Goal: Task Accomplishment & Management: Manage account settings

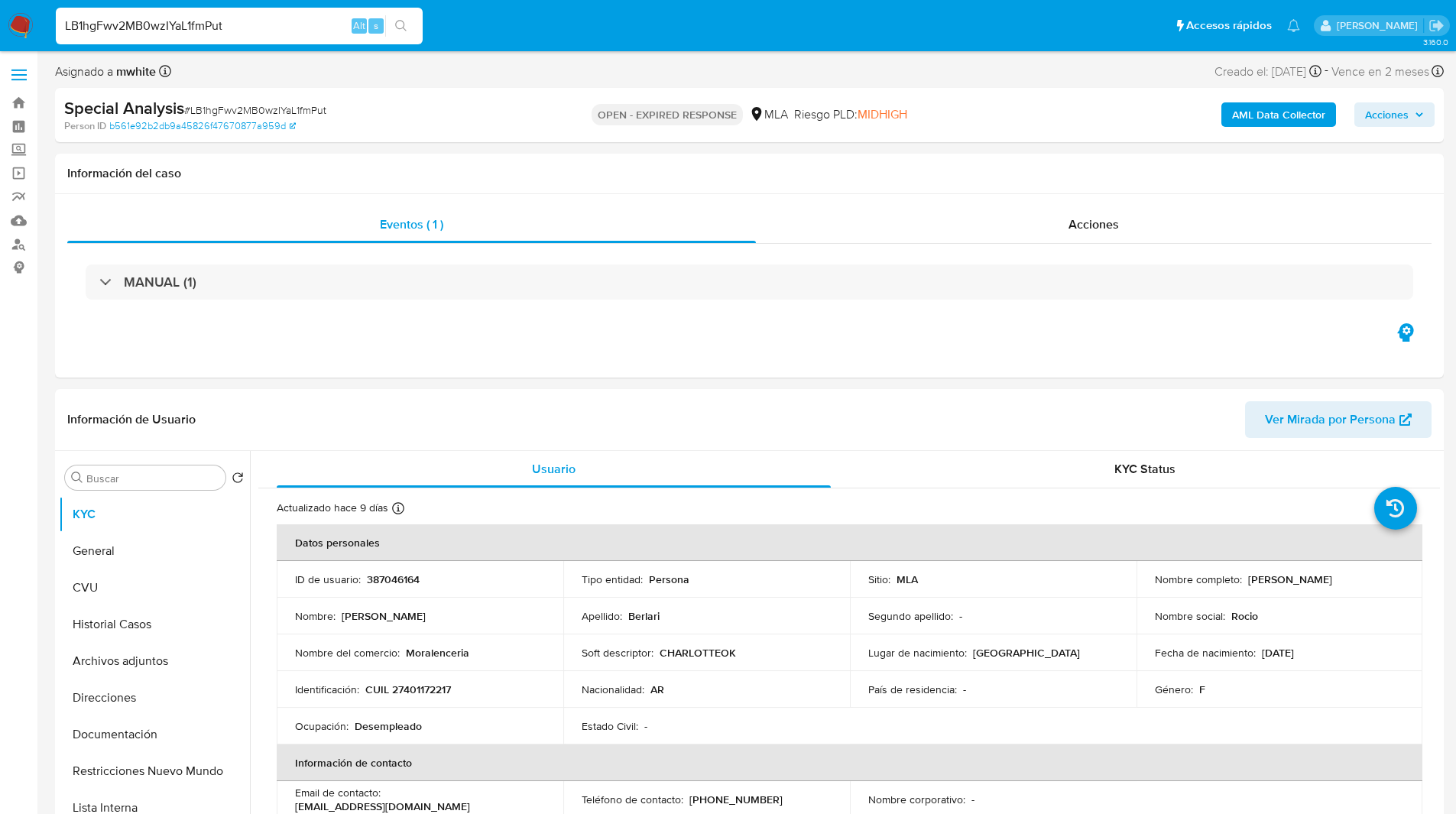
select select "10"
click at [150, 688] on button "Direcciones" at bounding box center [148, 697] width 179 height 37
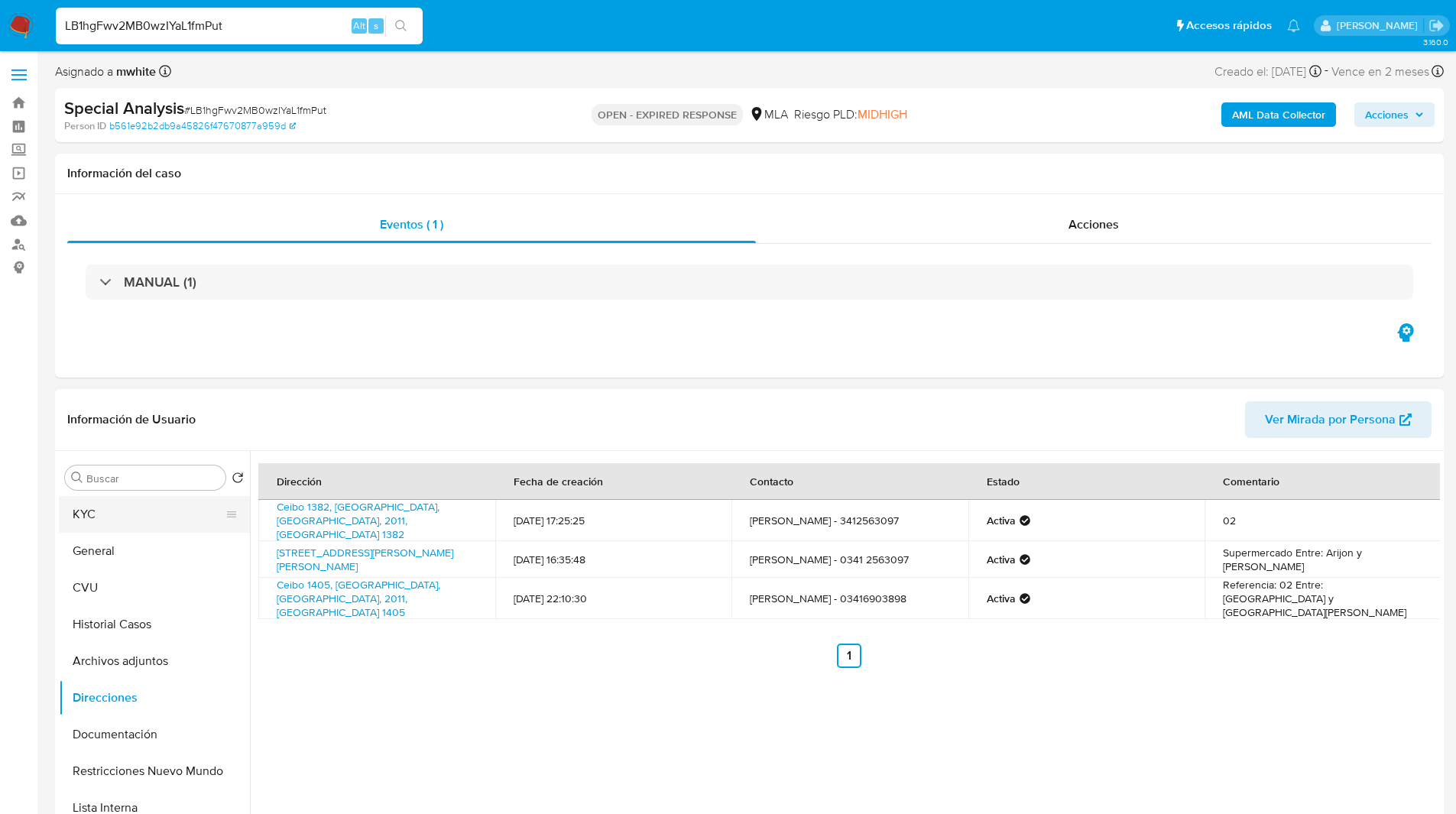
click at [168, 515] on button "KYC" at bounding box center [148, 513] width 179 height 37
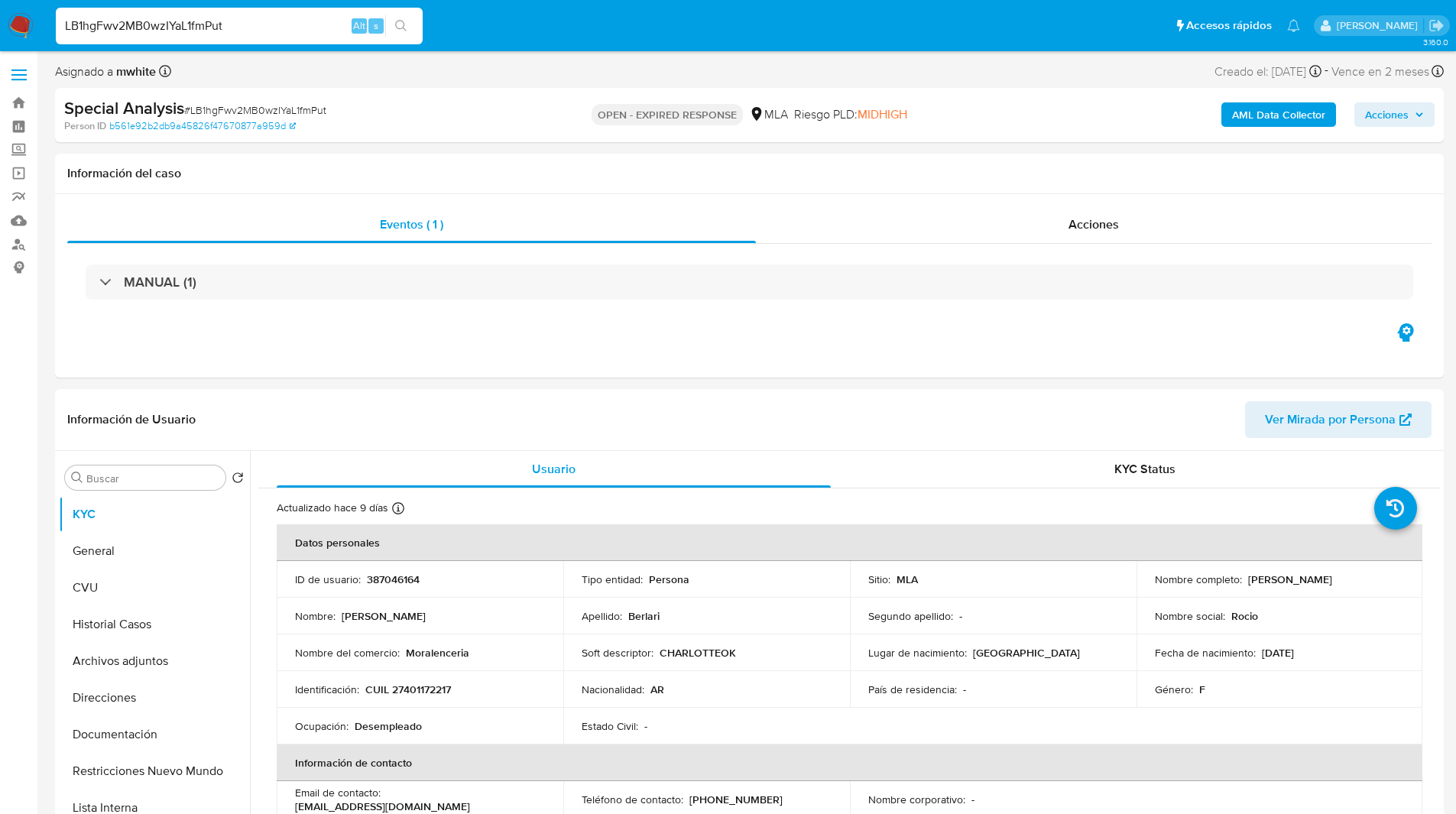
click at [537, 39] on ul "Pausado Ver notificaciones LB1hgFwv2MB0wzIYaL1fmPut Alt s Accesos rápidos Presi…" at bounding box center [677, 25] width 1259 height 38
click at [1007, 97] on div "AML Data Collector Acciones" at bounding box center [1208, 115] width 453 height 36
click at [1263, 130] on div "AML Data Collector Acciones" at bounding box center [1208, 115] width 453 height 36
click at [1241, 117] on b "AML Data Collector" at bounding box center [1279, 114] width 94 height 24
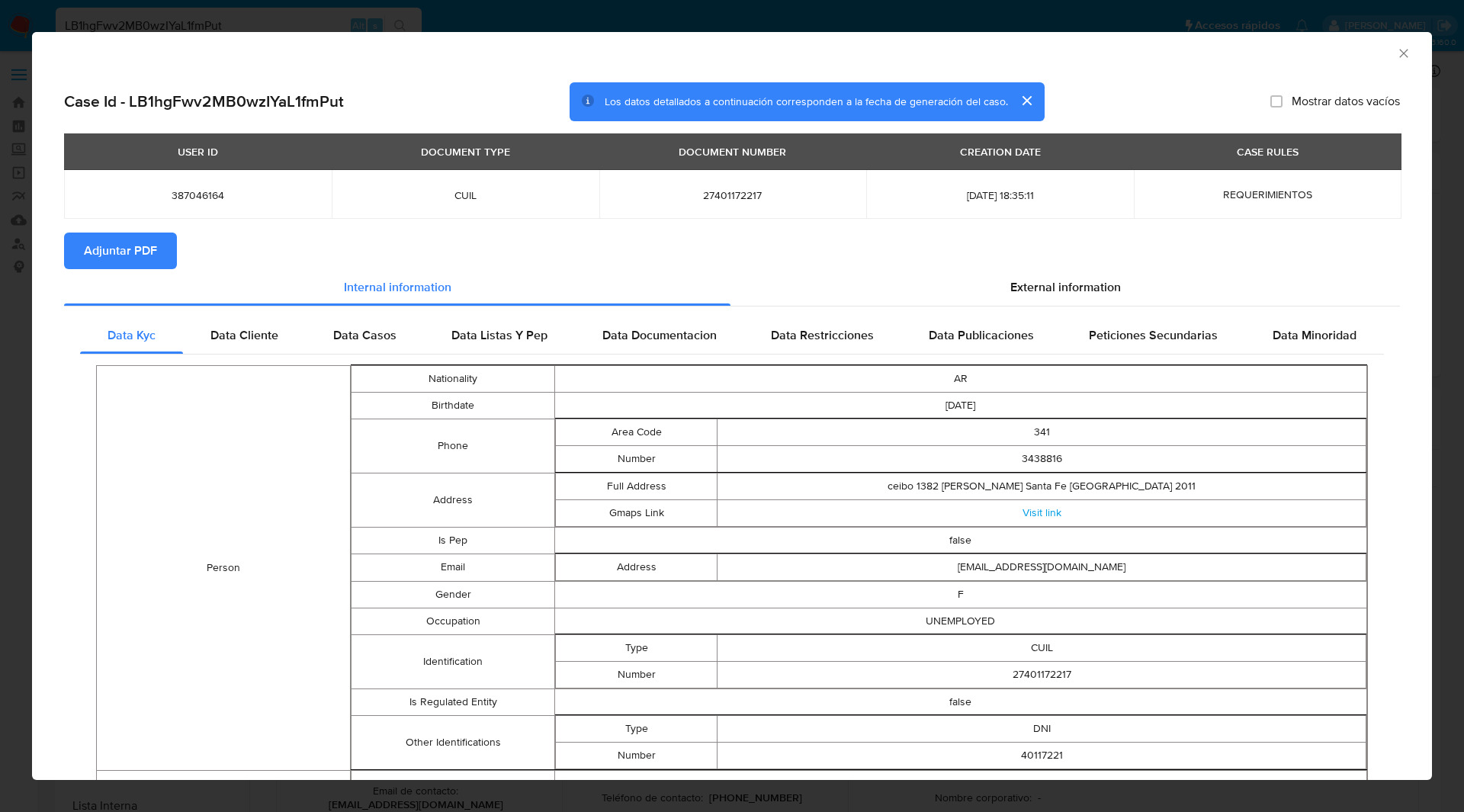
click at [1223, 112] on div "Case Id - LB1hgFwv2MB0wzIYaL1fmPut Los datos detallados a continuación correspo…" at bounding box center [732, 102] width 1336 height 39
click at [1399, 46] on icon "Cerrar ventana" at bounding box center [1403, 53] width 15 height 15
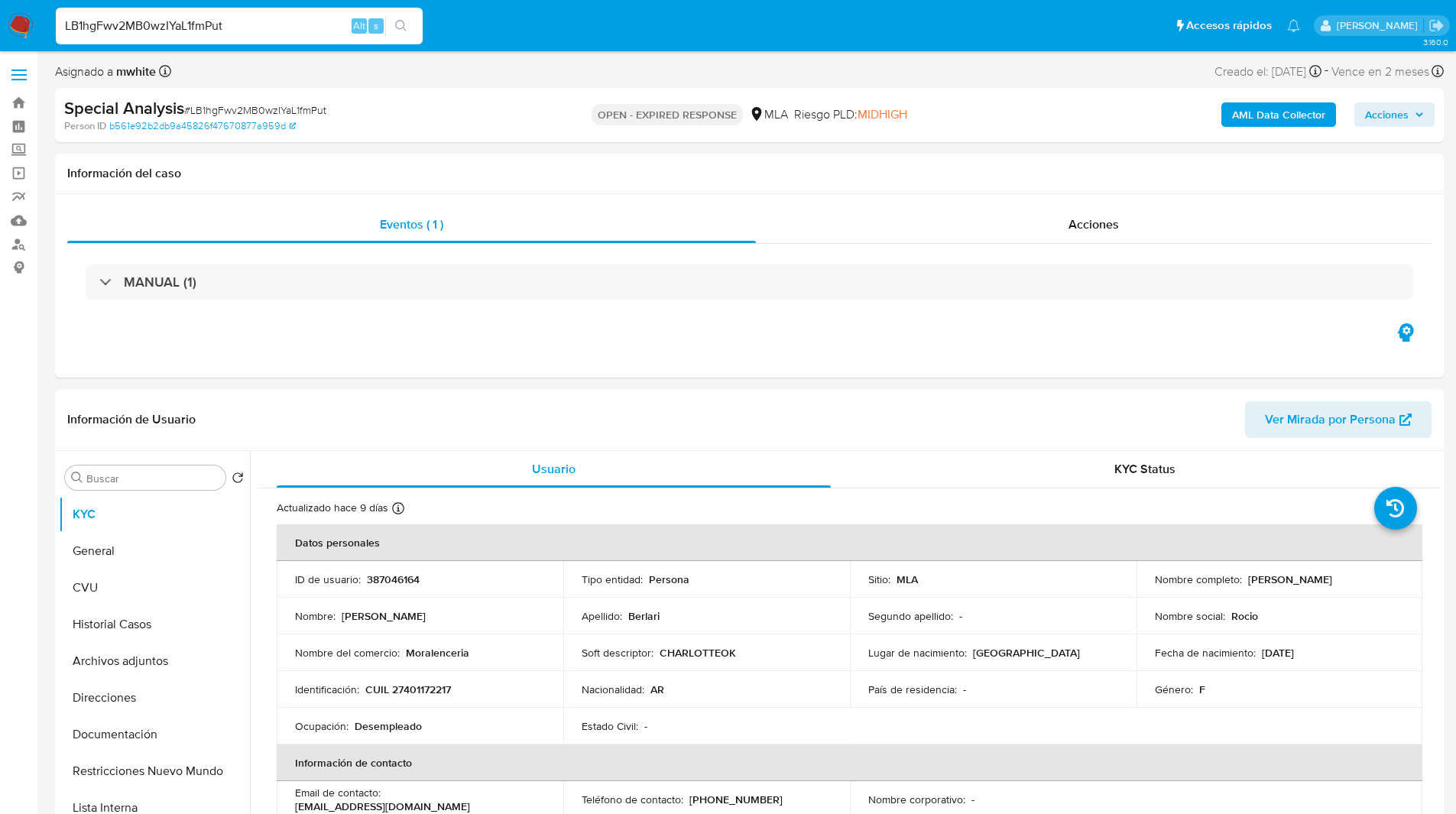
click at [794, 99] on div "Riesgo PLD: MIDHIGH" at bounding box center [850, 115] width 113 height 36
click at [869, 81] on div "Asignado a mwhite Asignado el: 06/08/2025 15:35:11 Creado el: 06/08/2025 Creado…" at bounding box center [750, 74] width 1389 height 27
click at [654, 22] on ul "Pausado Ver notificaciones LB1hgFwv2MB0wzIYaL1fmPut Alt s Accesos rápidos Presi…" at bounding box center [677, 25] width 1259 height 38
click at [468, 32] on ul "Pausado Ver notificaciones LB1hgFwv2MB0wzIYaL1fmPut Alt s Accesos rápidos Presi…" at bounding box center [677, 25] width 1259 height 38
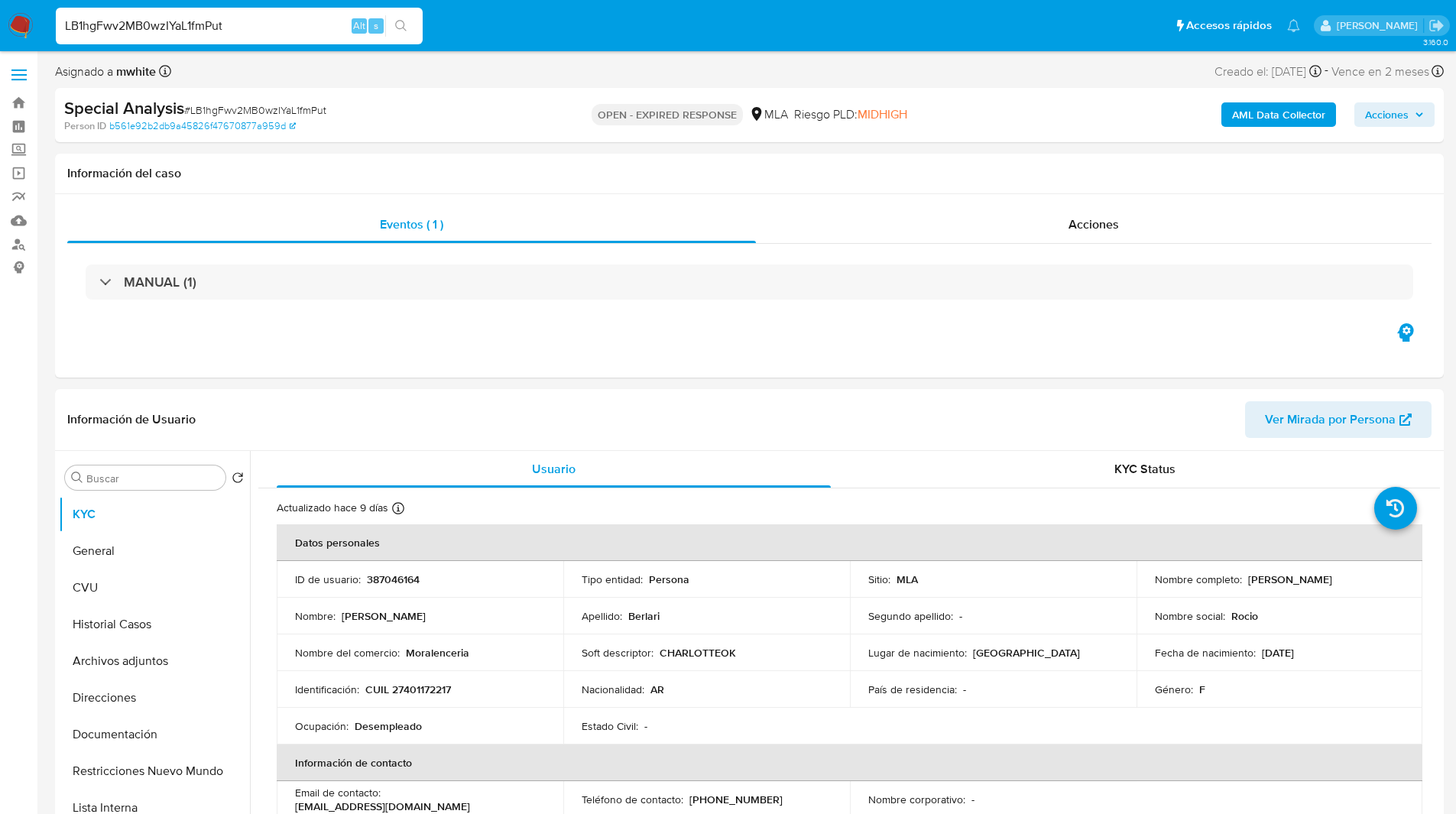
click at [492, 30] on ul "Pausado Ver notificaciones LB1hgFwv2MB0wzIYaL1fmPut Alt s Accesos rápidos Presi…" at bounding box center [677, 25] width 1259 height 38
click at [121, 653] on button "Archivos adjuntos" at bounding box center [148, 660] width 179 height 37
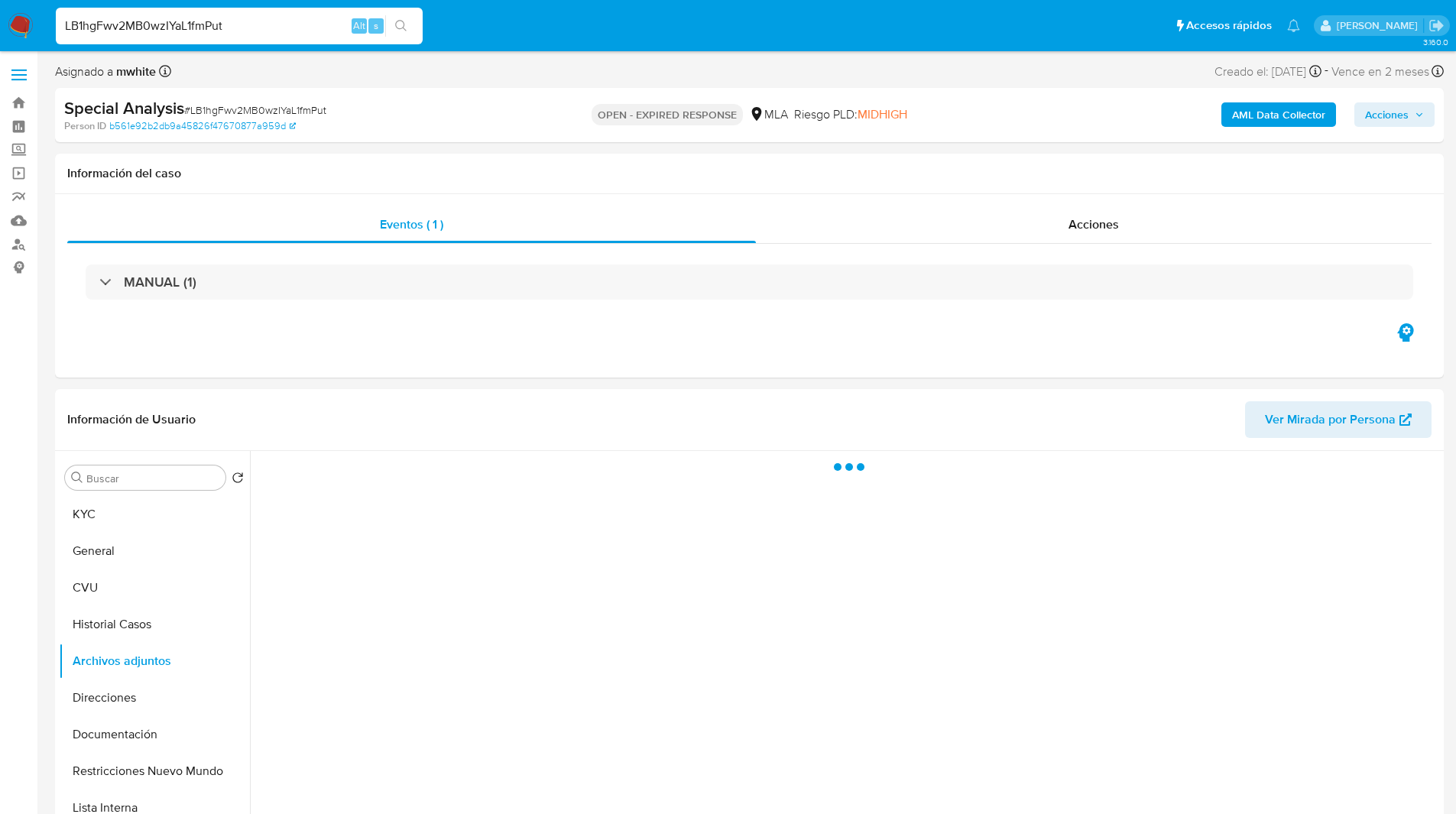
click at [29, 22] on img at bounding box center [21, 26] width 26 height 26
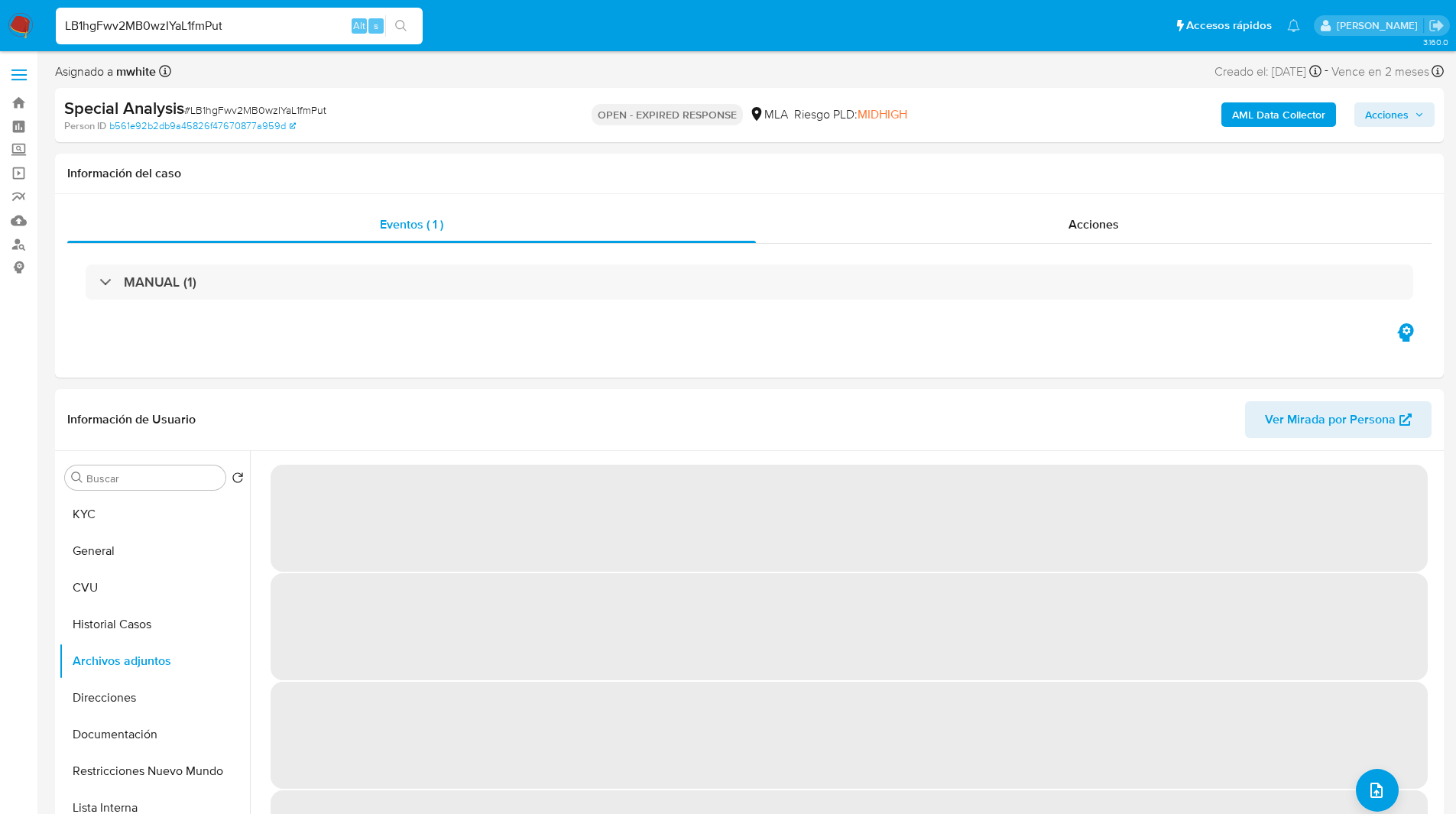
click at [123, 27] on input "LB1hgFwv2MB0wzIYaL1fmPut" at bounding box center [240, 25] width 367 height 20
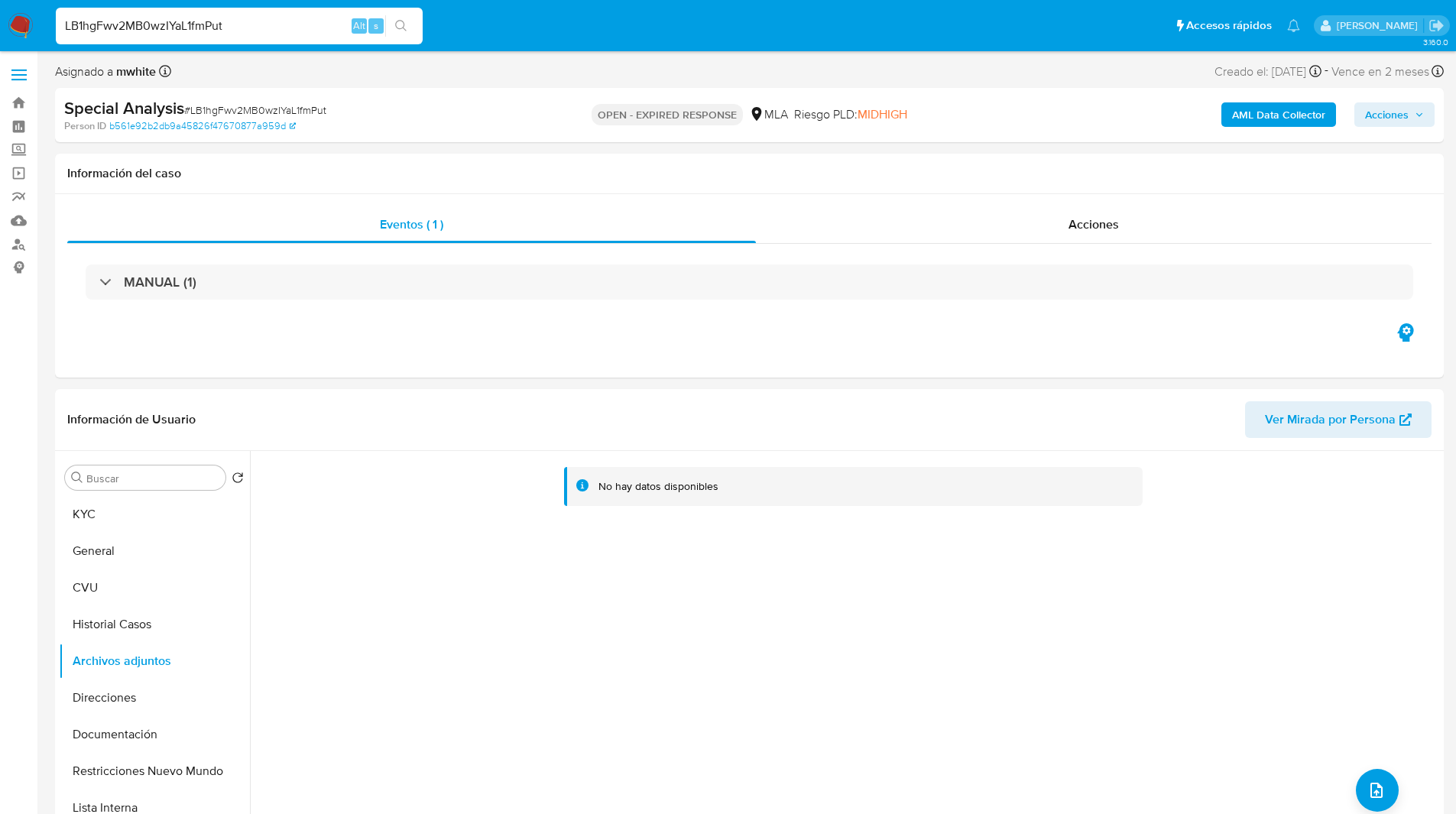
click at [1273, 110] on b "AML Data Collector" at bounding box center [1279, 114] width 94 height 24
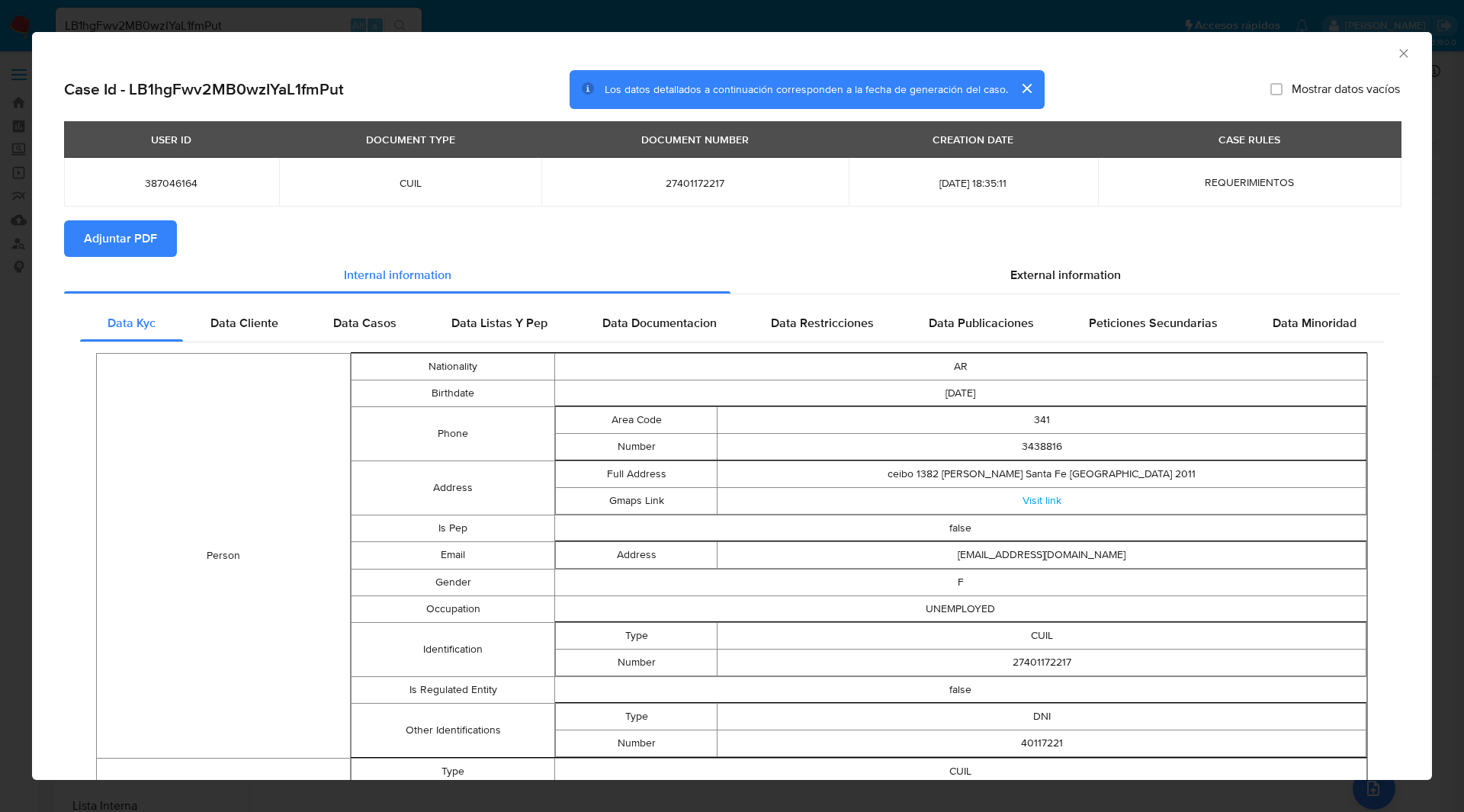
click at [133, 237] on span "Adjuntar PDF" at bounding box center [121, 238] width 73 height 34
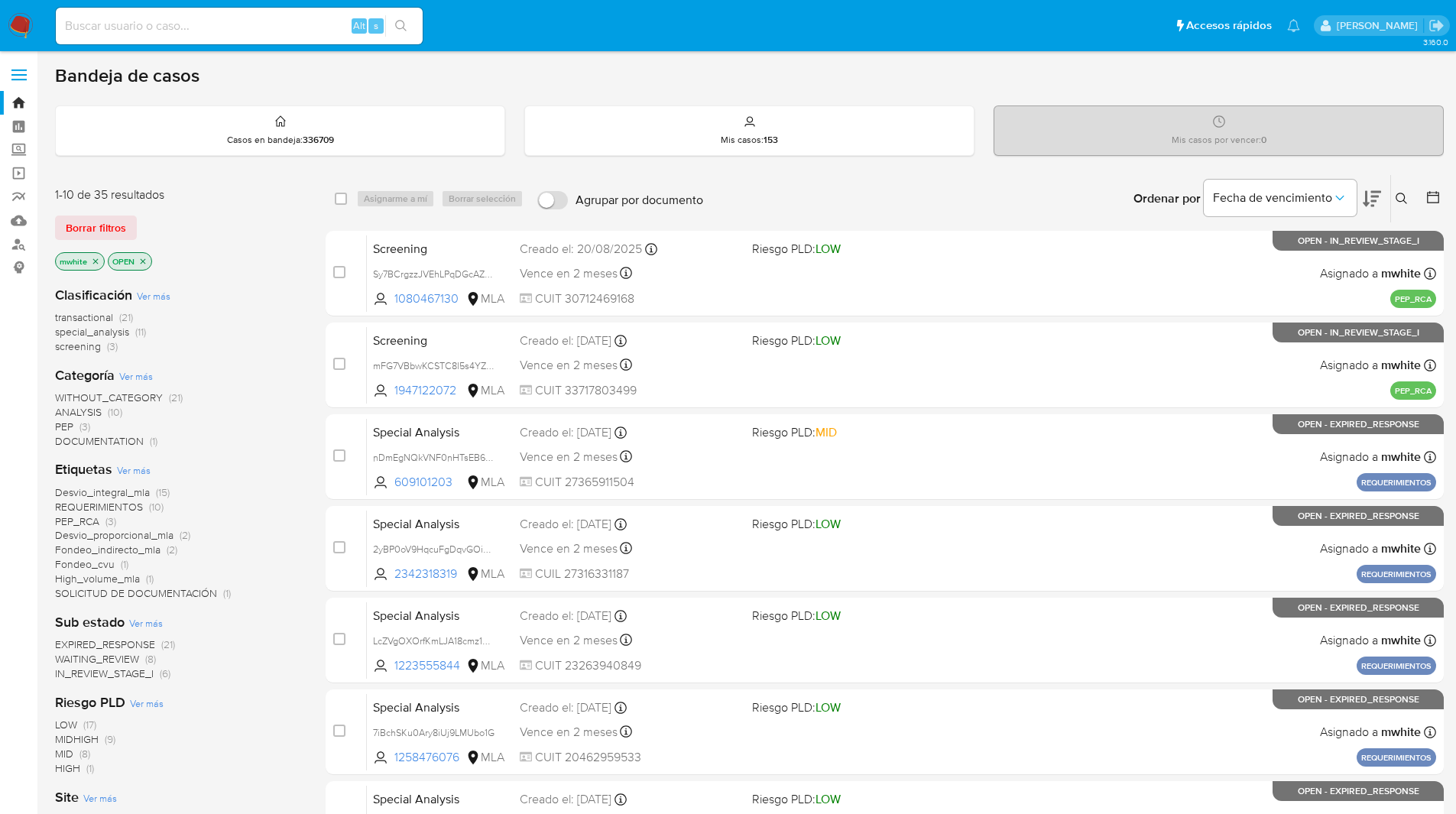
click at [1403, 200] on icon at bounding box center [1401, 199] width 12 height 12
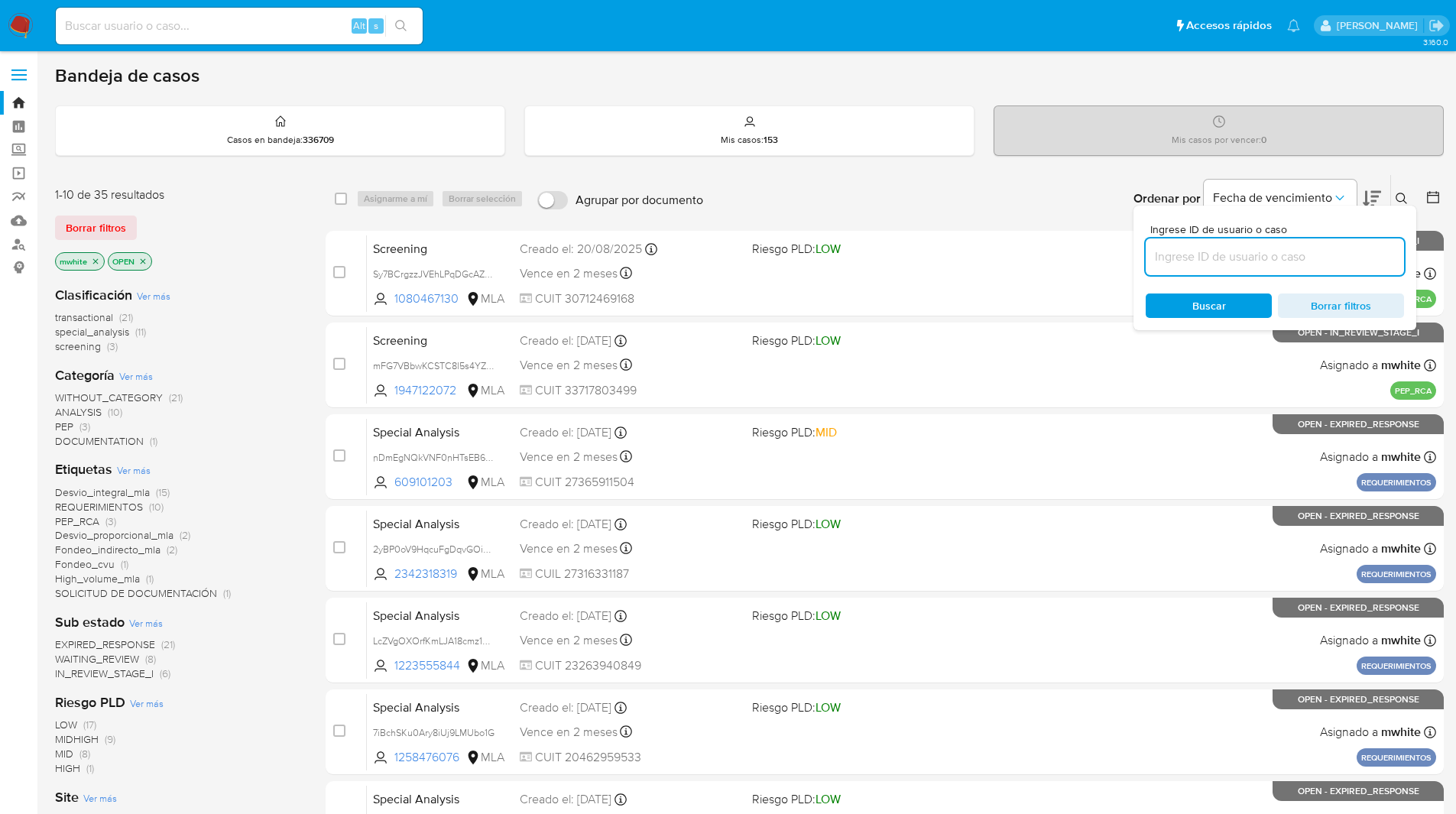
click at [1221, 259] on input at bounding box center [1275, 256] width 259 height 20
type input "LB1hgFwv2MB0wzIYaL1fmPut"
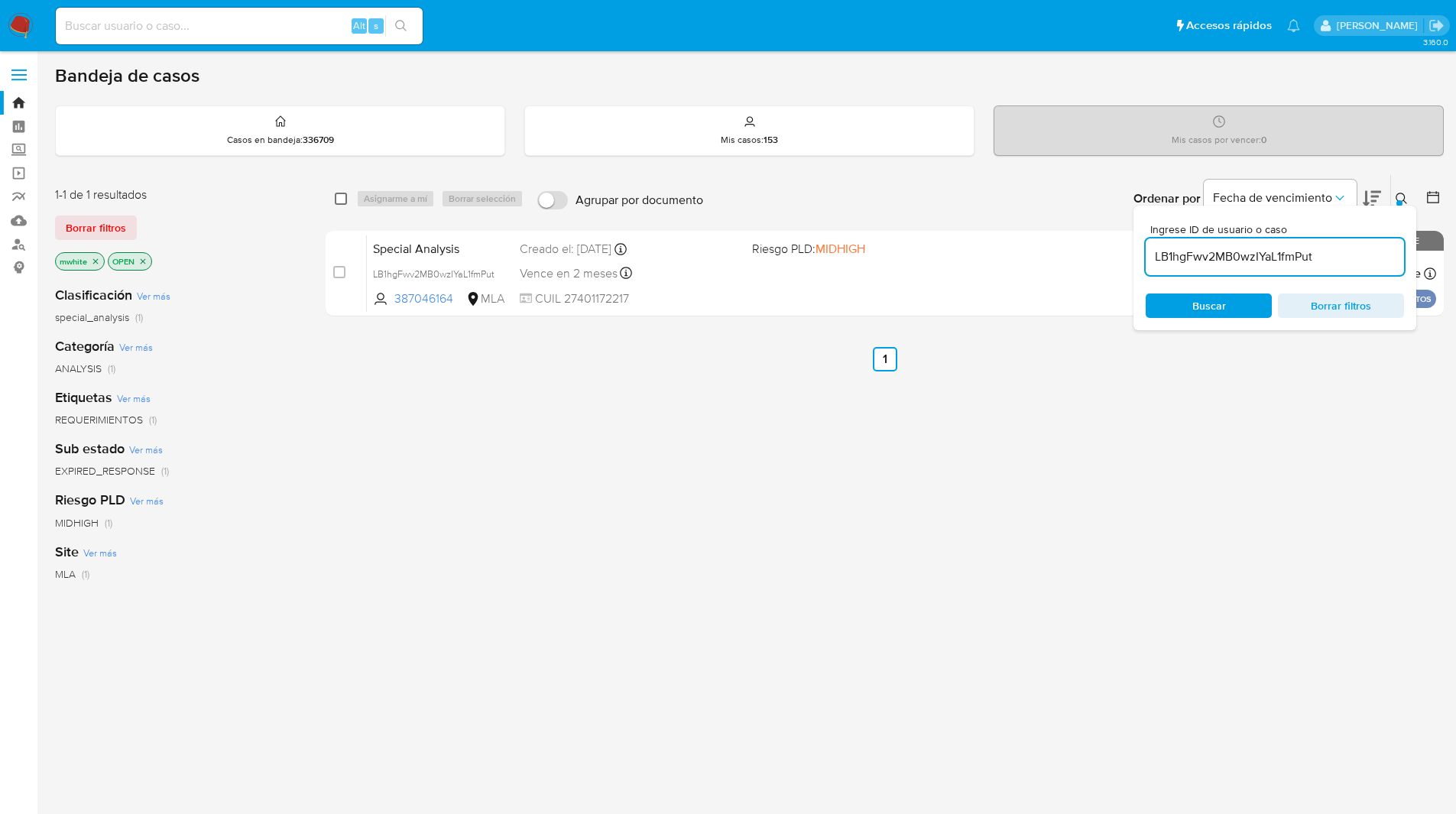
click at [337, 201] on input "checkbox" at bounding box center [340, 199] width 12 height 12
checkbox input "true"
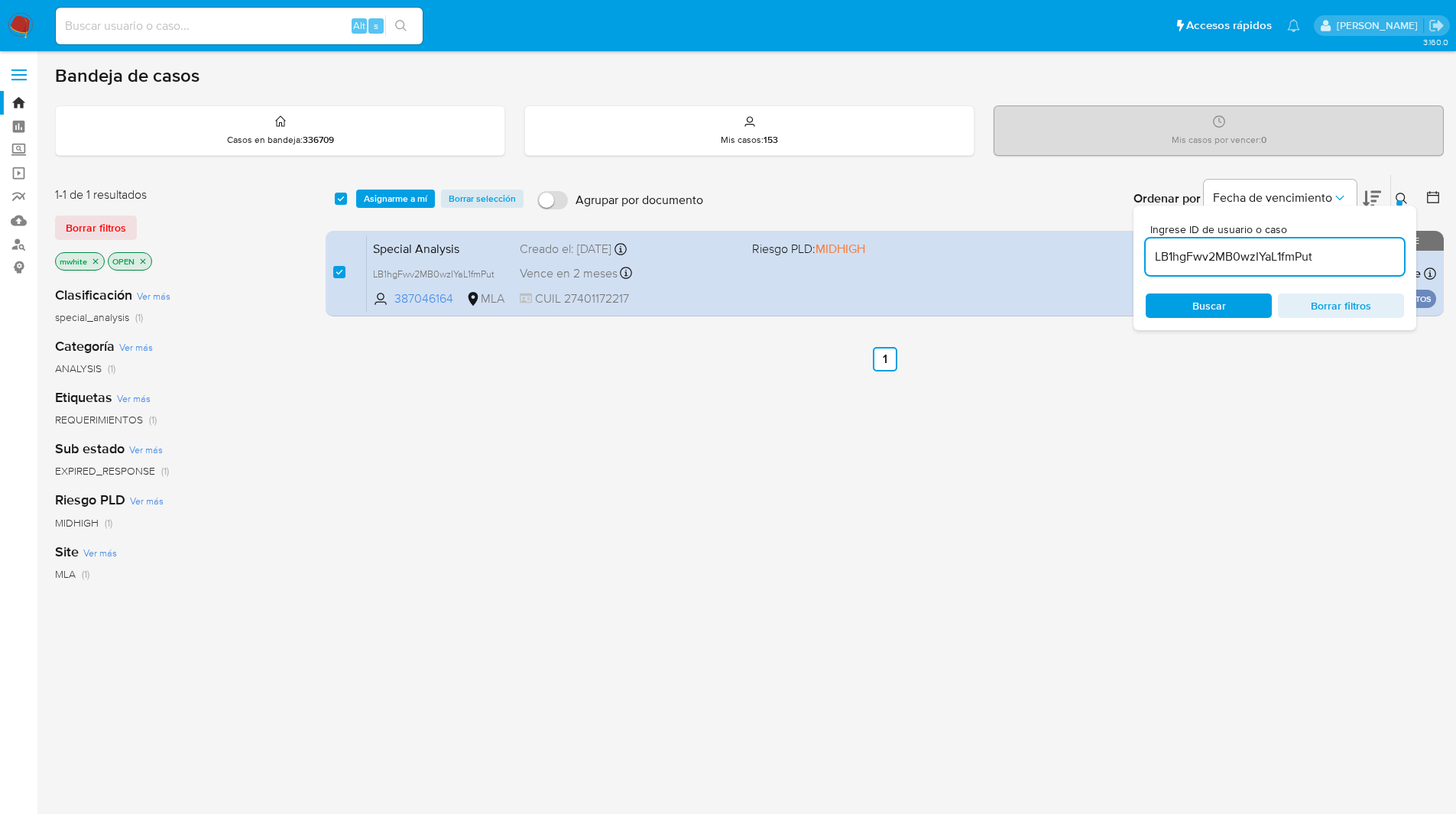
click at [409, 187] on div "select-all-cases-checkbox Asignarme a mí Borrar selección Agrupar por documento…" at bounding box center [884, 199] width 1118 height 48
click at [400, 197] on span "Asignarme a mí" at bounding box center [395, 199] width 64 height 15
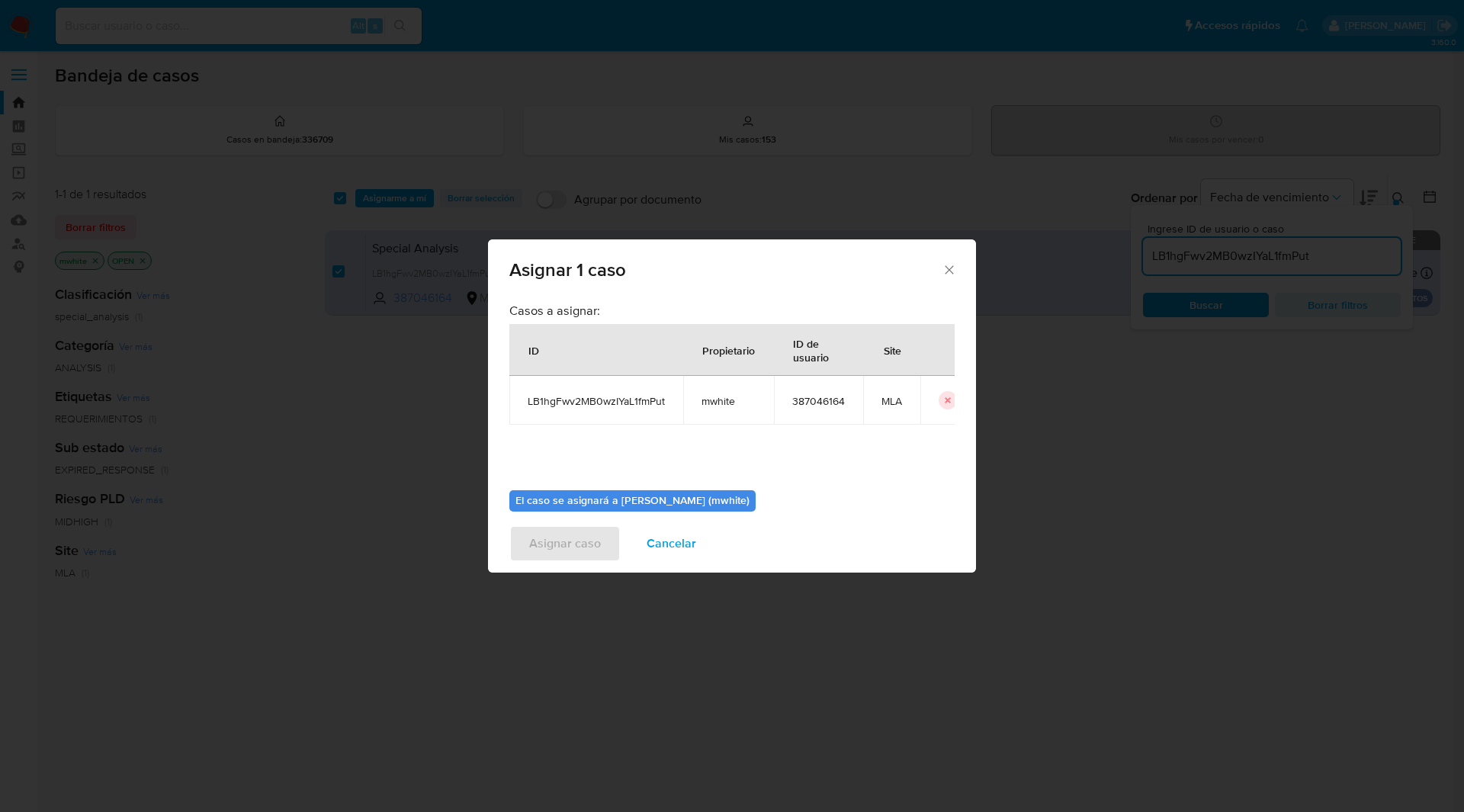
click at [716, 399] on span "mwhite" at bounding box center [728, 401] width 54 height 14
copy span "mwhite"
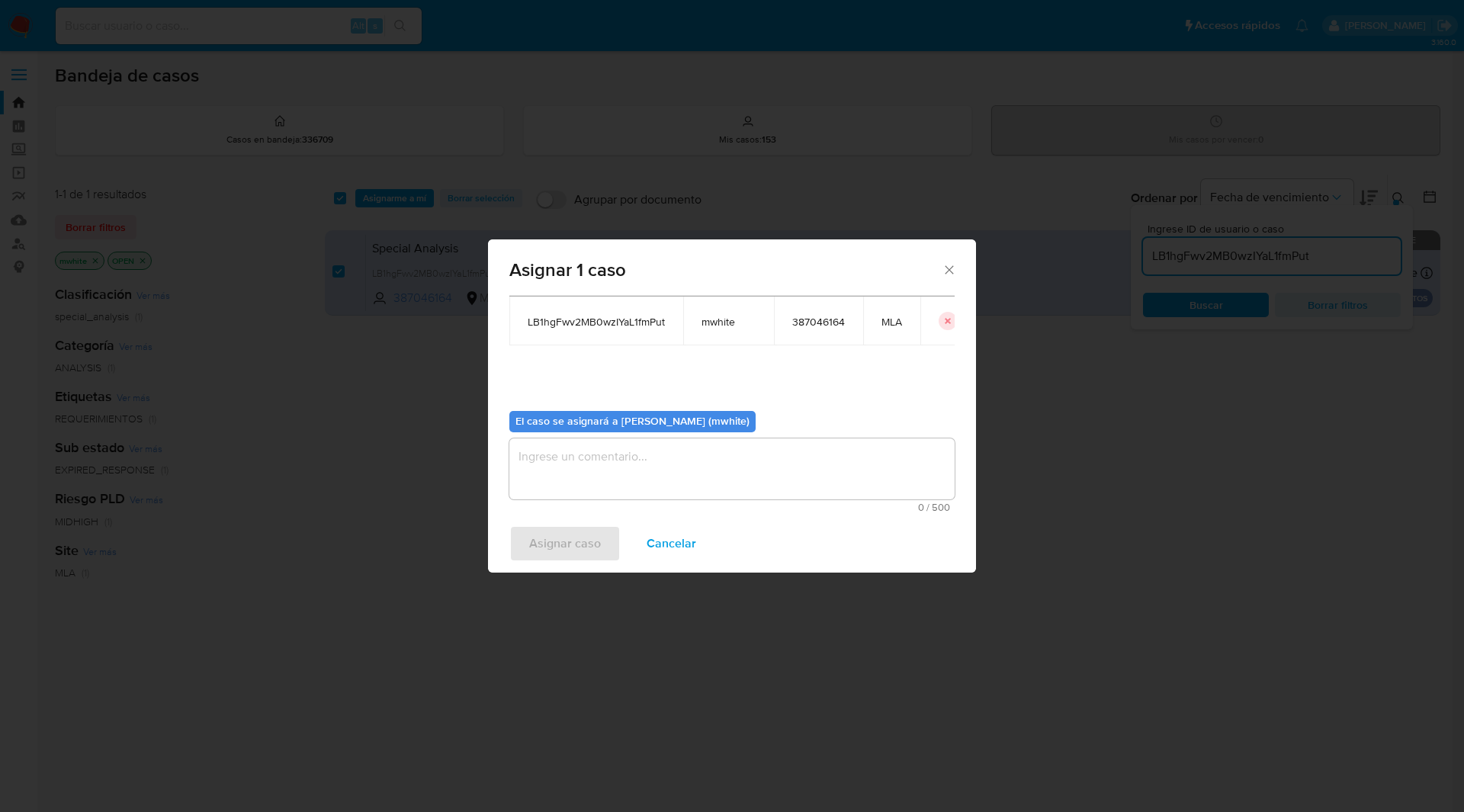
click at [583, 478] on textarea "assign-modal" at bounding box center [732, 468] width 445 height 61
paste textarea "mwhite"
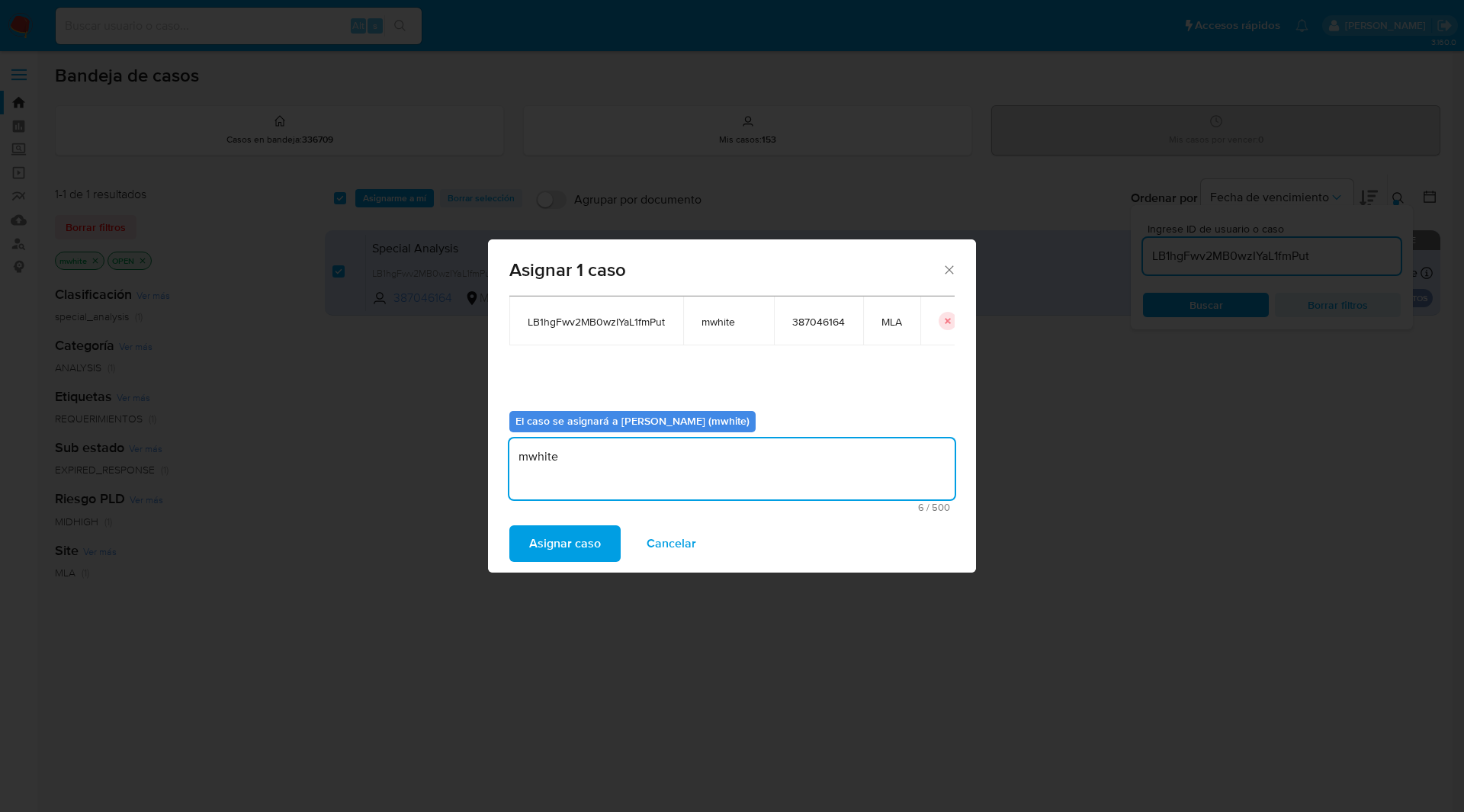
type textarea "mwhite"
click at [557, 544] on span "Asignar caso" at bounding box center [565, 544] width 72 height 34
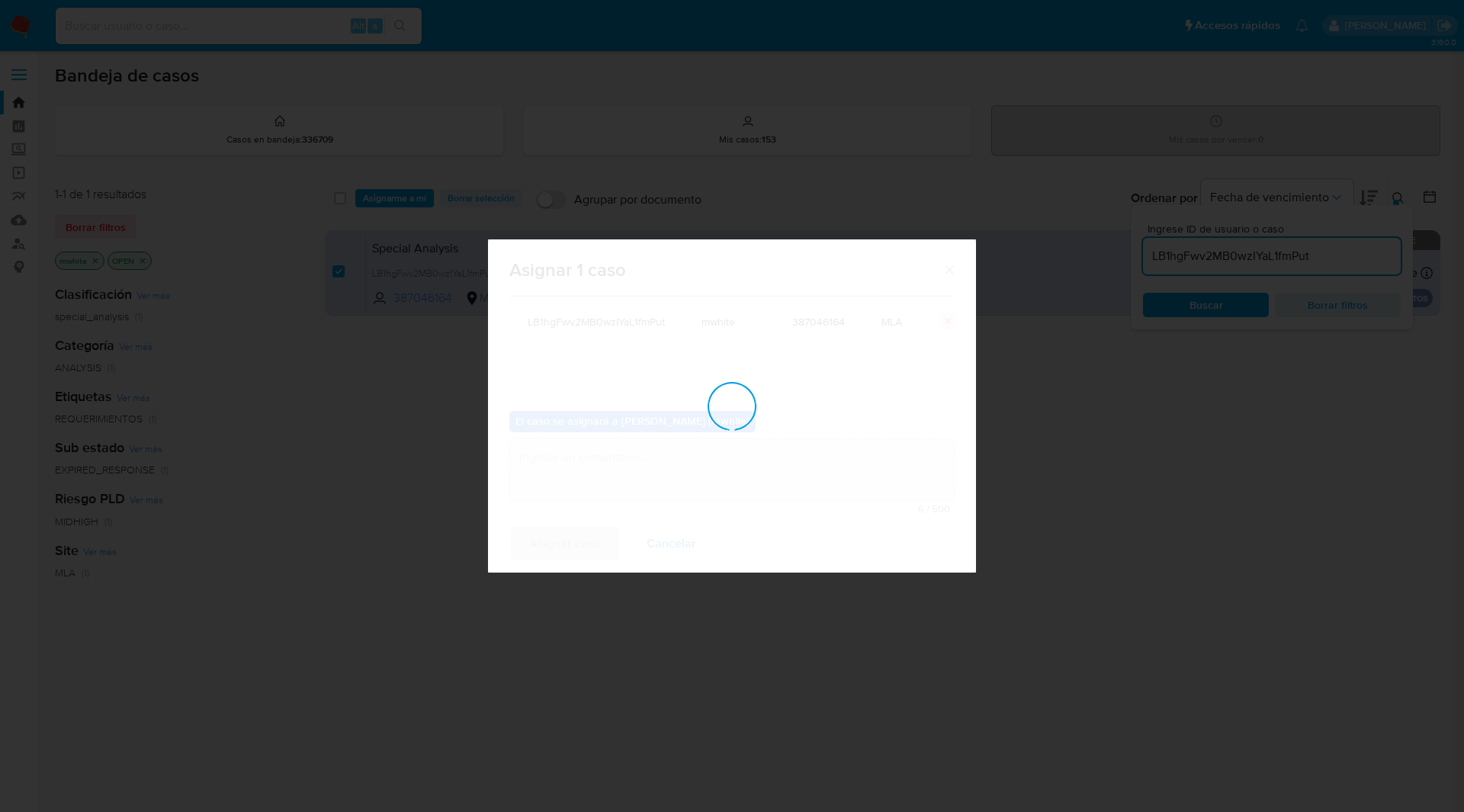
checkbox input "false"
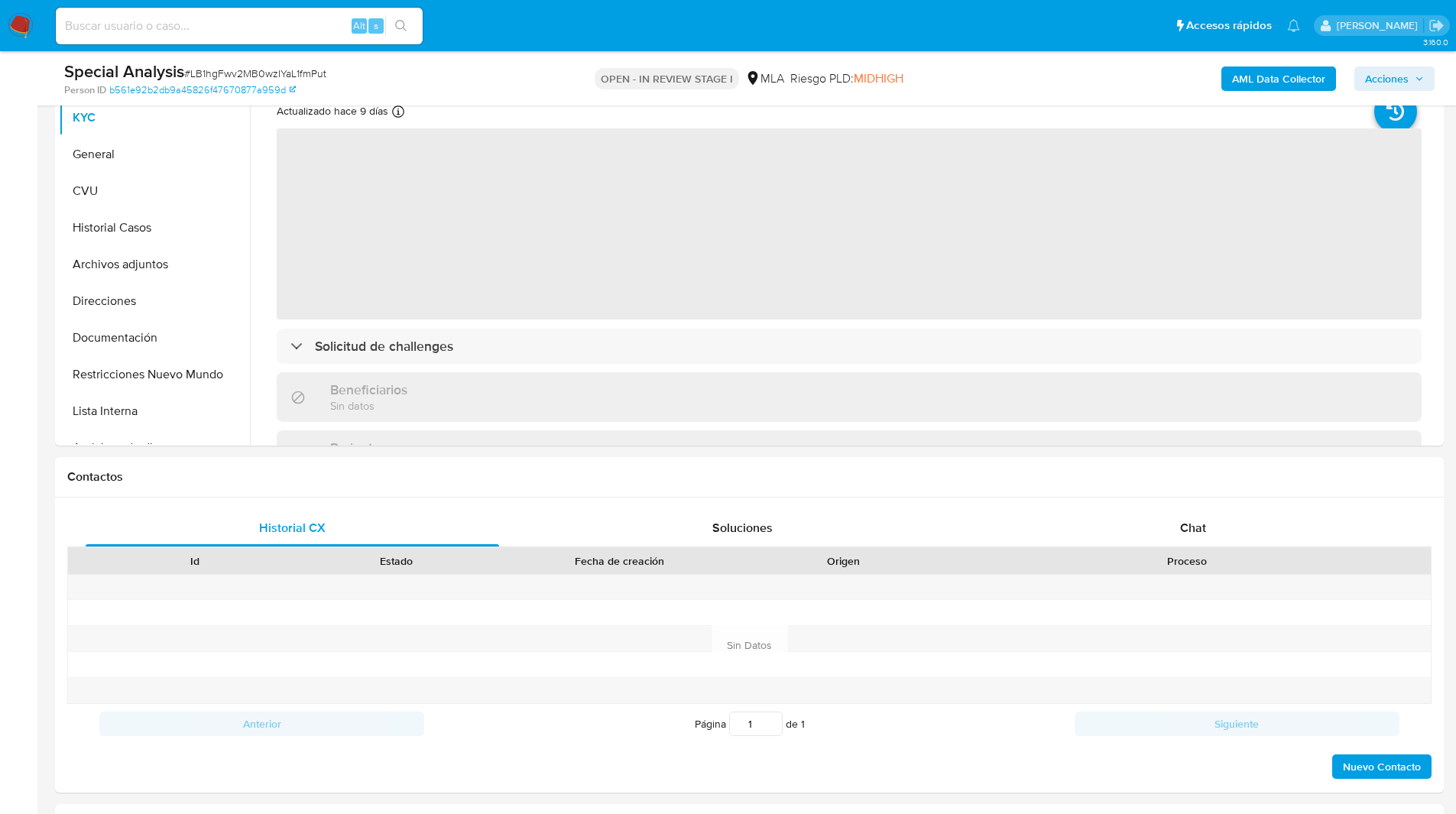
scroll to position [343, 0]
select select "10"
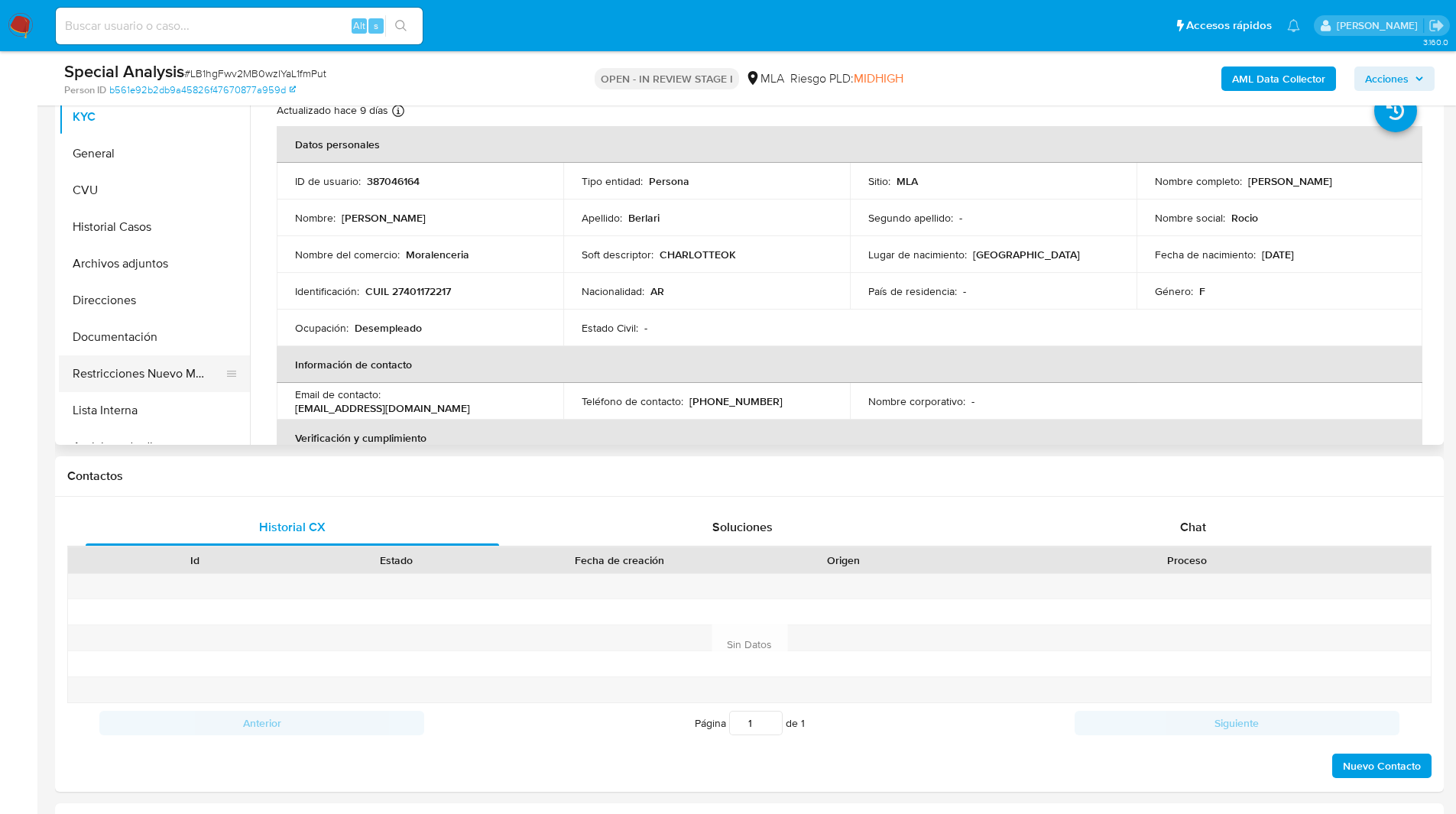
click at [161, 365] on button "Restricciones Nuevo Mundo" at bounding box center [148, 373] width 179 height 37
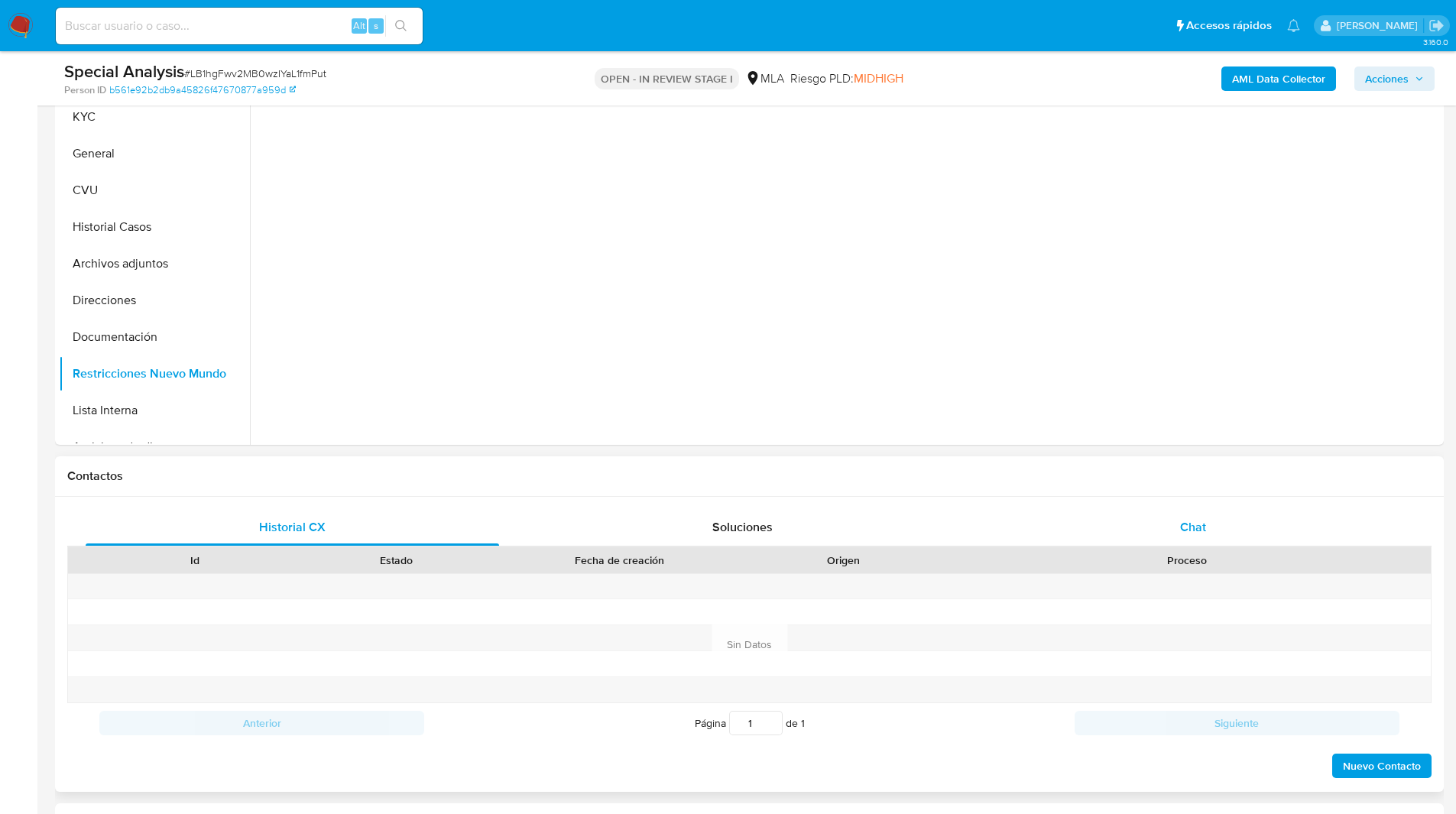
click at [1204, 534] on span "Chat" at bounding box center [1193, 526] width 26 height 18
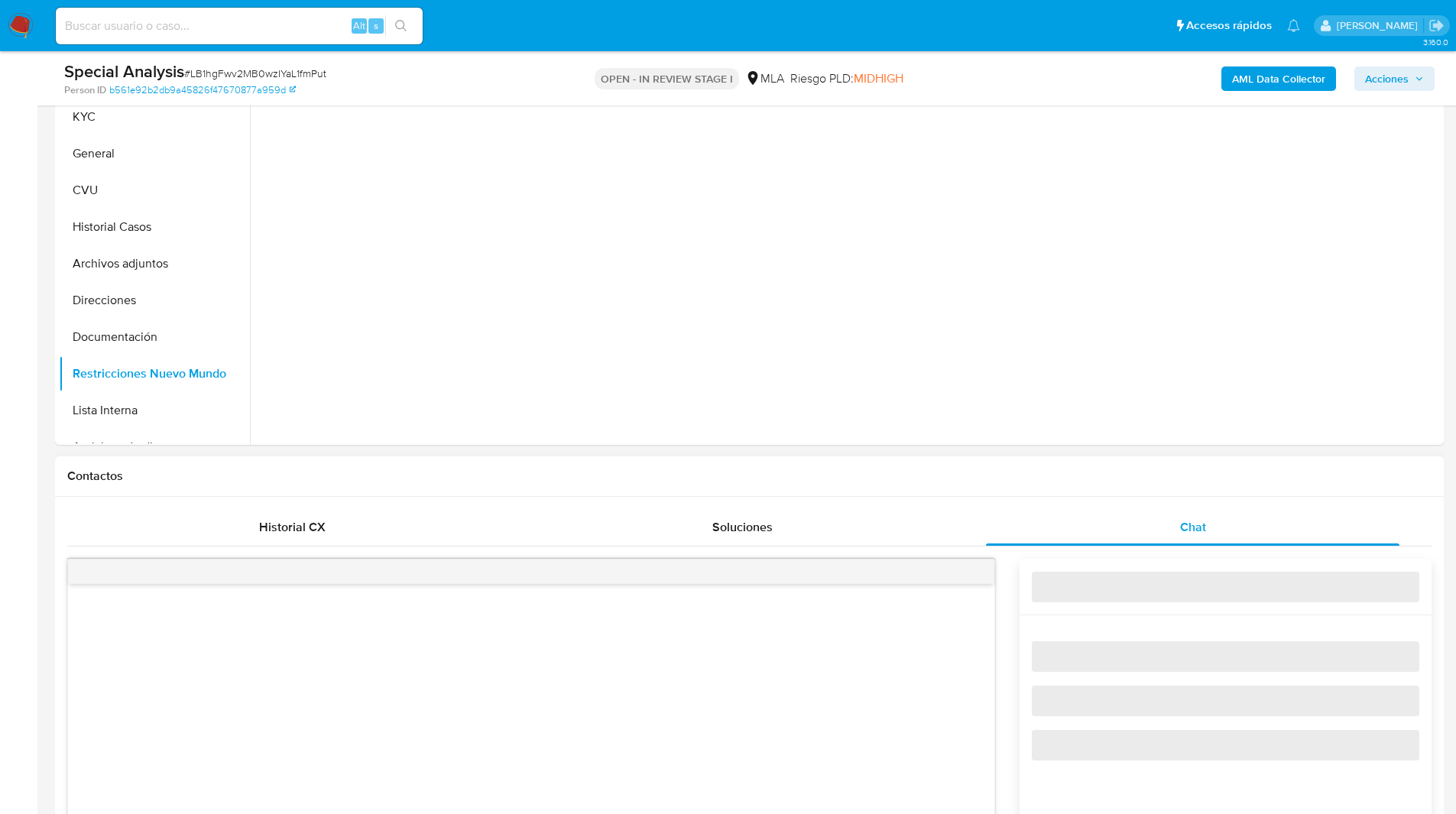
click at [1056, 483] on h1 "Contactos" at bounding box center [750, 476] width 1364 height 15
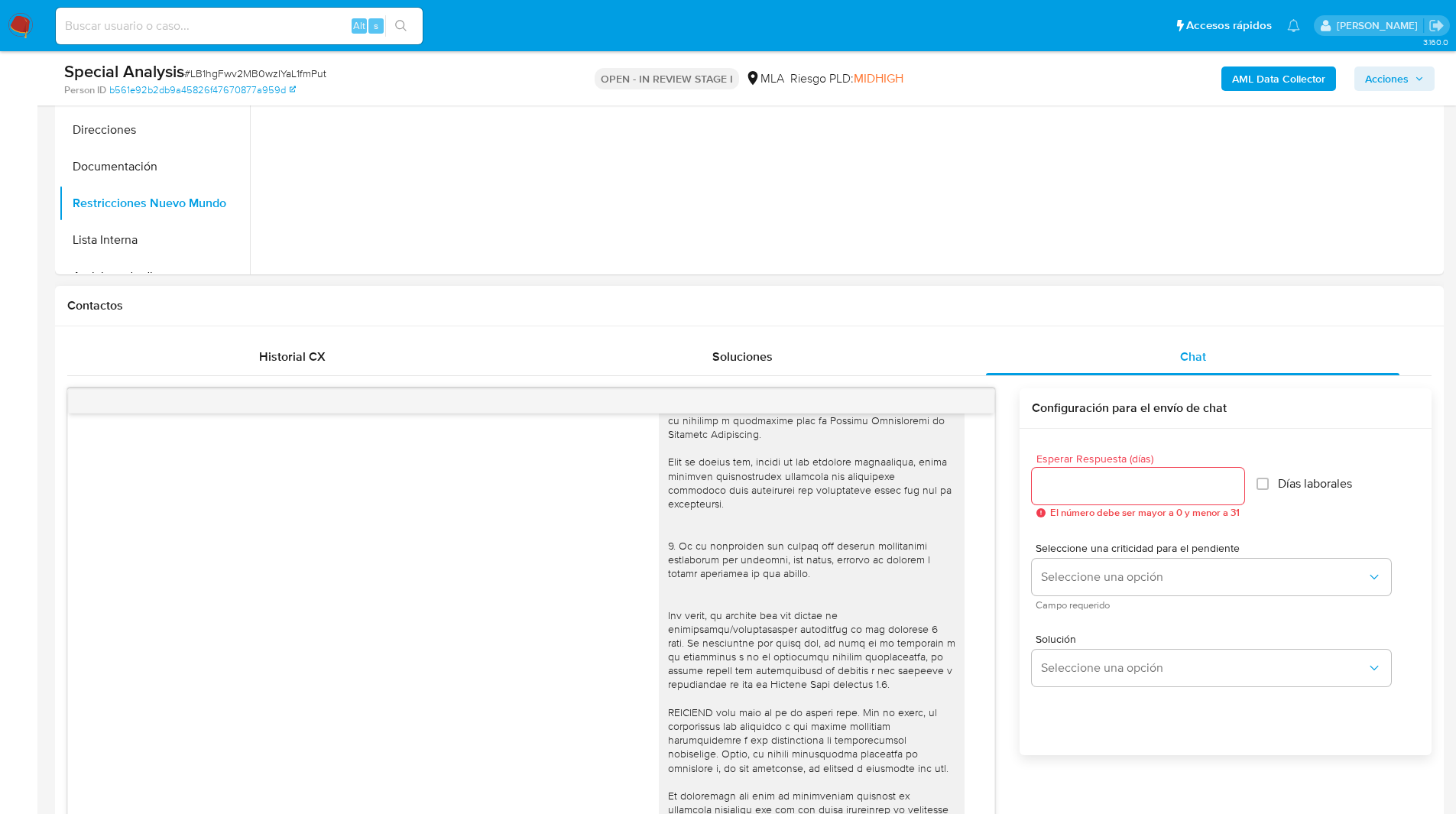
scroll to position [514, 0]
click at [945, 393] on button "menu-action" at bounding box center [957, 400] width 51 height 37
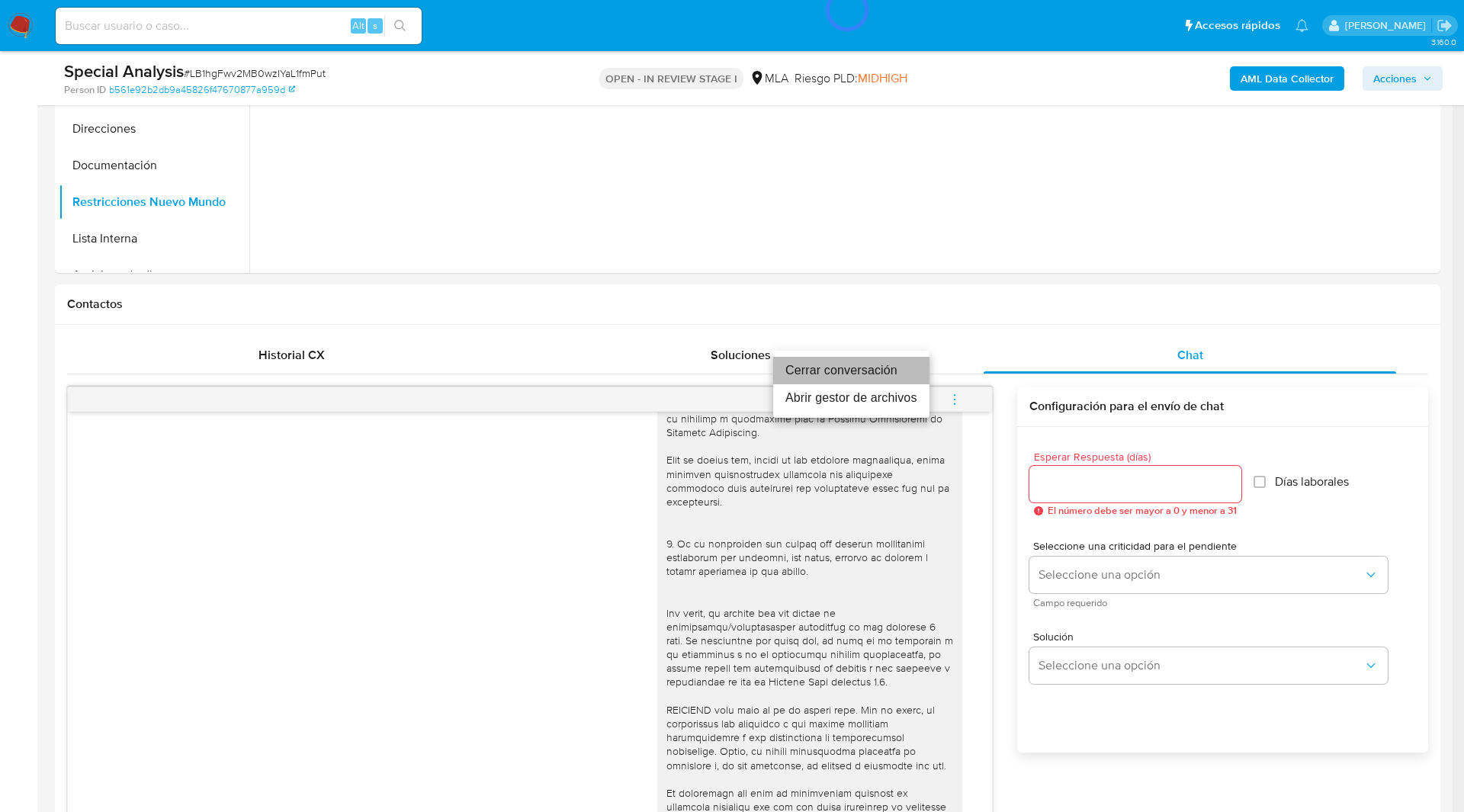
click at [878, 375] on li "Cerrar conversación" at bounding box center [851, 370] width 156 height 27
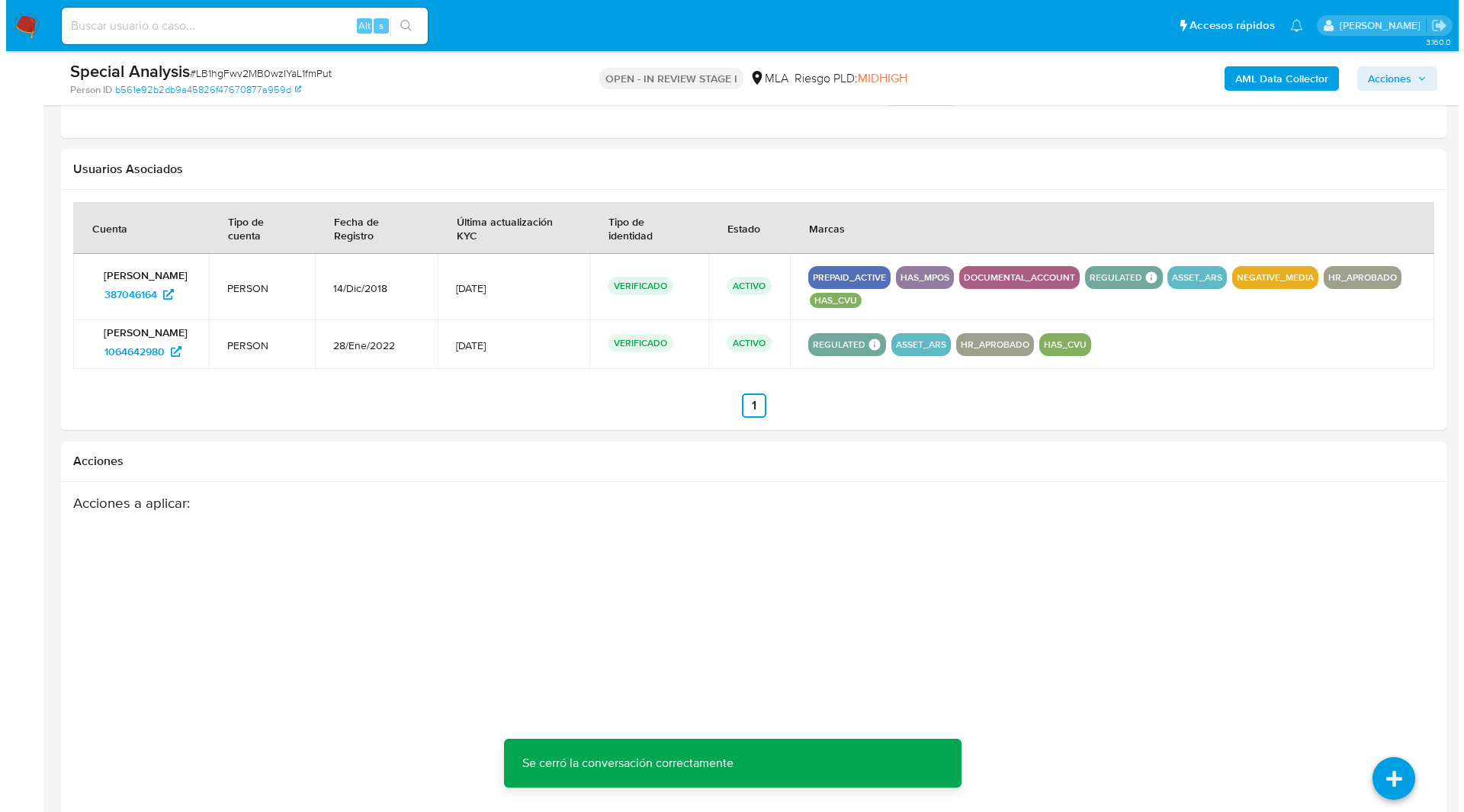
scroll to position [2415, 0]
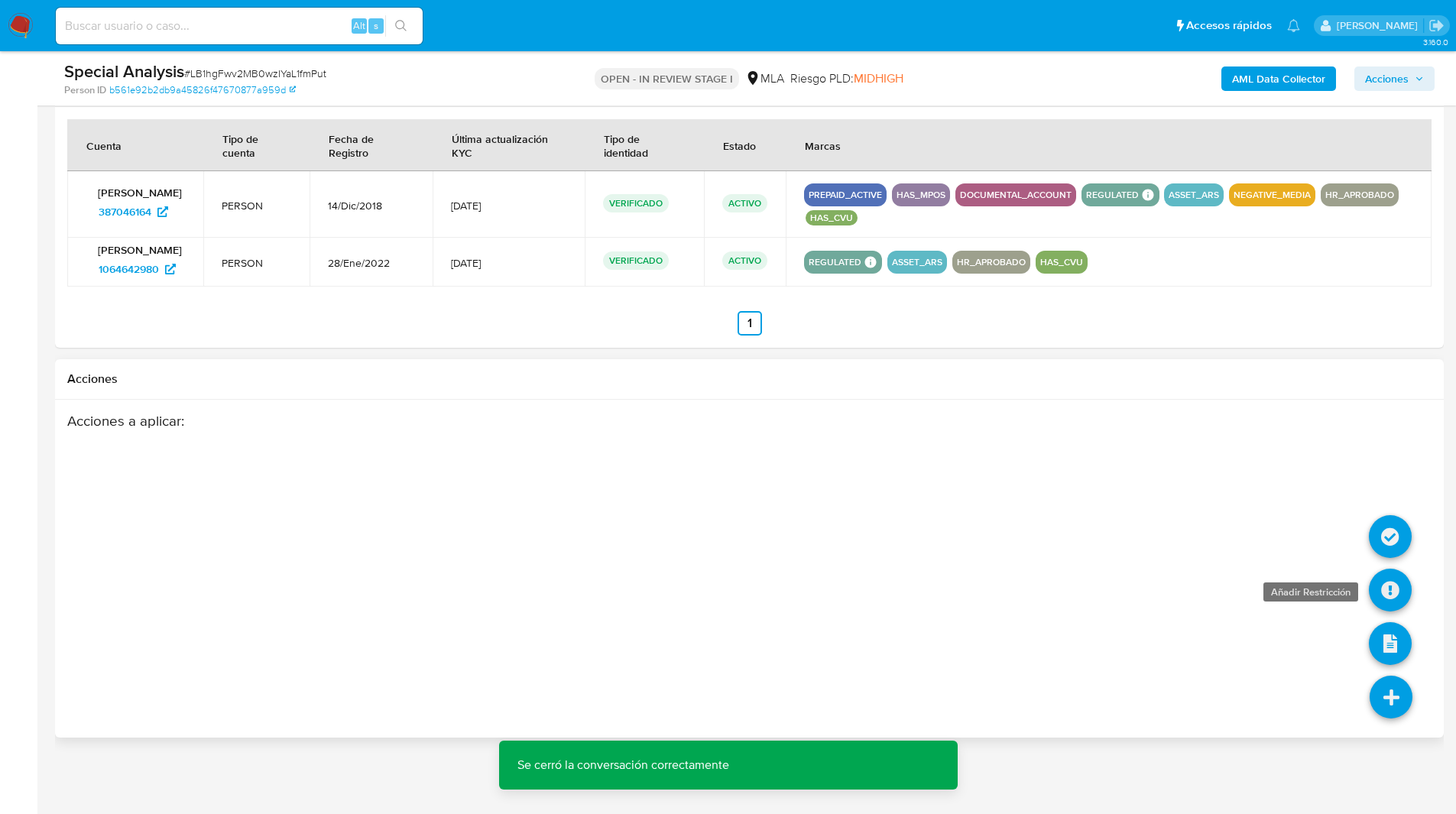
click at [1390, 601] on icon at bounding box center [1390, 590] width 43 height 43
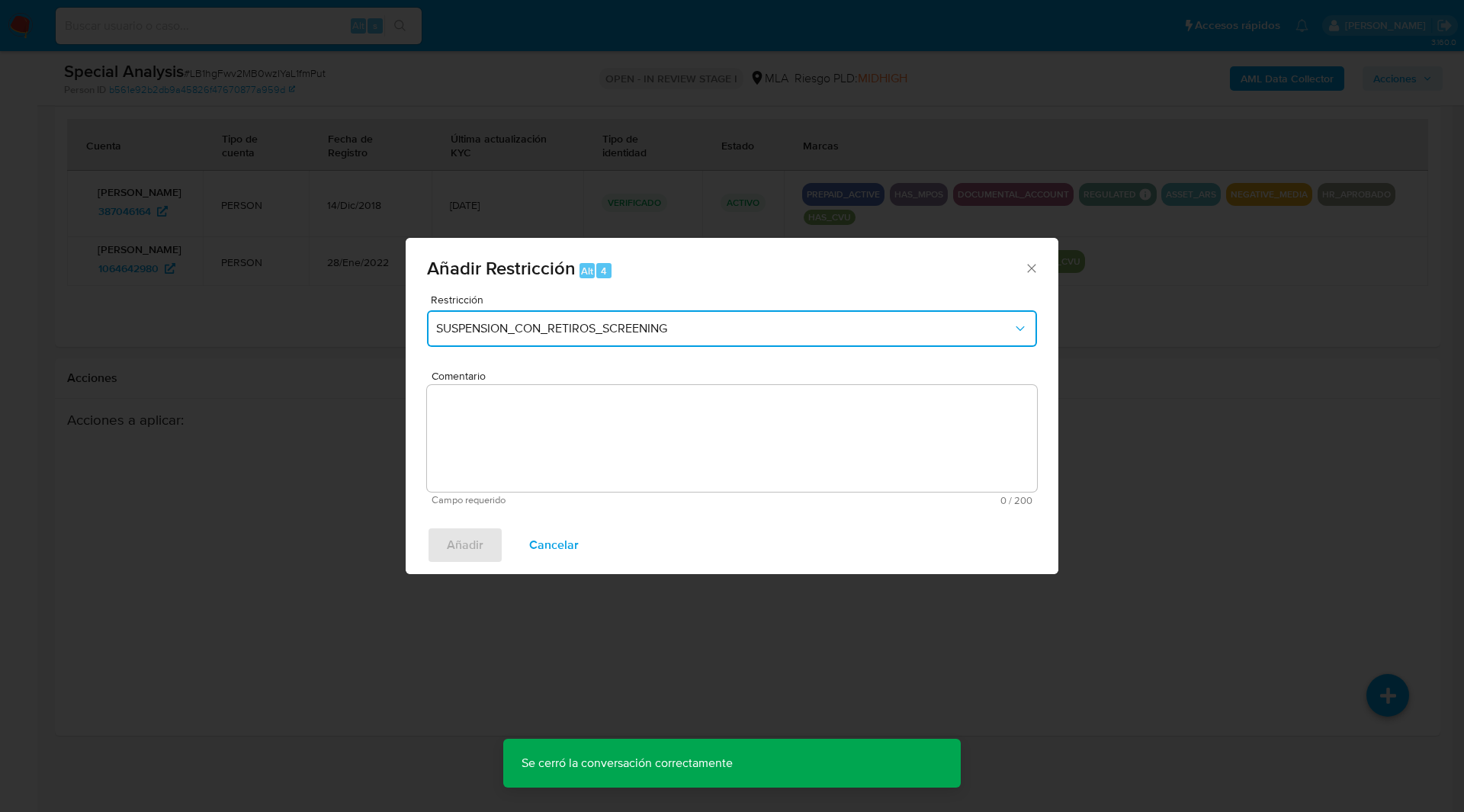
click at [561, 339] on button "SUSPENSION_CON_RETIROS_SCREENING" at bounding box center [732, 328] width 610 height 36
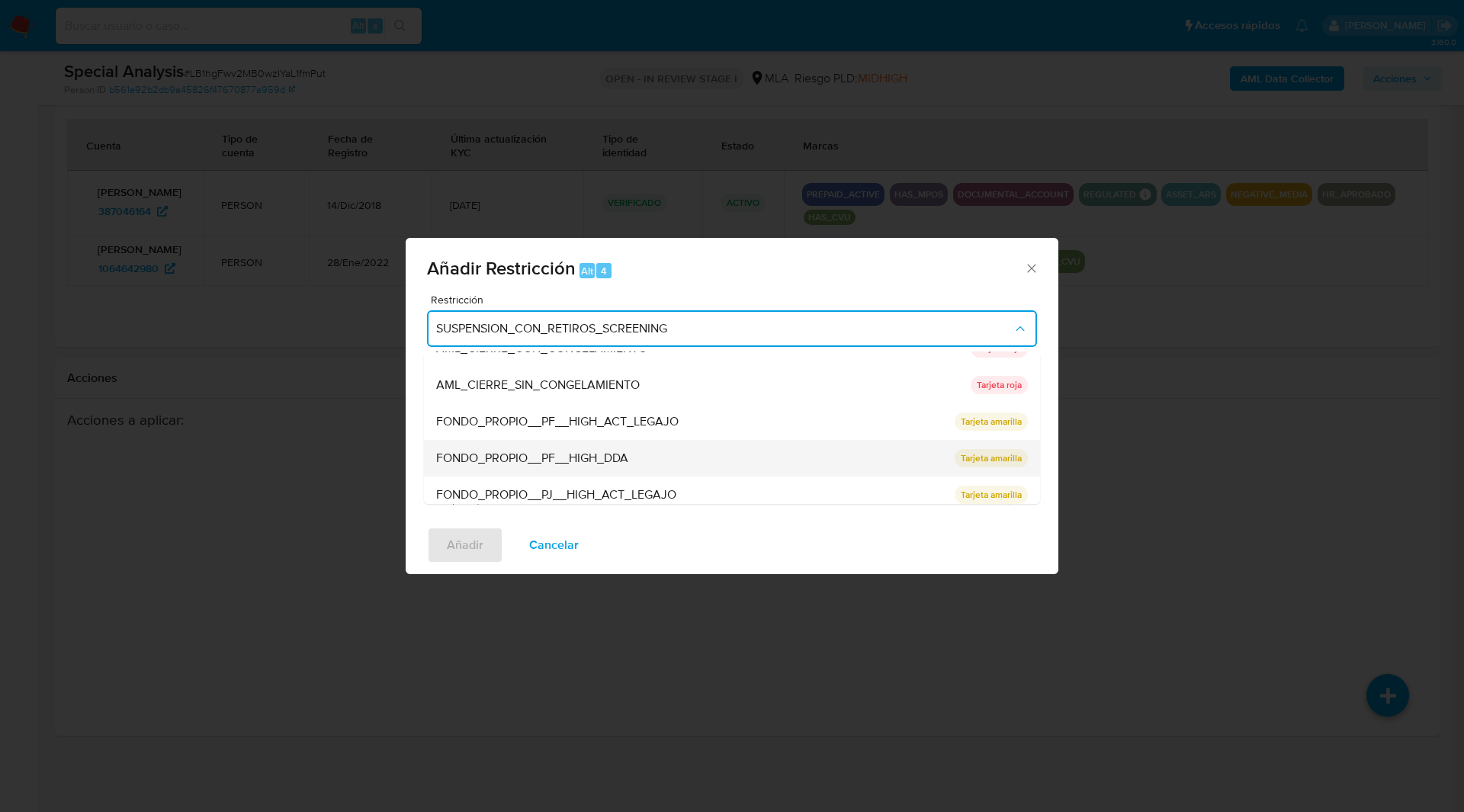
scroll to position [323, 0]
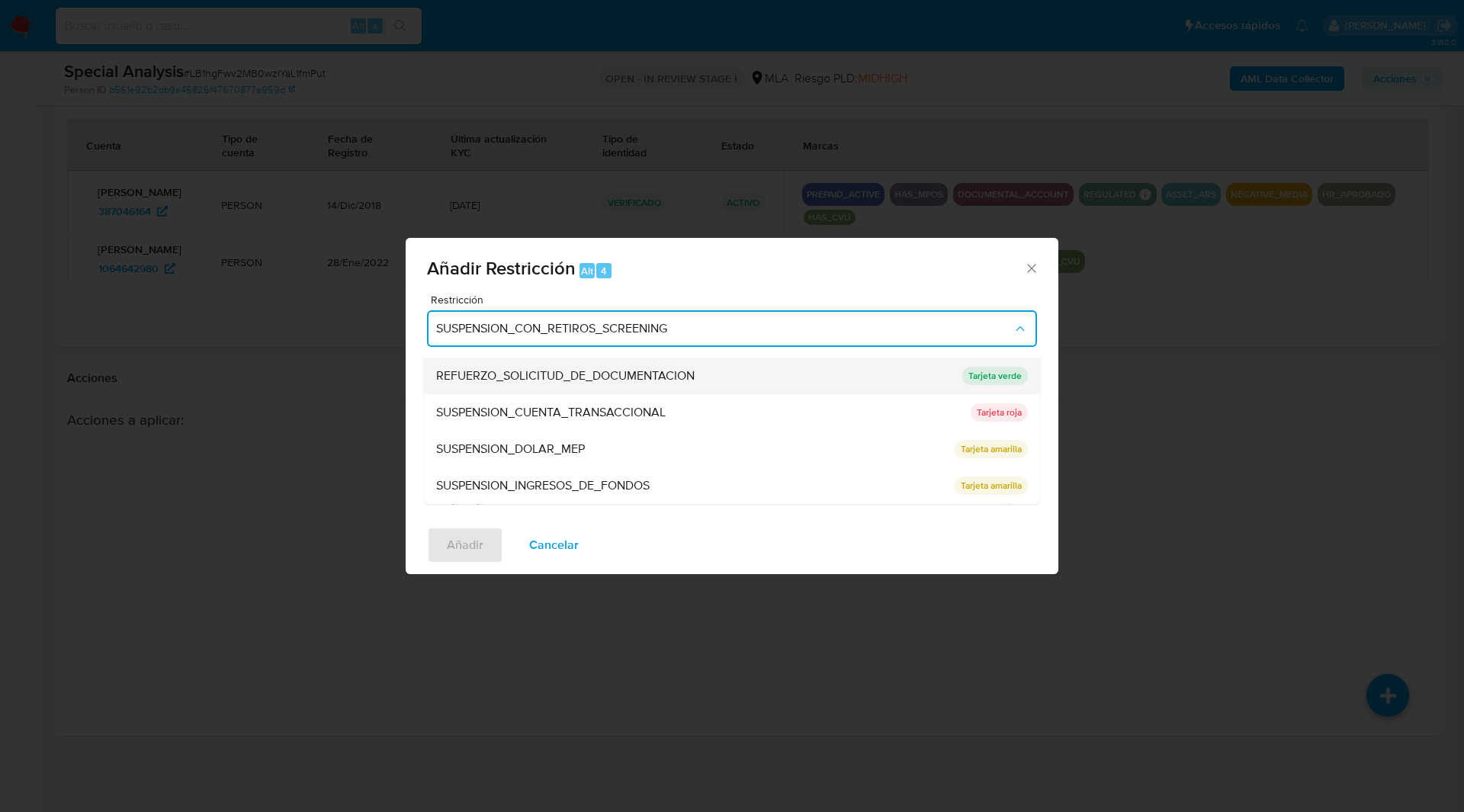
click at [446, 391] on div "REFUERZO_SOLICITUD_DE_DOCUMENTACION" at bounding box center [695, 376] width 517 height 36
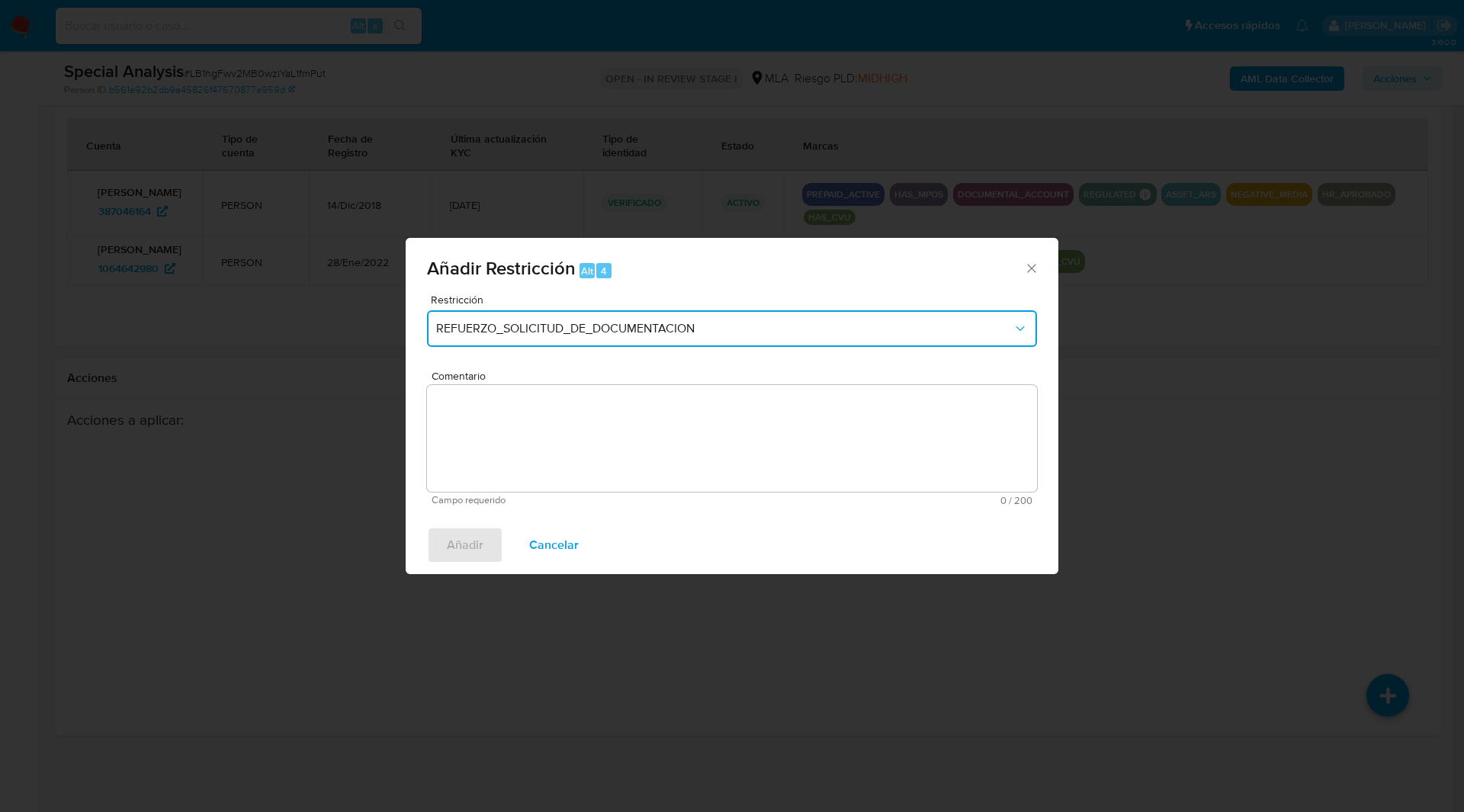
click at [542, 327] on span "REFUERZO_SOLICITUD_DE_DOCUMENTACION" at bounding box center [725, 328] width 577 height 15
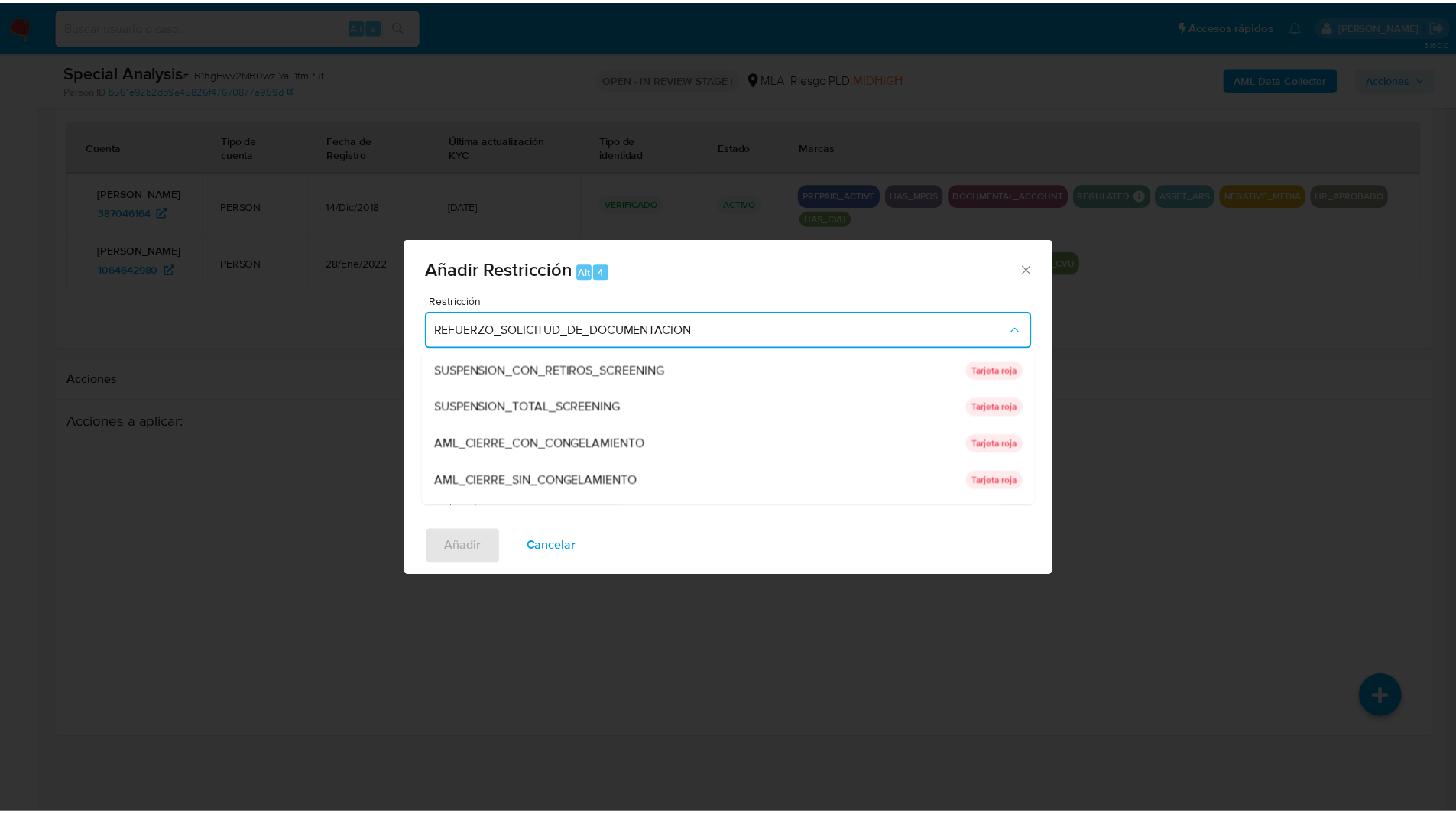
scroll to position [272, 0]
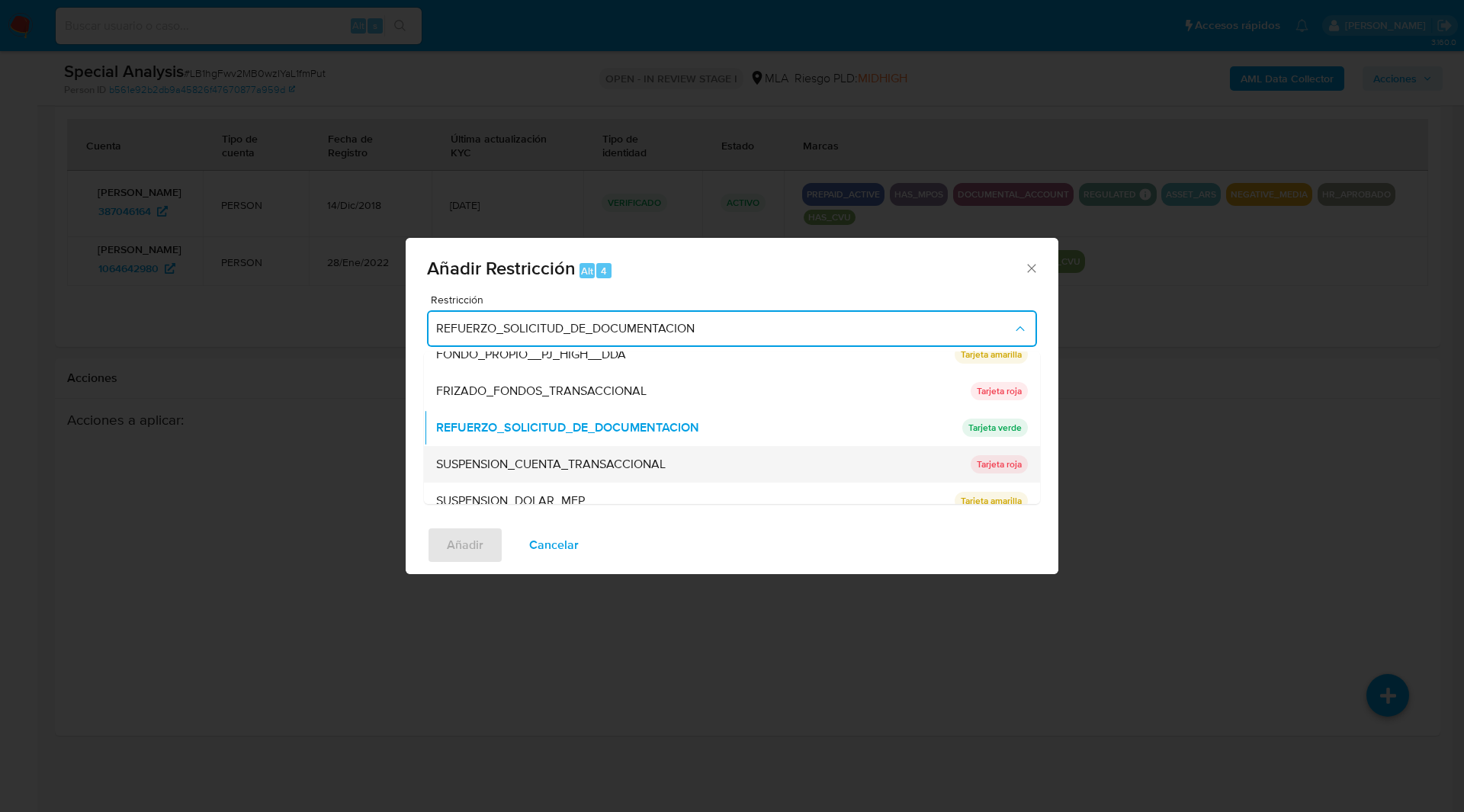
click at [481, 477] on div "SUSPENSION_CUENTA_TRANSACCIONAL" at bounding box center [699, 463] width 525 height 36
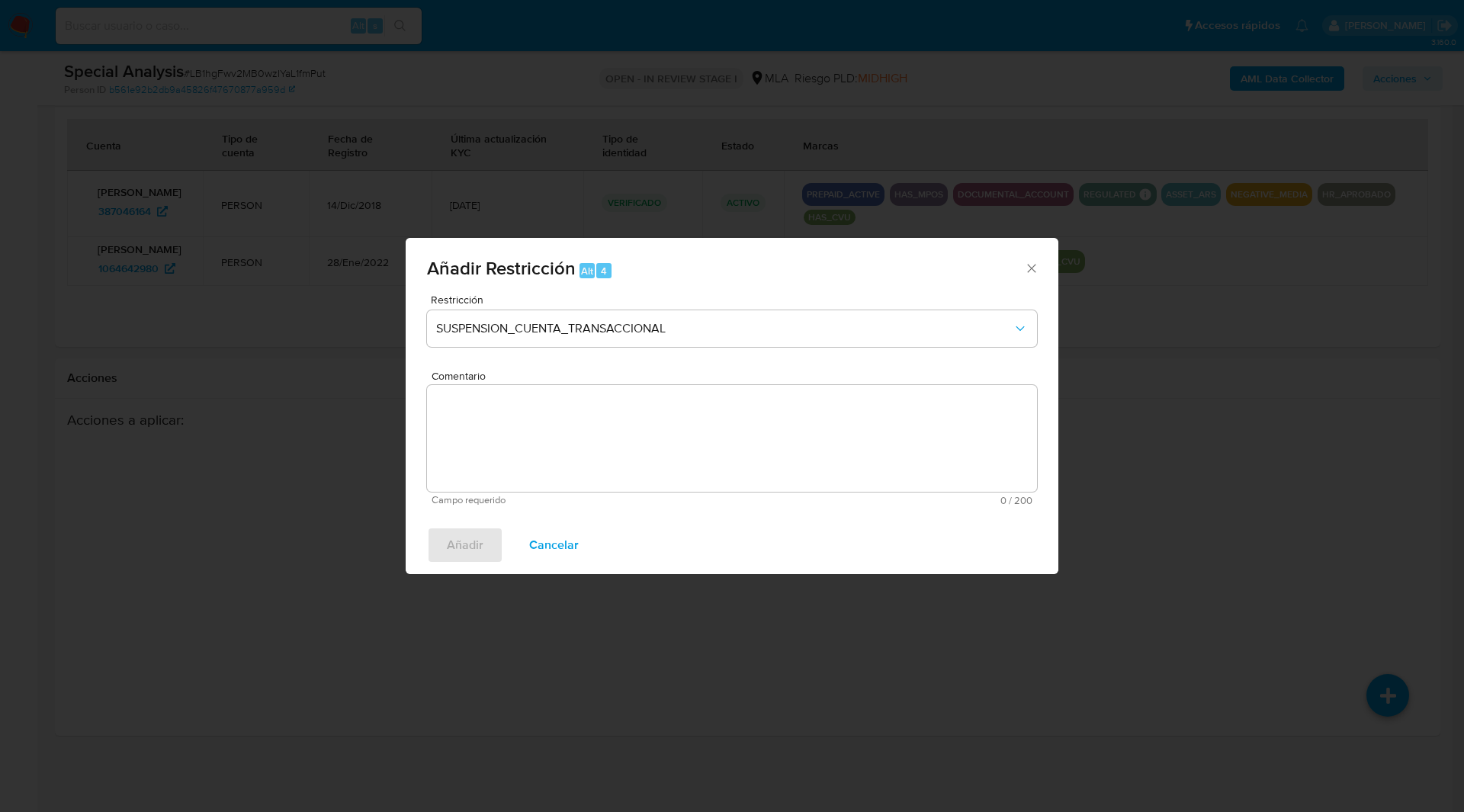
click at [577, 449] on textarea "Comentario" at bounding box center [732, 438] width 610 height 107
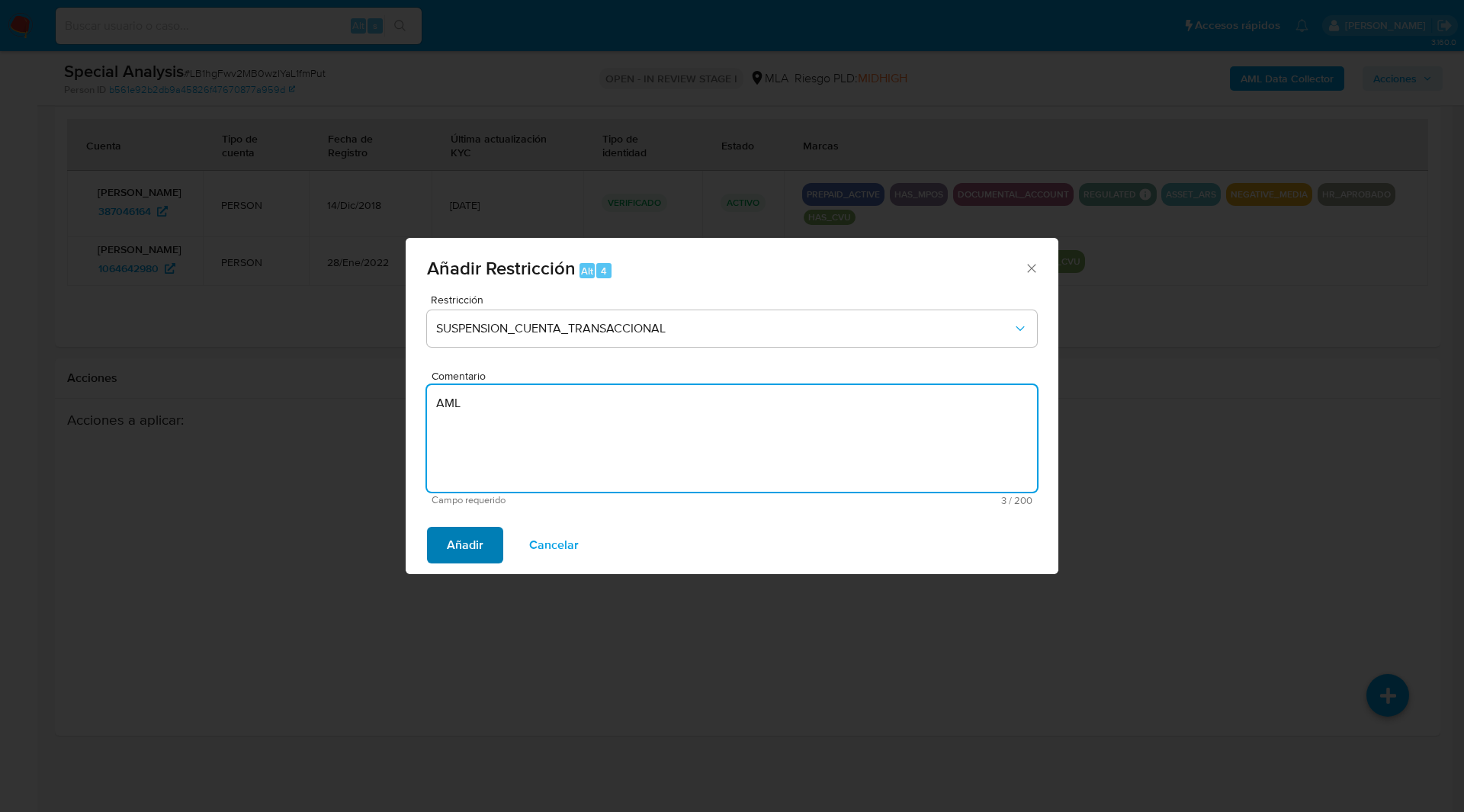
type textarea "AML"
click at [471, 539] on span "Añadir" at bounding box center [465, 545] width 36 height 34
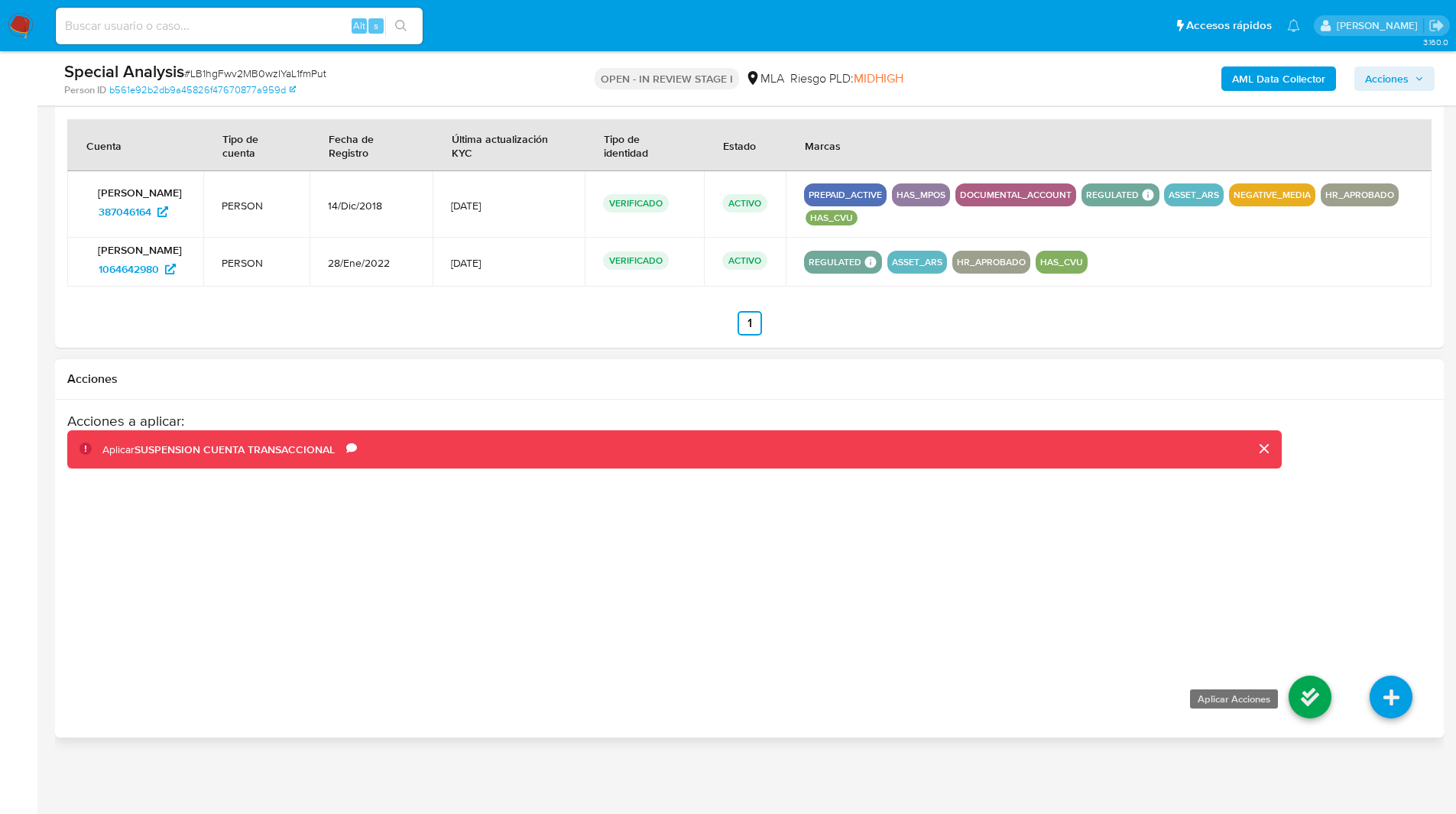
click at [1303, 693] on icon at bounding box center [1310, 697] width 43 height 43
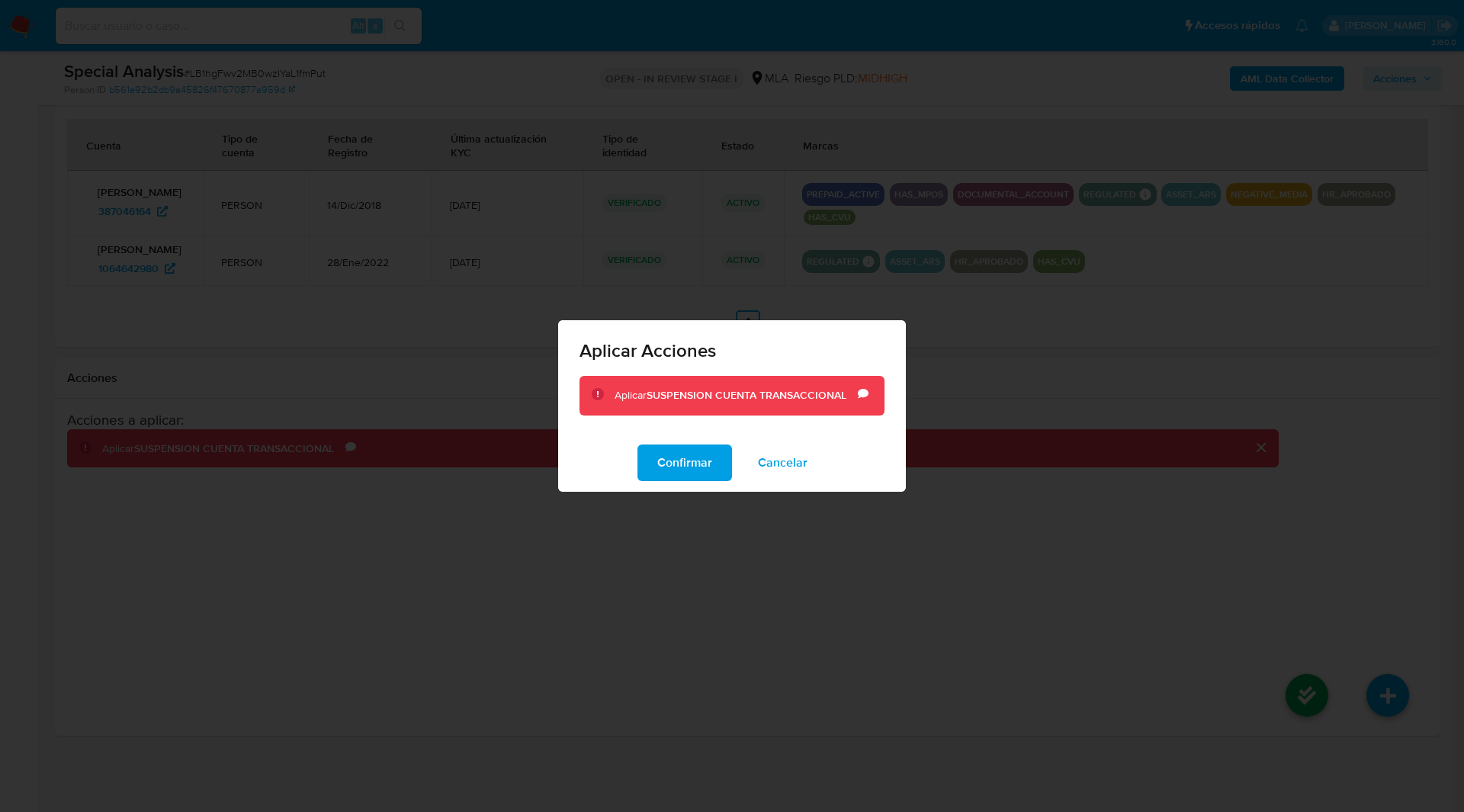
click at [691, 481] on div "Confirmar Cancelar" at bounding box center [732, 463] width 348 height 58
click at [703, 475] on span "Confirmar" at bounding box center [684, 463] width 55 height 34
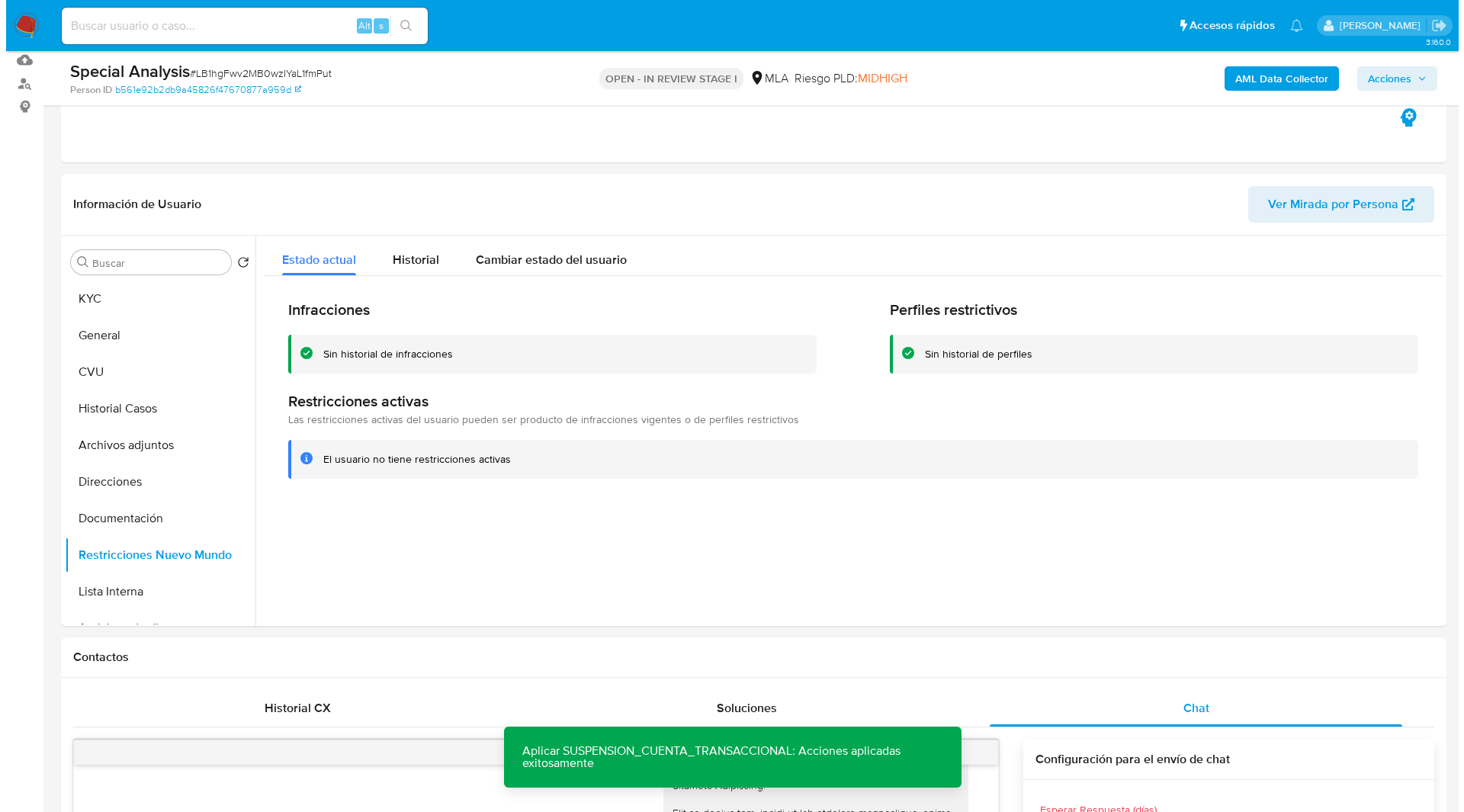
scroll to position [0, 0]
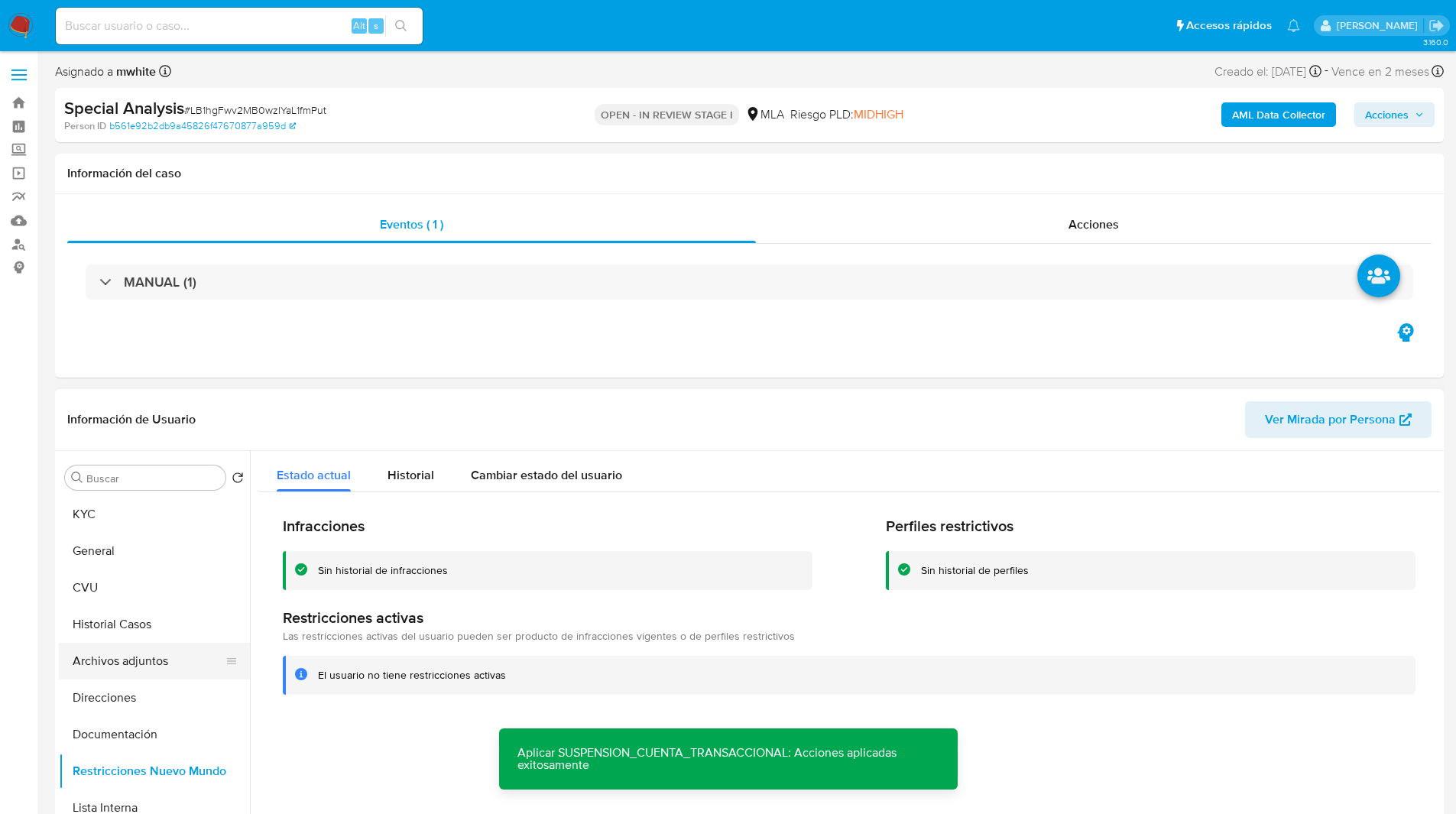
click at [132, 657] on button "Archivos adjuntos" at bounding box center [148, 660] width 179 height 37
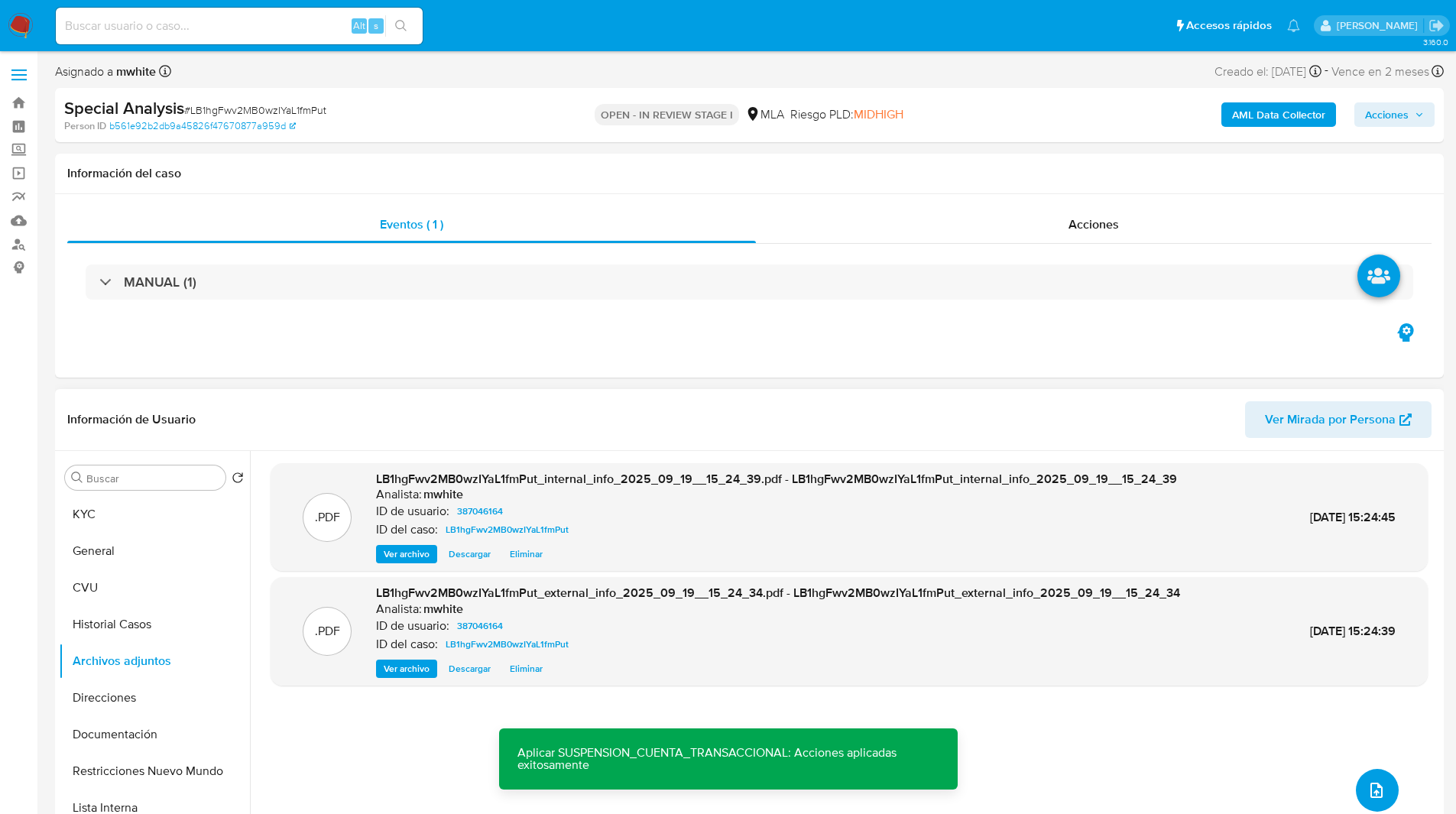
click at [1367, 783] on span "upload-file" at bounding box center [1376, 791] width 19 height 19
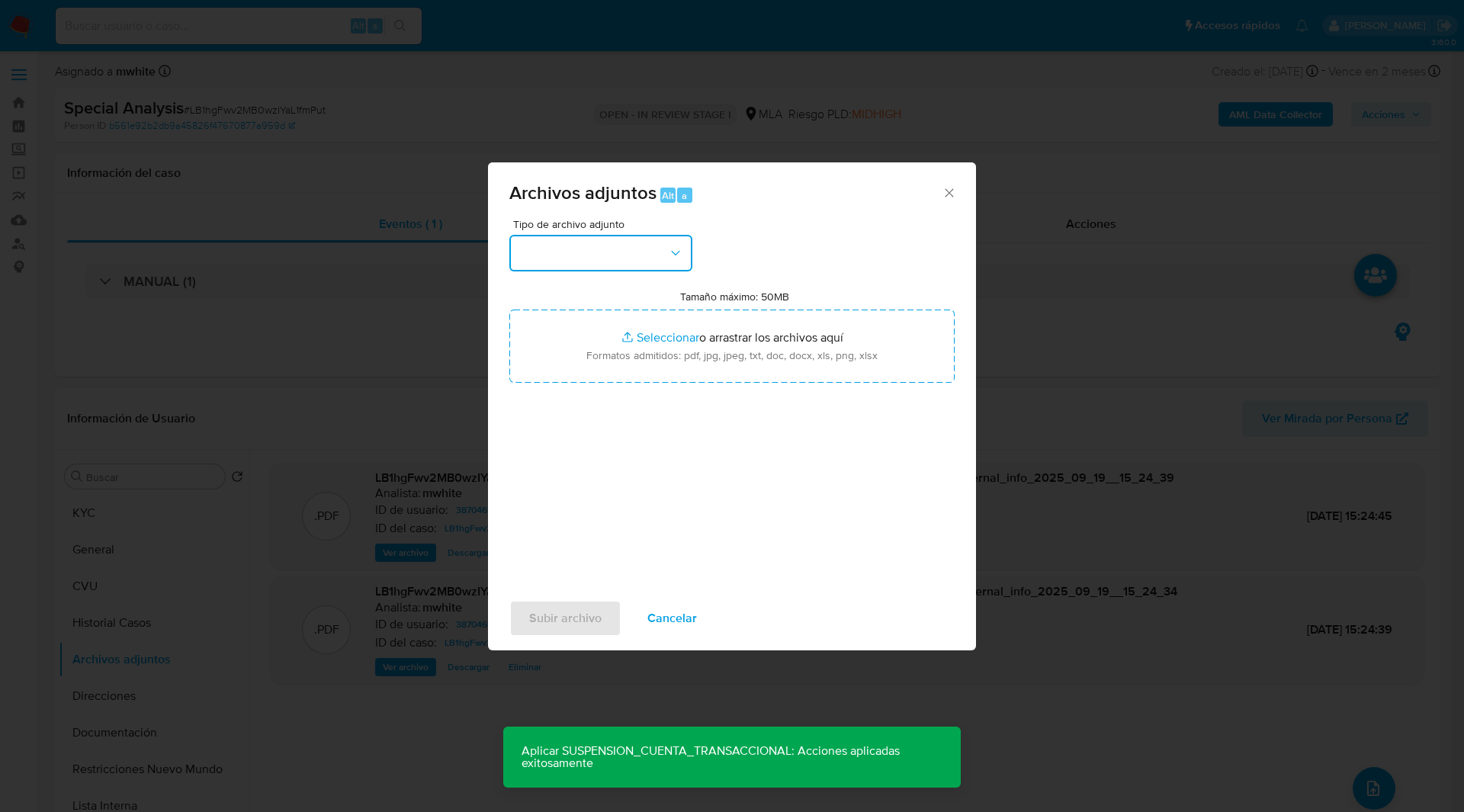
click at [608, 247] on button "button" at bounding box center [601, 252] width 183 height 36
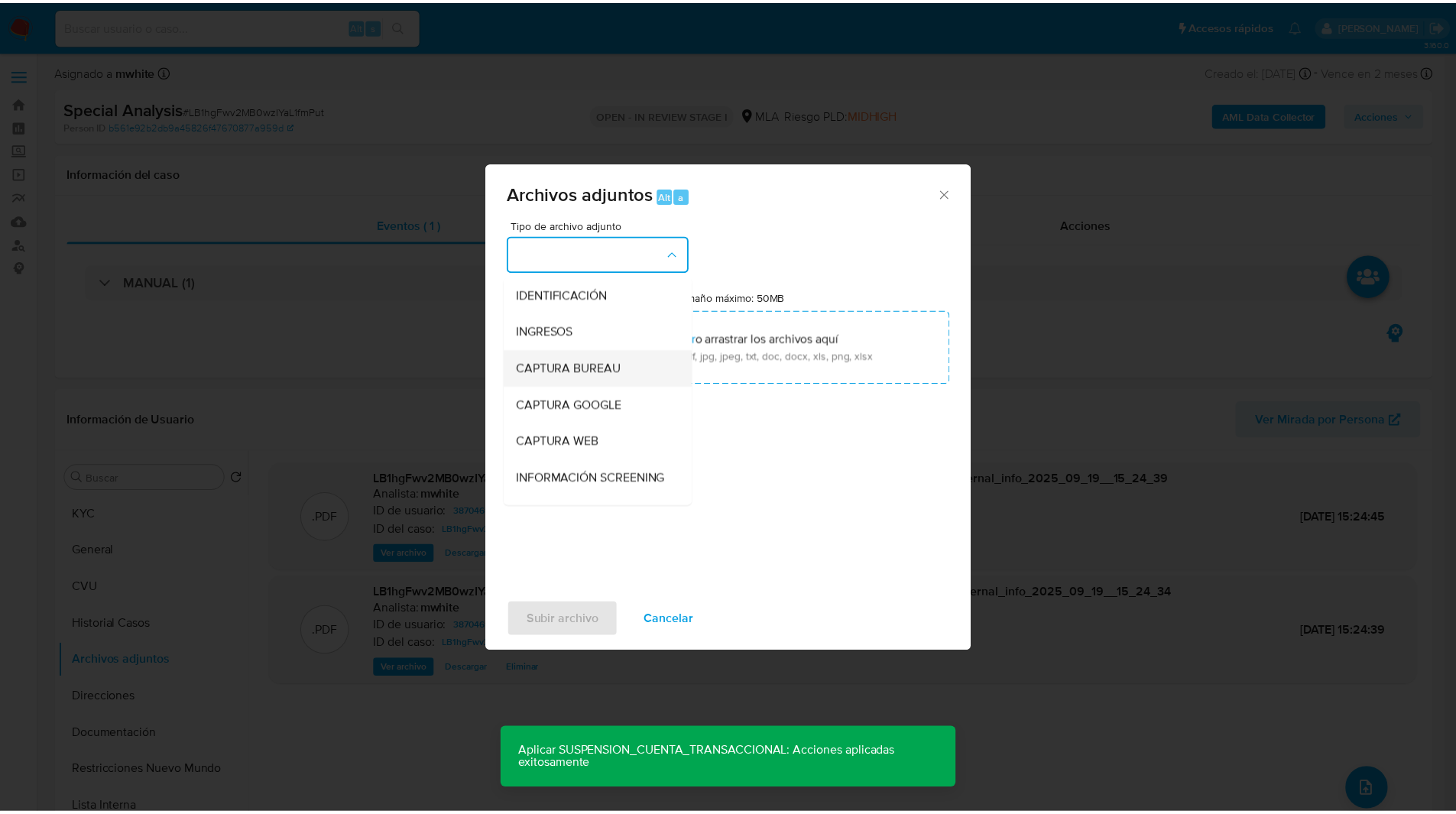
scroll to position [196, 0]
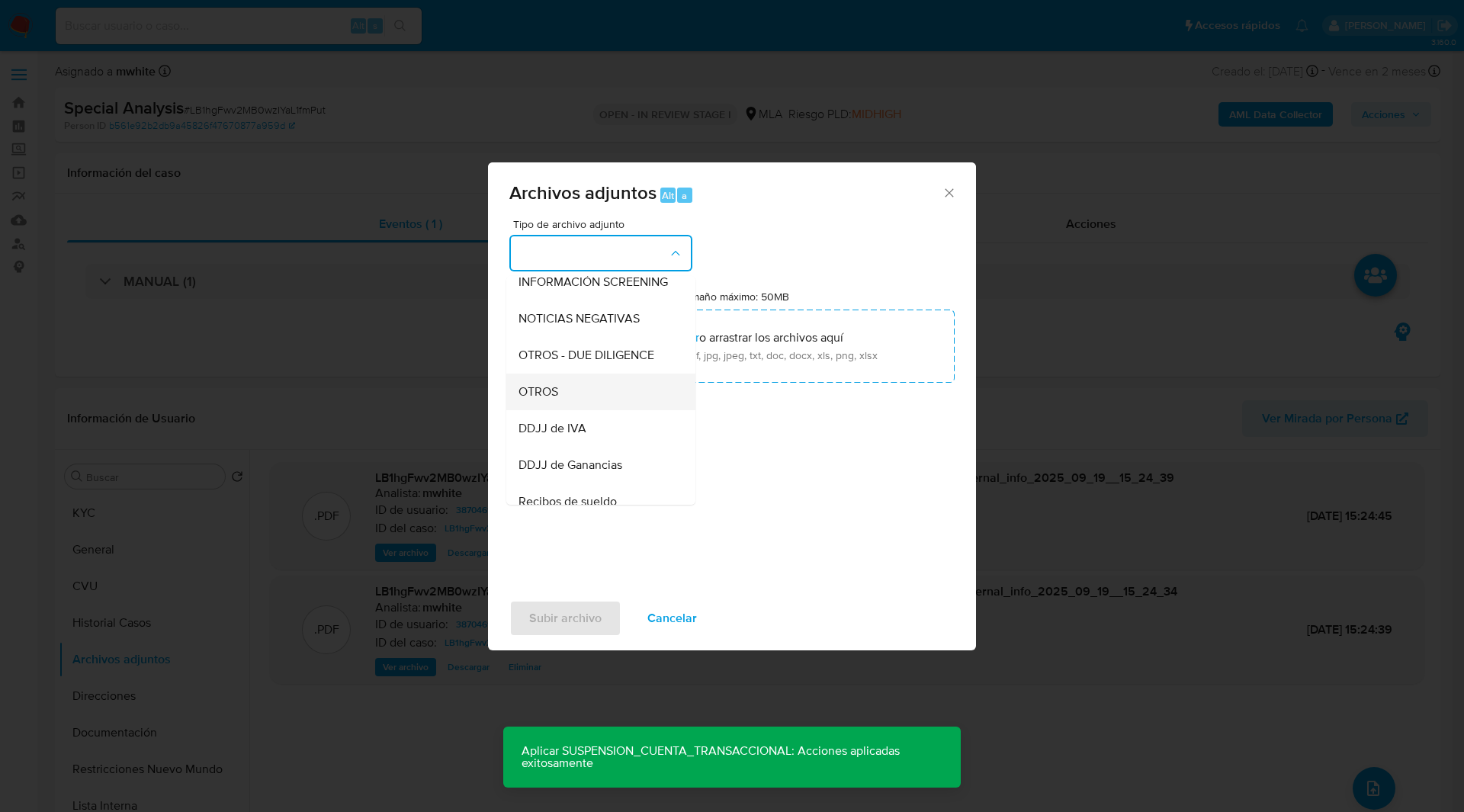
click at [556, 399] on span "OTROS" at bounding box center [538, 392] width 39 height 15
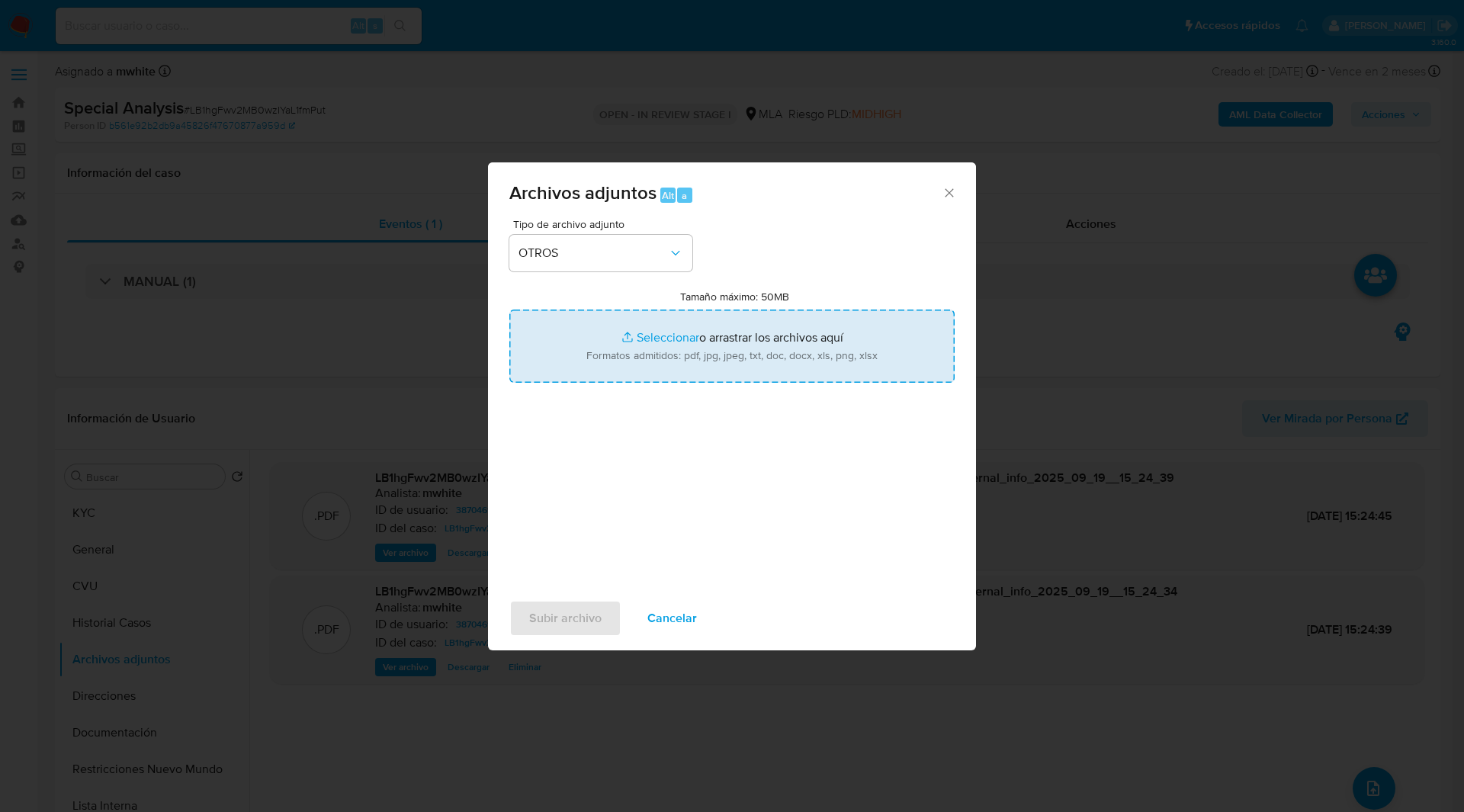
type input "C:\fakepath\Movimientos-387046164.xlsx"
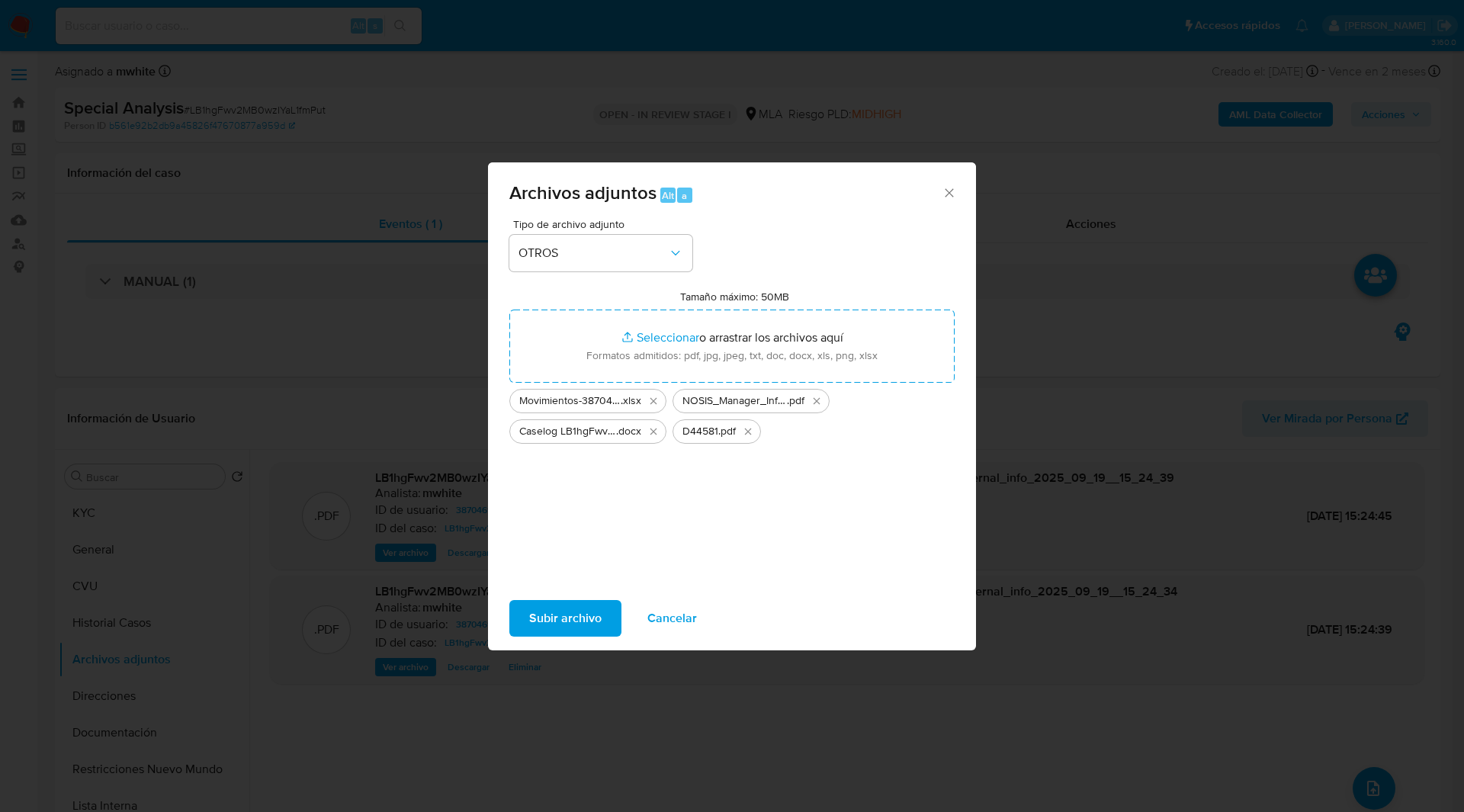
click at [587, 616] on span "Subir archivo" at bounding box center [565, 619] width 72 height 34
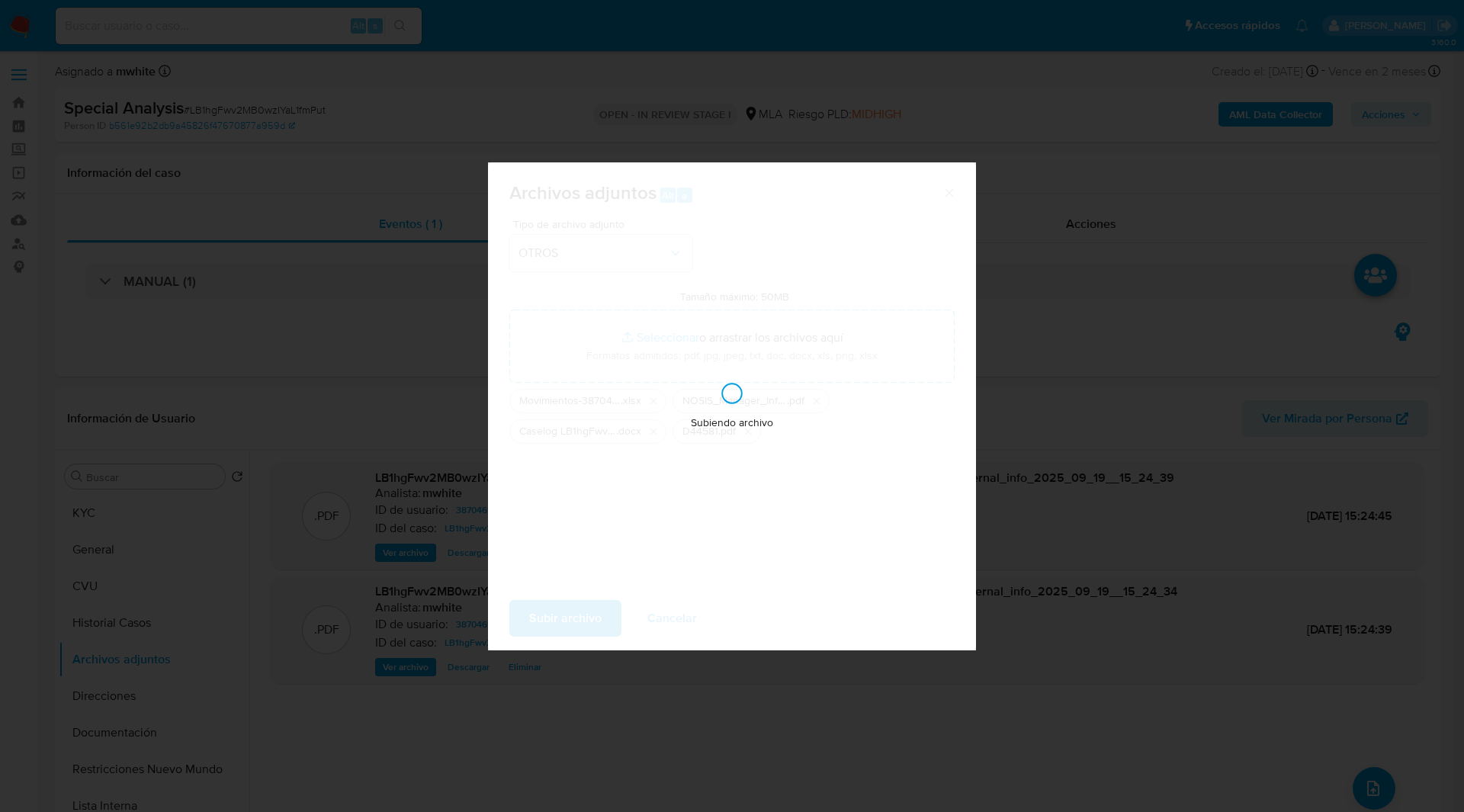
click at [855, 216] on div "Subiendo archivo" at bounding box center [732, 406] width 488 height 488
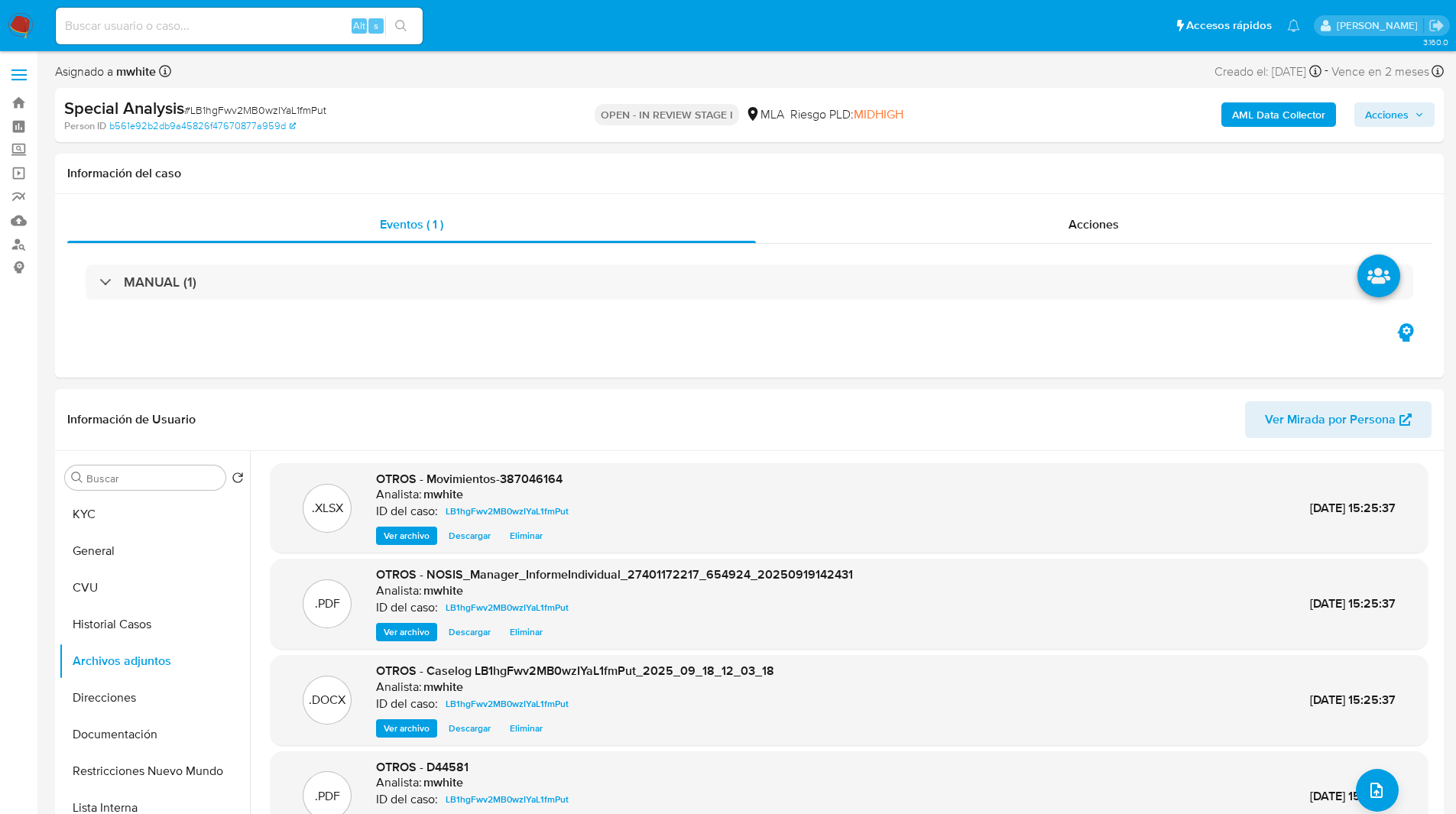
click at [1390, 102] on span "Acciones" at bounding box center [1387, 114] width 43 height 24
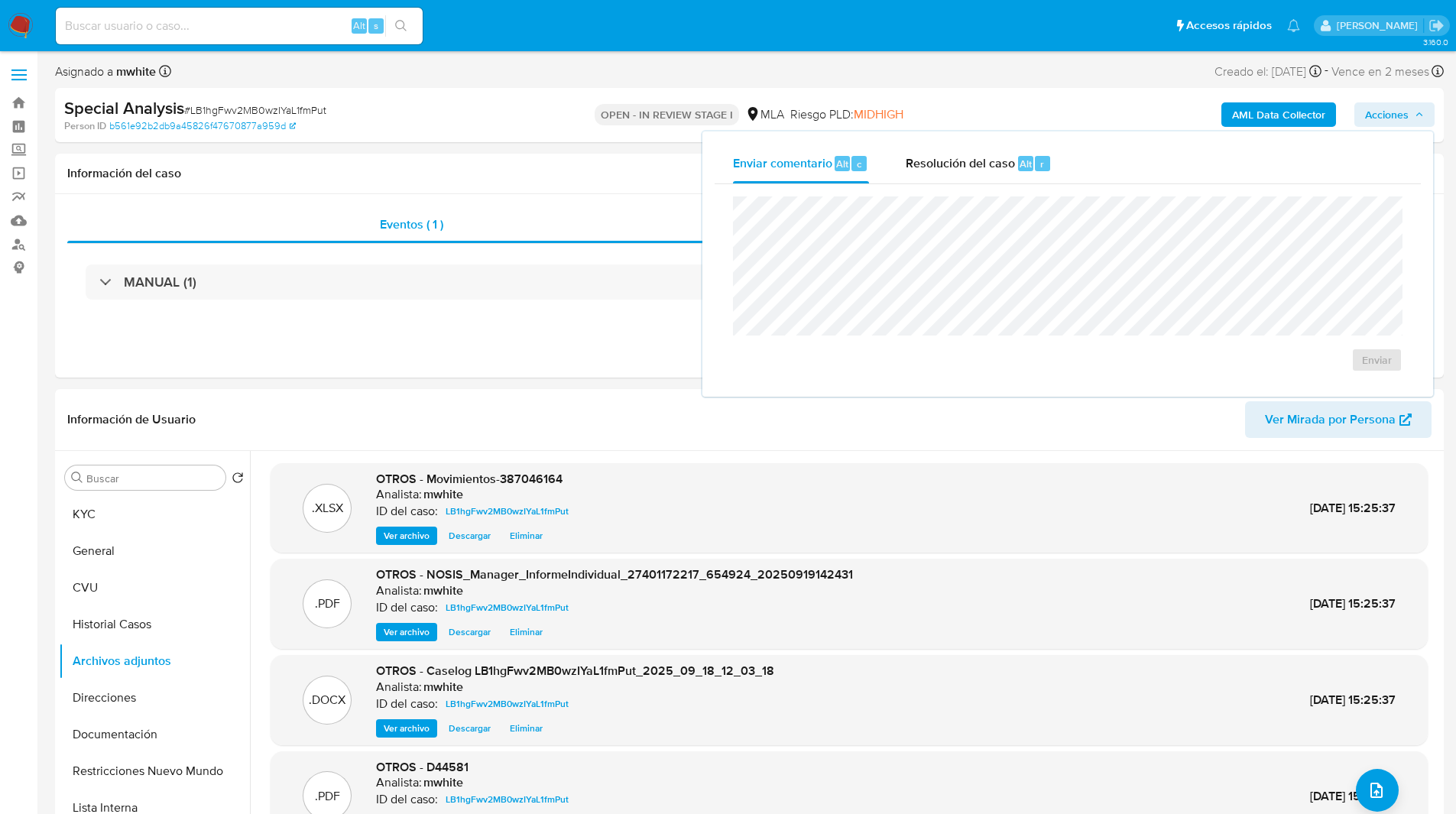
click at [1024, 143] on div "Enviar comentario Alt c Resolución del caso Alt r Enviar" at bounding box center [1068, 263] width 731 height 265
click at [983, 165] on span "Resolución del caso" at bounding box center [960, 163] width 110 height 18
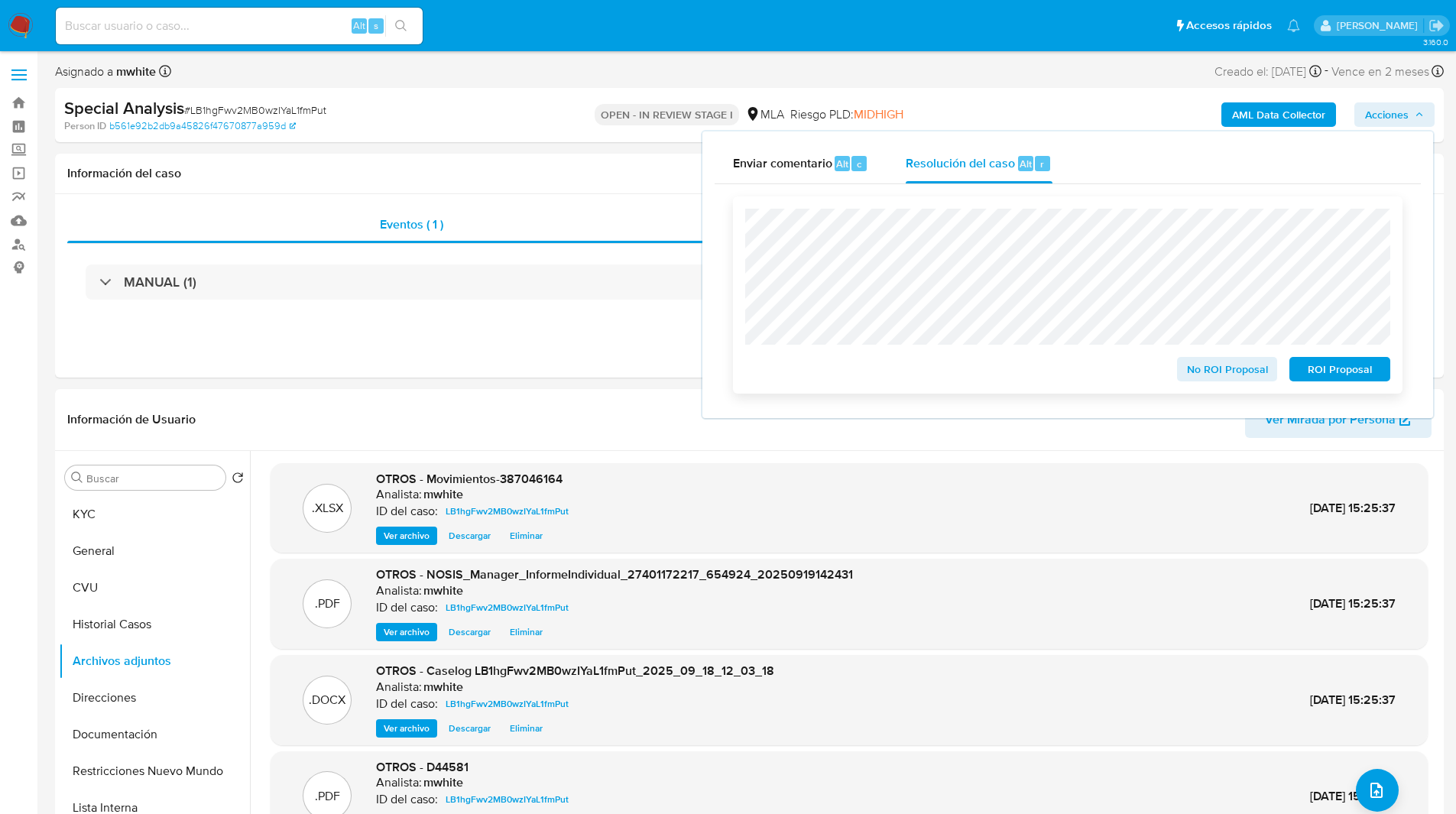
click at [1337, 371] on span "ROI Proposal" at bounding box center [1339, 369] width 80 height 22
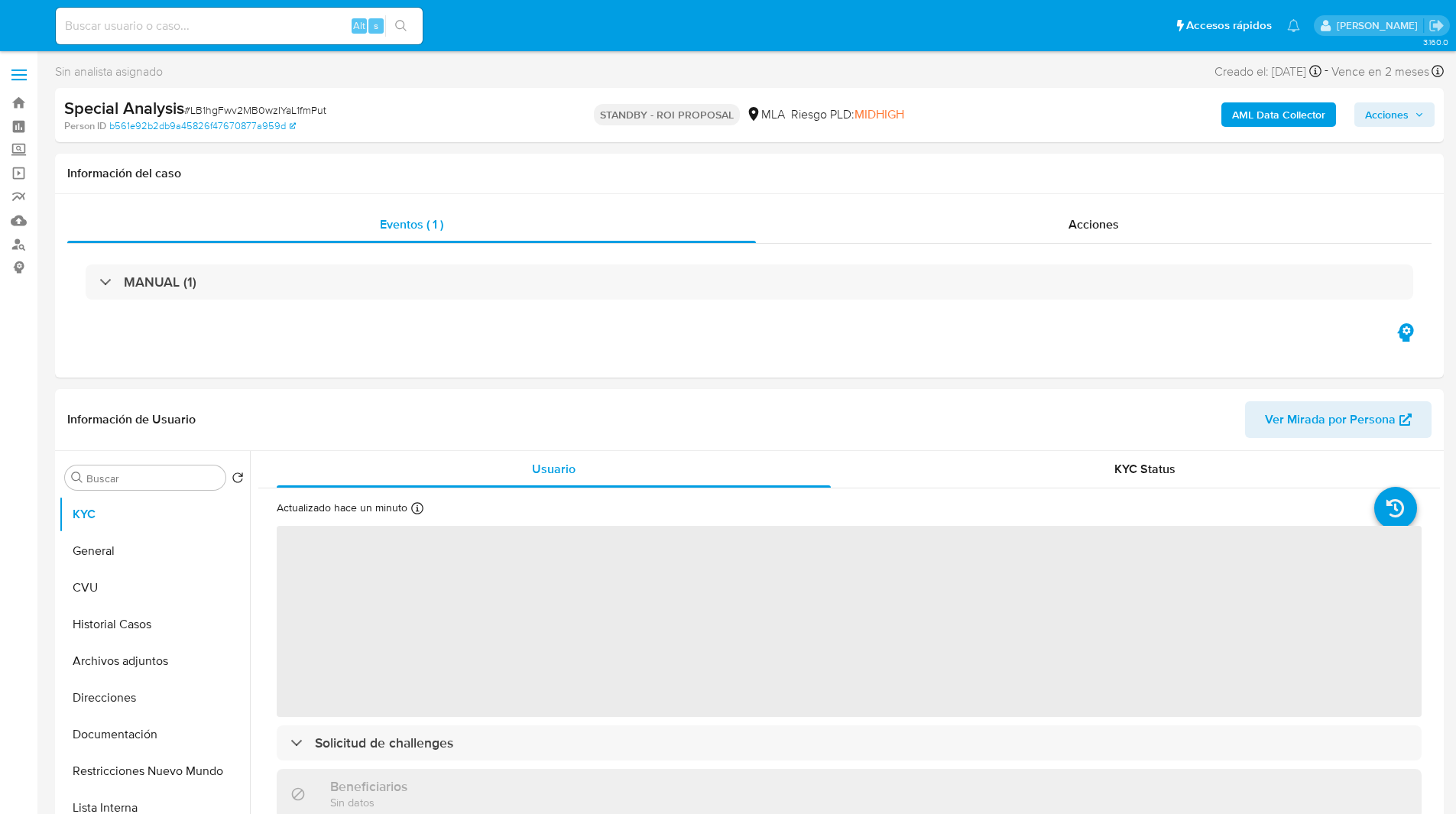
select select "10"
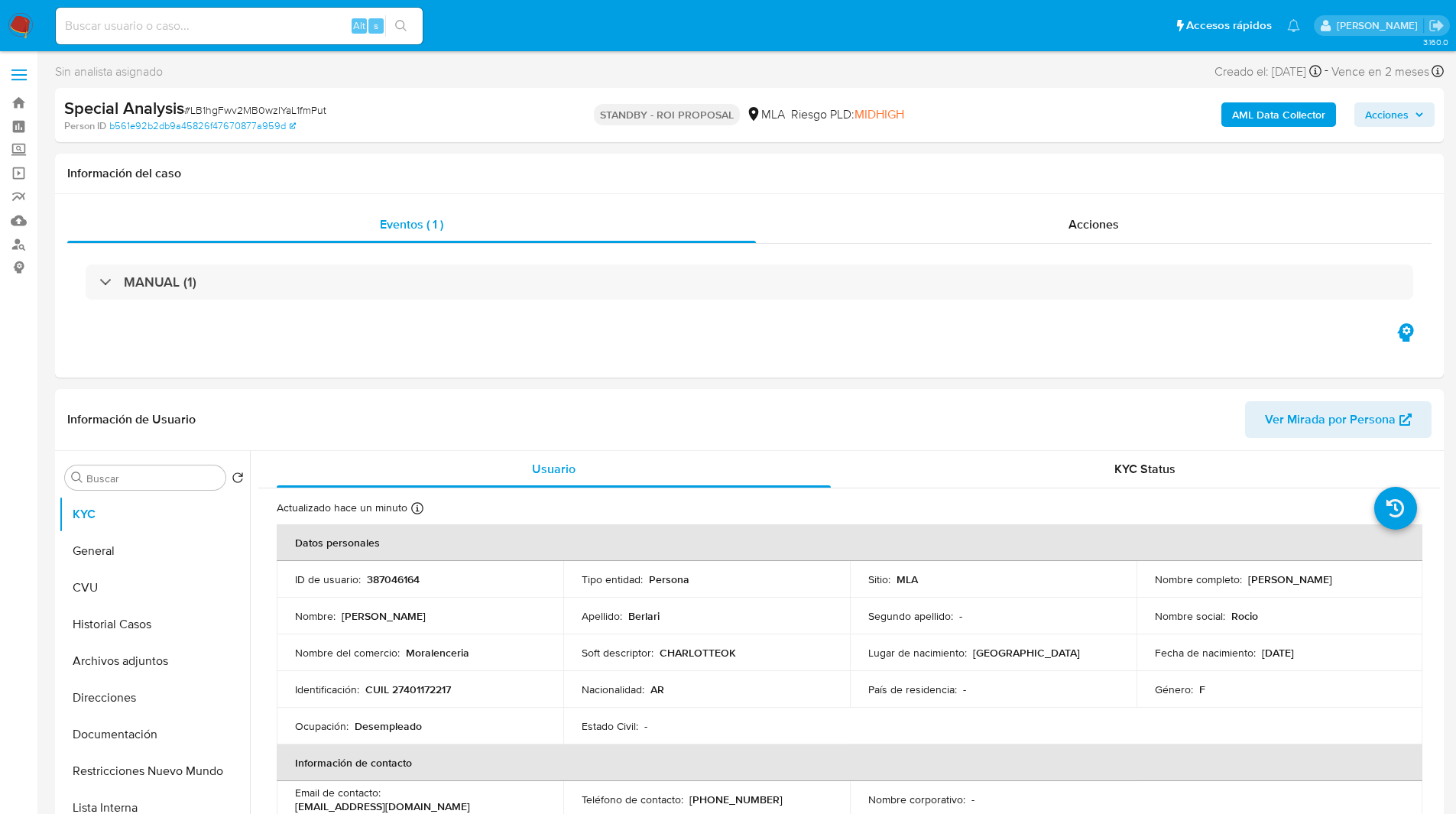
click at [223, 32] on input at bounding box center [240, 25] width 367 height 20
paste input "p3isRzRRdESj4BJyGF7tBvNu"
type input "p3isRzRRdESj4BJyGF7tBvNu"
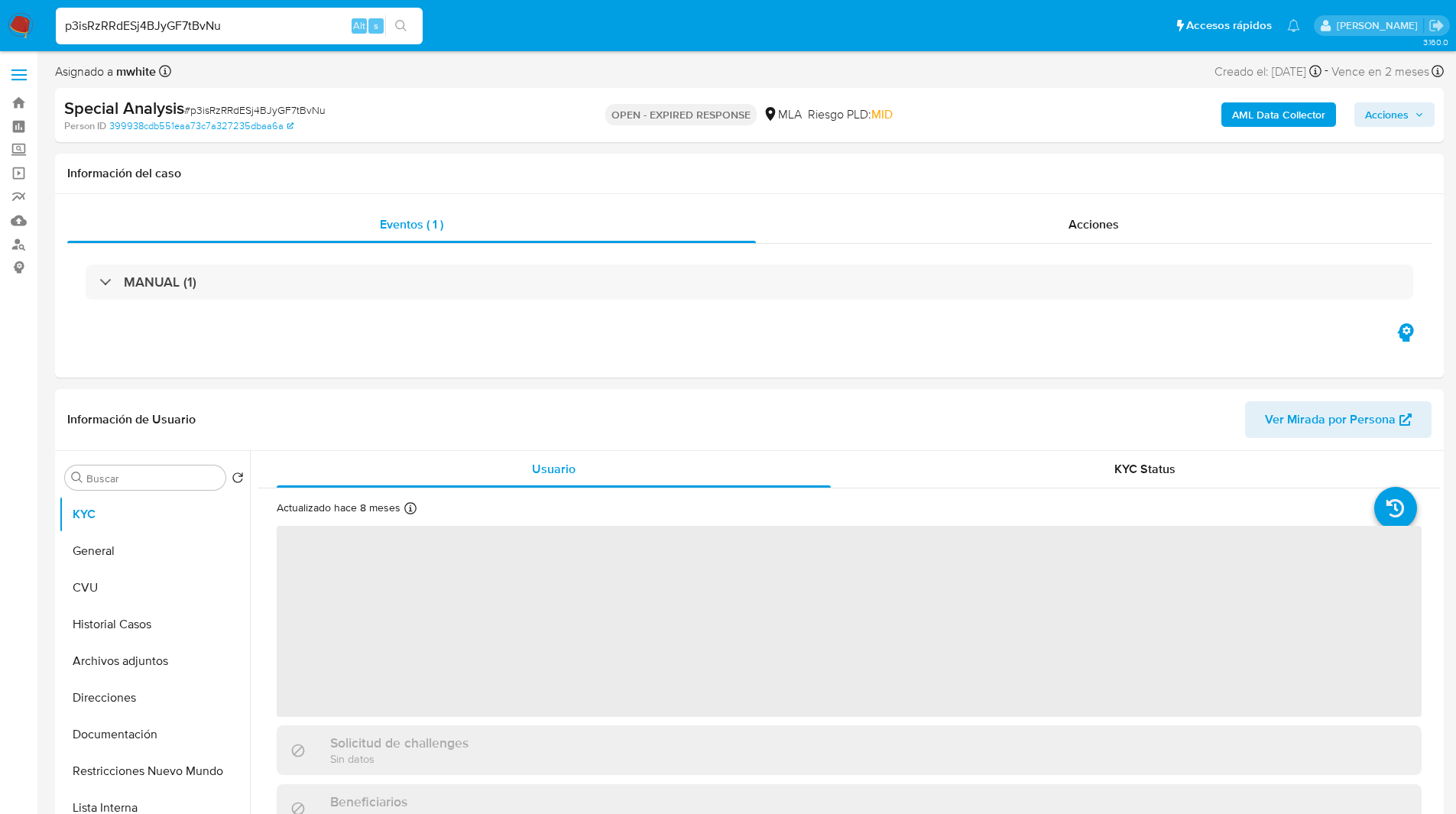
select select "10"
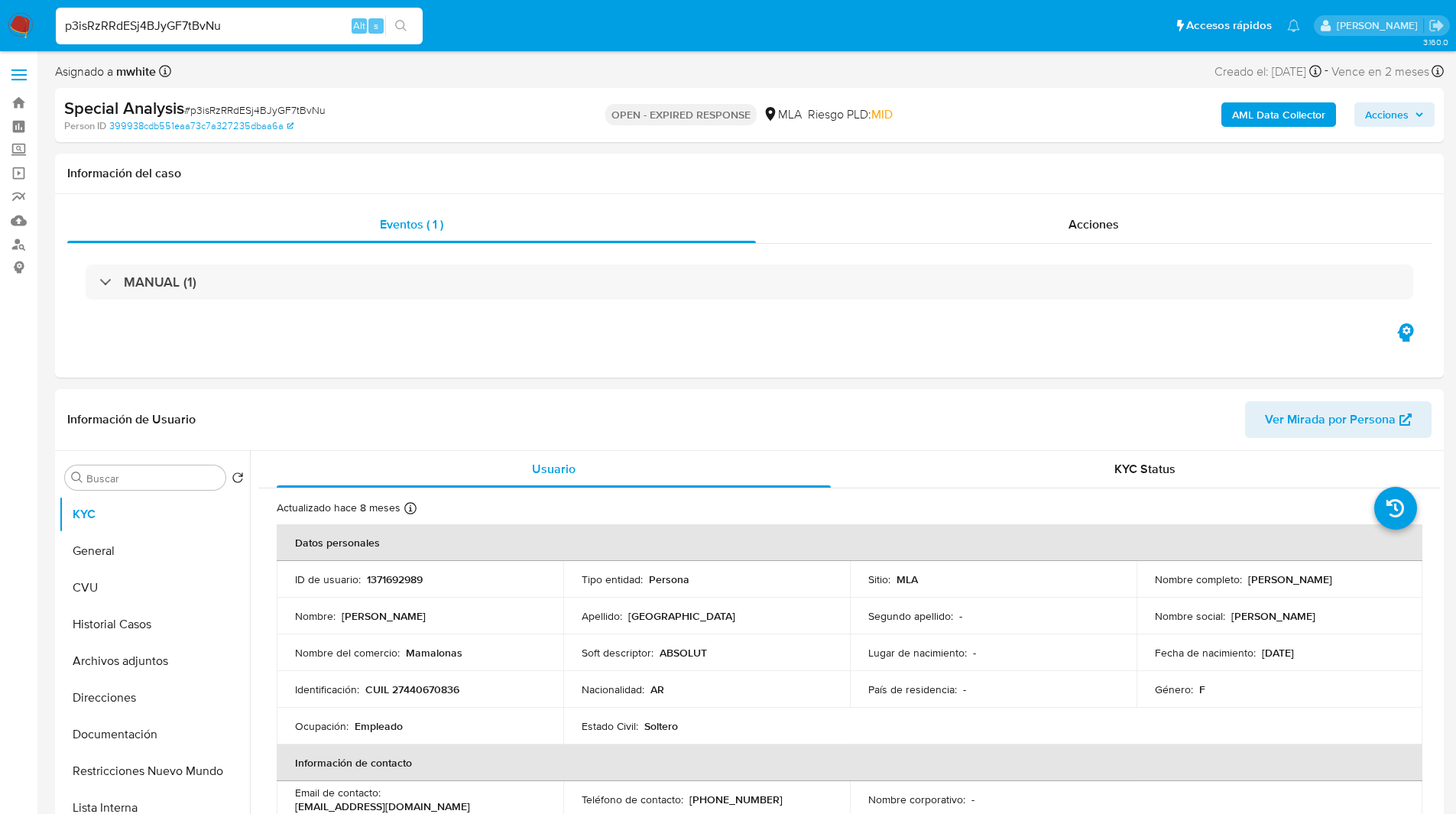
click at [401, 577] on p "1371692989" at bounding box center [395, 579] width 56 height 14
copy p "1371692989"
click at [881, 80] on div "Asignado a mwhite Asignado el: 06/08/2025 15:35:11 Creado el: 06/08/2025 Creado…" at bounding box center [750, 74] width 1389 height 27
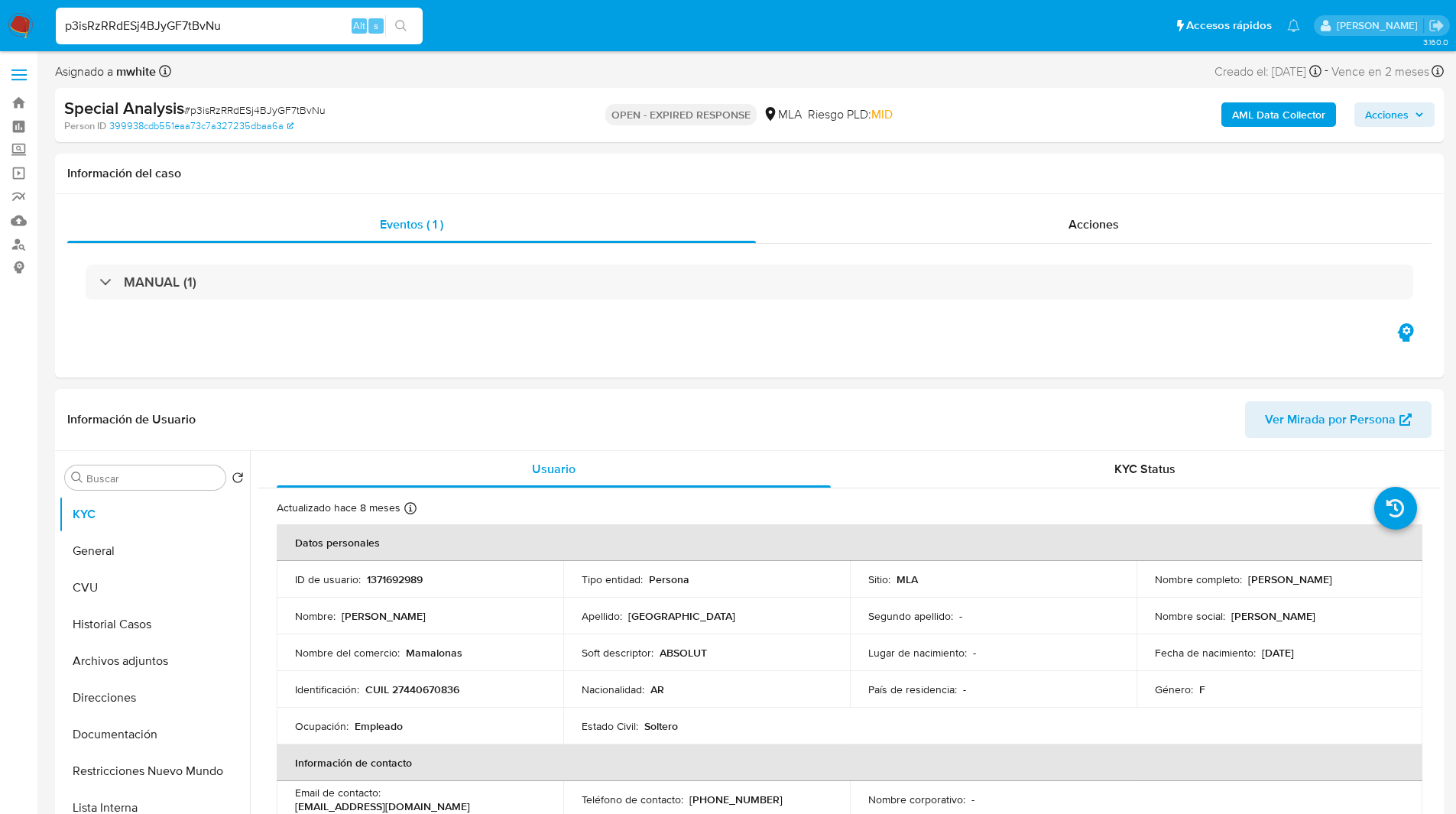
click at [788, 80] on div "Asignado a mwhite Asignado el: 06/08/2025 15:35:11 Creado el: 06/08/2025 Creado…" at bounding box center [750, 74] width 1389 height 27
click at [542, 66] on div "Asignado a mwhite Asignado el: 06/08/2025 15:35:11 Creado el: 06/08/2025 Creado…" at bounding box center [750, 74] width 1389 height 27
click at [589, 37] on ul "Pausado Ver notificaciones p3isRzRRdESj4BJyGF7tBvNu Alt s Accesos rápidos Presi…" at bounding box center [677, 25] width 1259 height 38
click at [561, 37] on ul "Pausado Ver notificaciones p3isRzRRdESj4BJyGF7tBvNu Alt s Accesos rápidos Presi…" at bounding box center [677, 25] width 1259 height 38
click at [569, 33] on ul "Pausado Ver notificaciones p3isRzRRdESj4BJyGF7tBvNu Alt s Accesos rápidos Presi…" at bounding box center [677, 25] width 1259 height 38
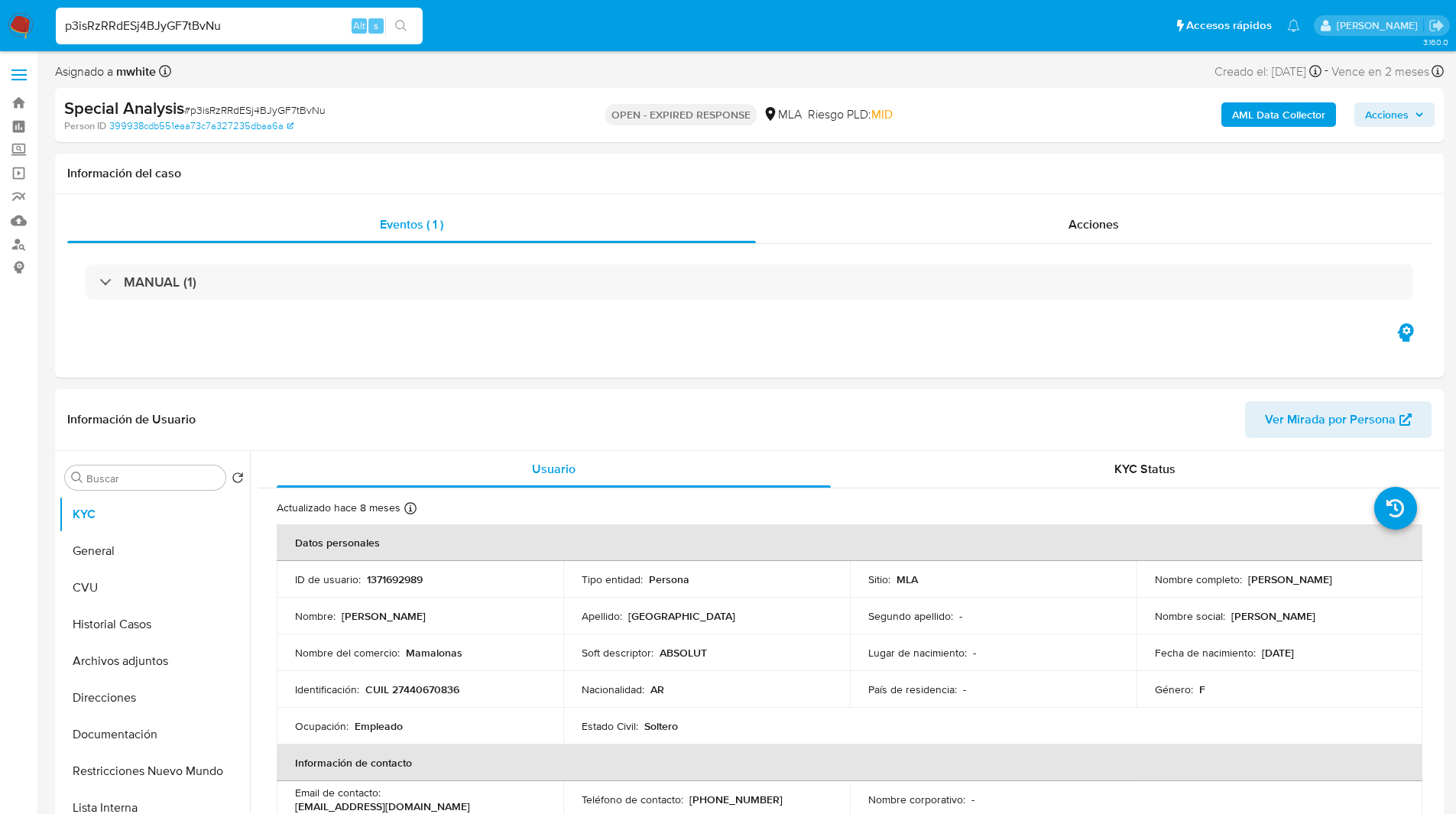
click at [542, 39] on ul "Pausado Ver notificaciones p3isRzRRdESj4BJyGF7tBvNu Alt s Accesos rápidos Presi…" at bounding box center [677, 25] width 1259 height 38
click at [394, 580] on p "1371692989" at bounding box center [395, 579] width 56 height 14
copy p "1371692989"
click at [961, 38] on ul "Pausado Ver notificaciones p3isRzRRdESj4BJyGF7tBvNu Alt s Accesos rápidos Presi…" at bounding box center [677, 25] width 1259 height 38
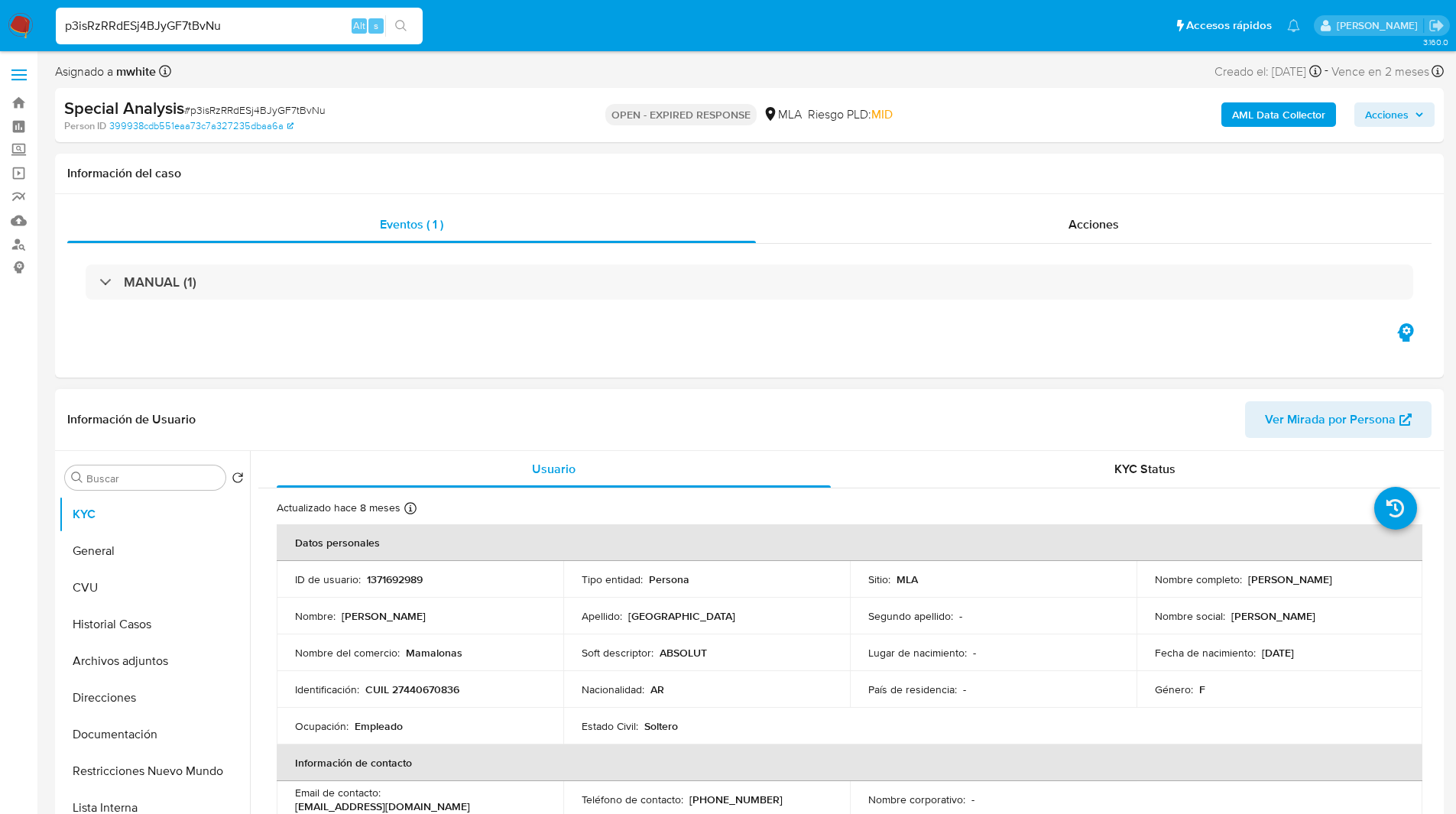
click at [426, 695] on p "CUIL 27440670836" at bounding box center [412, 688] width 94 height 14
copy p "27440670836"
click at [617, 64] on div "Asignado a mwhite Asignado el: 06/08/2025 15:35:11 Creado el: 06/08/2025 Creado…" at bounding box center [750, 74] width 1389 height 27
click at [599, 104] on div "OPEN - EXPIRED RESPONSE MLA Riesgo PLD: MID" at bounding box center [749, 115] width 453 height 36
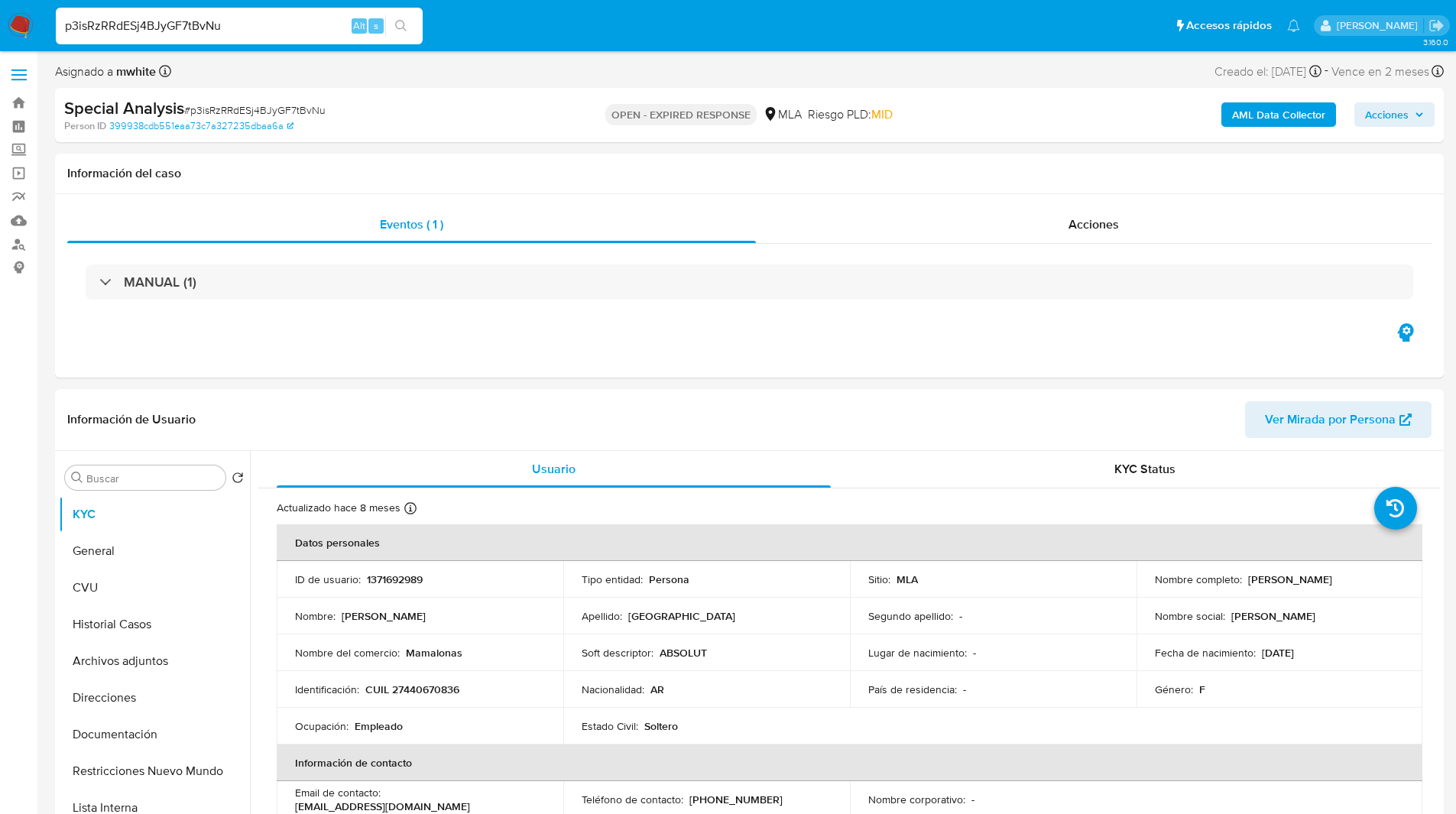
click at [642, 62] on div "Asignado a mwhite Asignado el: 06/08/2025 15:35:11 Creado el: 06/08/2025 Creado…" at bounding box center [750, 74] width 1389 height 27
click at [670, 72] on div "Asignado a mwhite Asignado el: 06/08/2025 15:35:11 Creado el: 06/08/2025 Creado…" at bounding box center [750, 74] width 1389 height 27
click at [1036, 248] on div "MANUAL (1)" at bounding box center [750, 282] width 1364 height 77
drag, startPoint x: 1243, startPoint y: 580, endPoint x: 1345, endPoint y: 580, distance: 102.0
click at [1345, 580] on div "Nombre completo : Brisa Anahi Lagos" at bounding box center [1279, 579] width 250 height 14
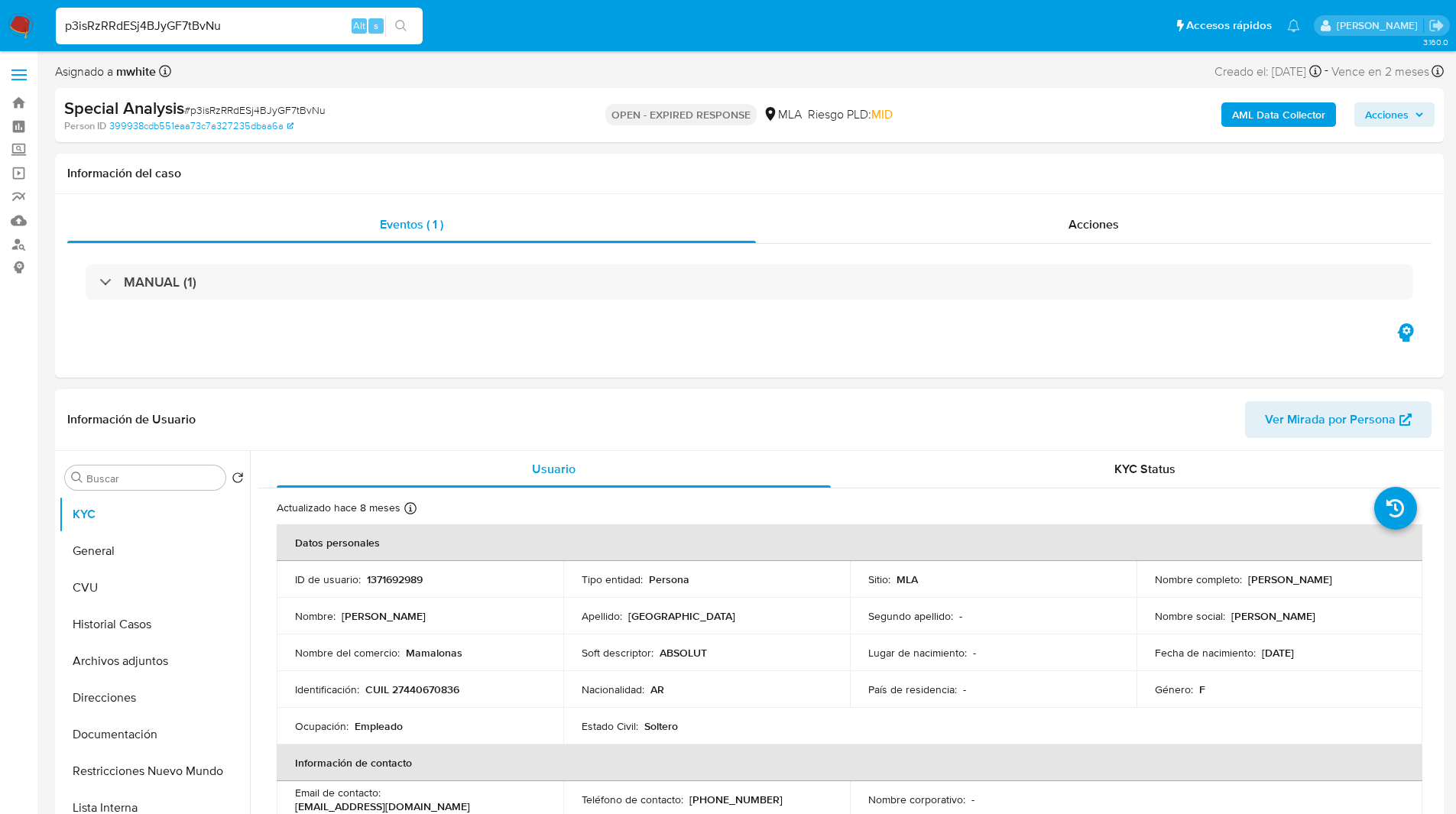
copy p "Brisa Anahi Lagos"
click at [168, 694] on button "Direcciones" at bounding box center [148, 697] width 179 height 37
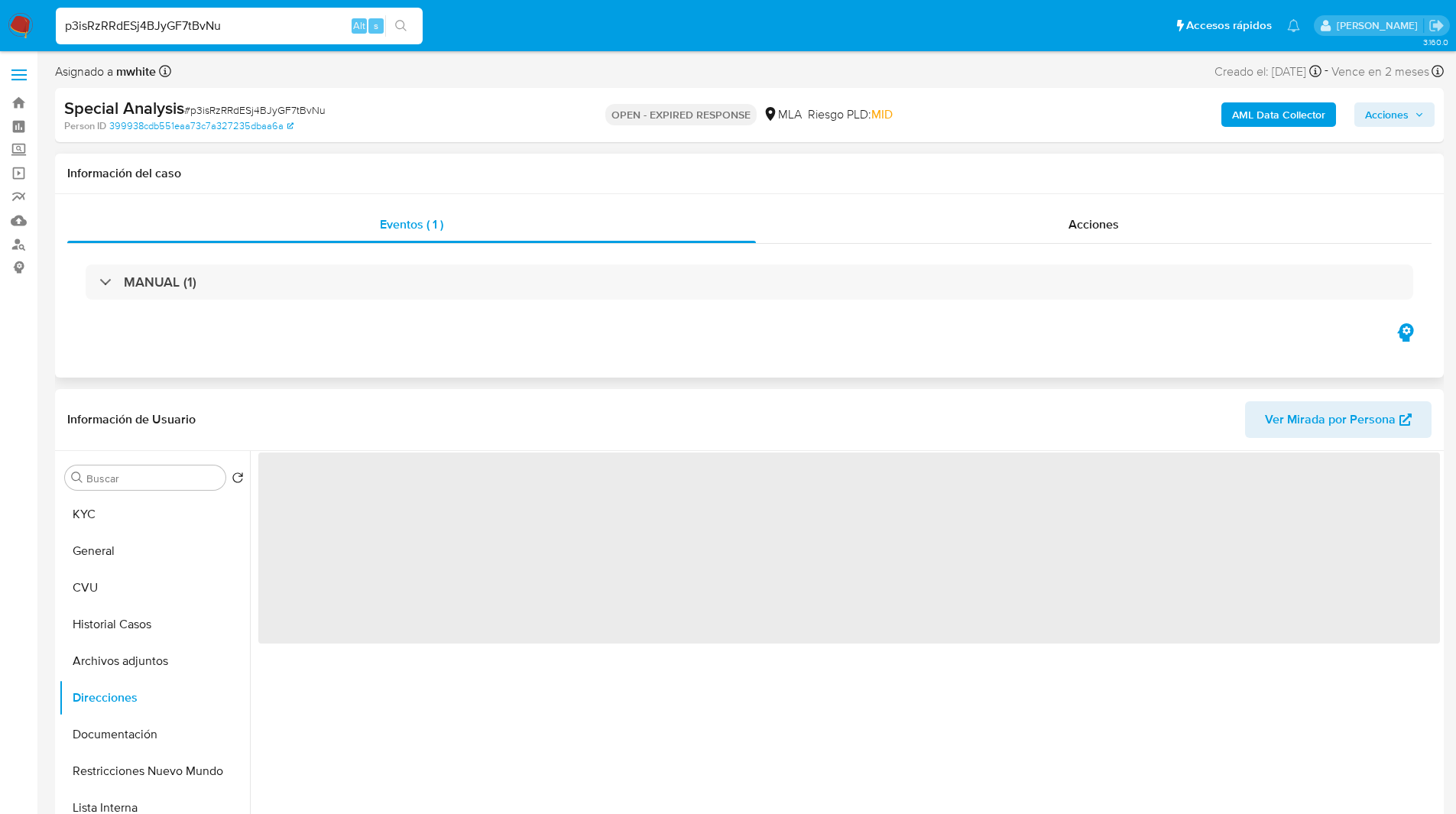
click at [470, 361] on div "Eventos ( 1 ) Acciones MANUAL (1)" at bounding box center [750, 286] width 1389 height 184
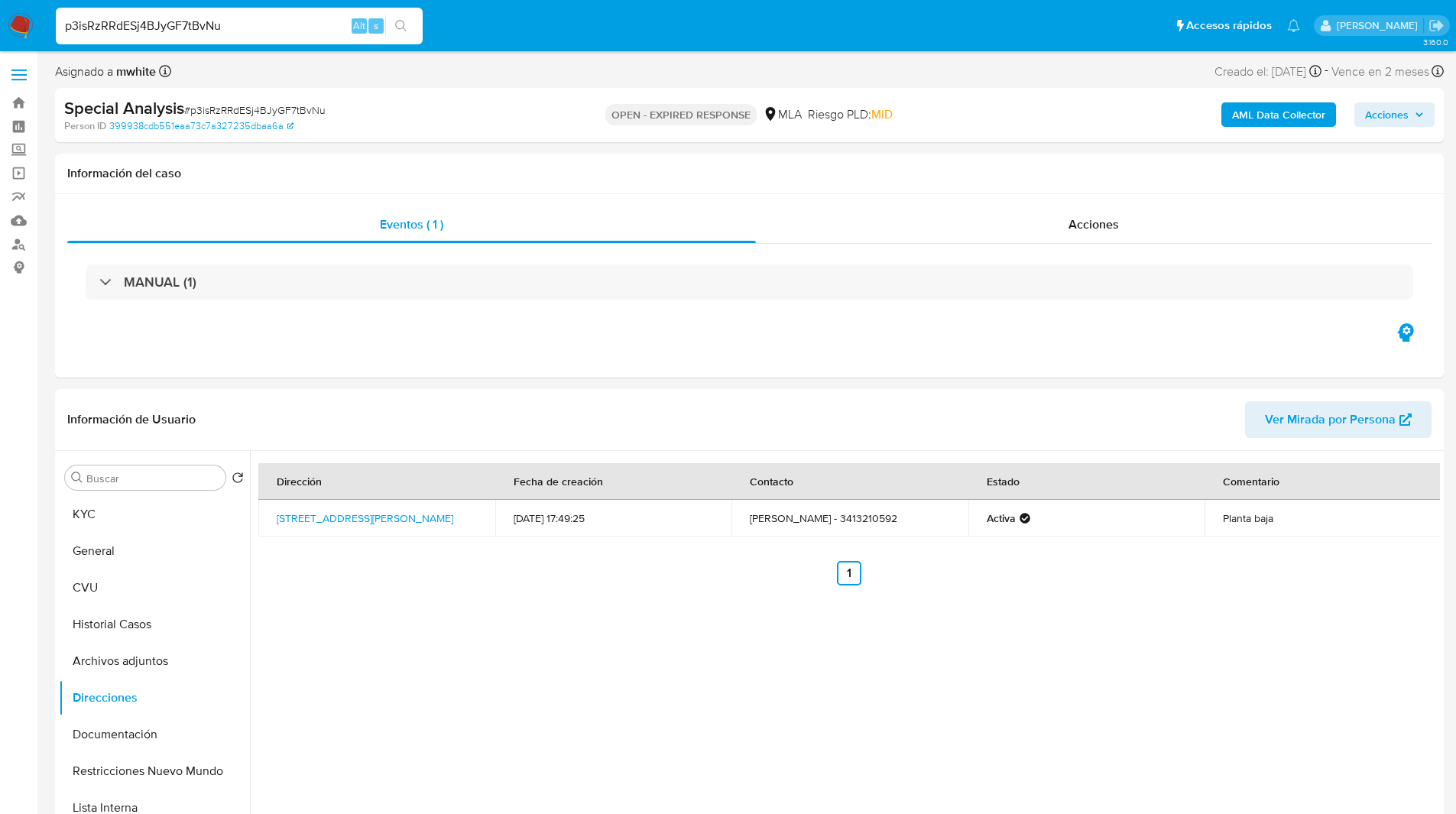
click at [438, 98] on div "Special Analysis # p3isRzRRdESj4BJyGF7tBvNu" at bounding box center [290, 109] width 451 height 22
click at [337, 511] on link "Calle Rogelio Irurtia 7941, Rosario, Santa Fe, 2000, Argentina 7941" at bounding box center [364, 518] width 176 height 15
click at [500, 18] on ul "Pausado Ver notificaciones p3isRzRRdESj4BJyGF7tBvNu Alt s Accesos rápidos Presi…" at bounding box center [677, 25] width 1259 height 38
click at [512, 31] on ul "Pausado Ver notificaciones p3isRzRRdESj4BJyGF7tBvNu Alt s Accesos rápidos Presi…" at bounding box center [677, 25] width 1259 height 38
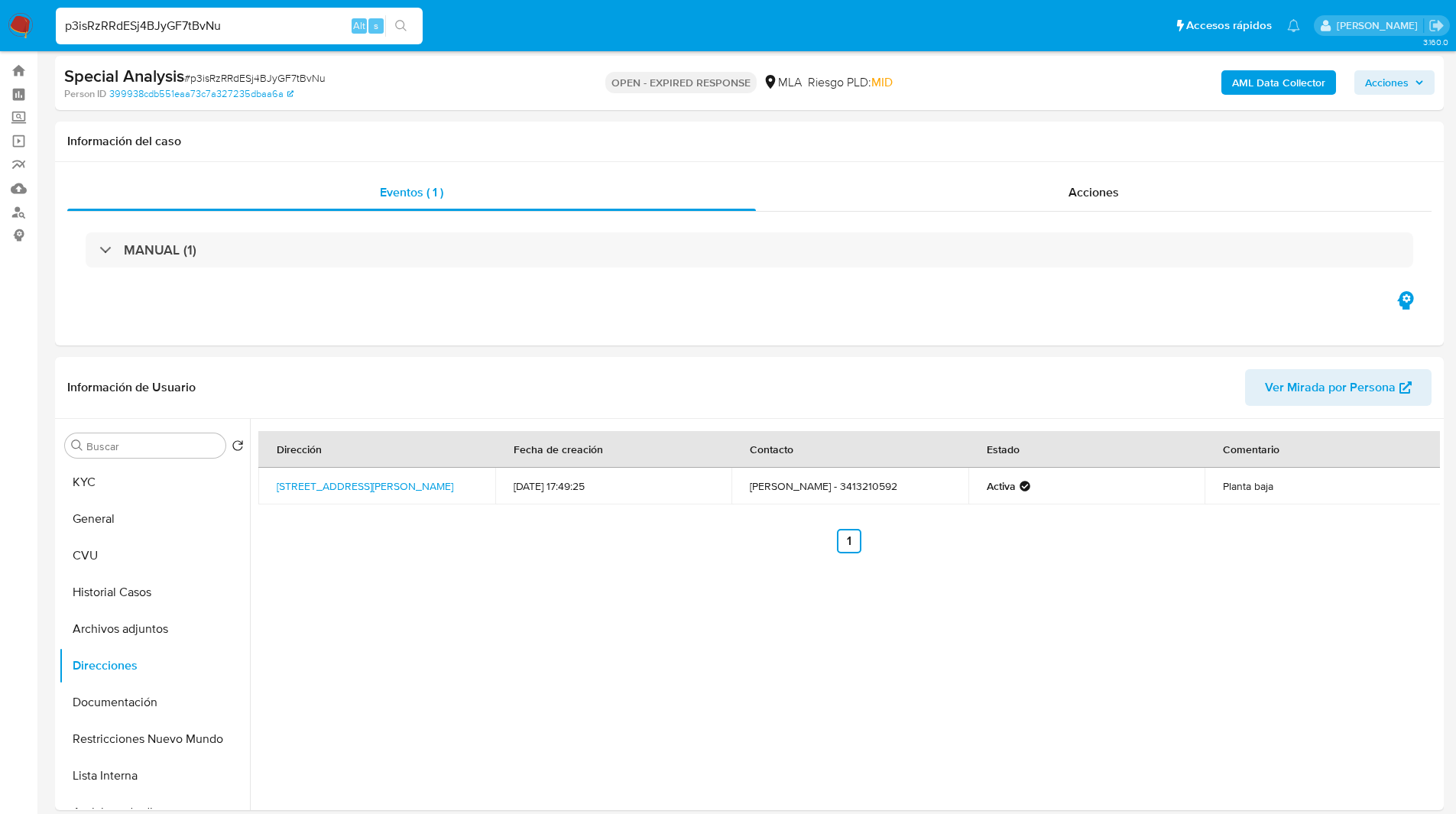
click at [1284, 83] on b "AML Data Collector" at bounding box center [1279, 82] width 94 height 24
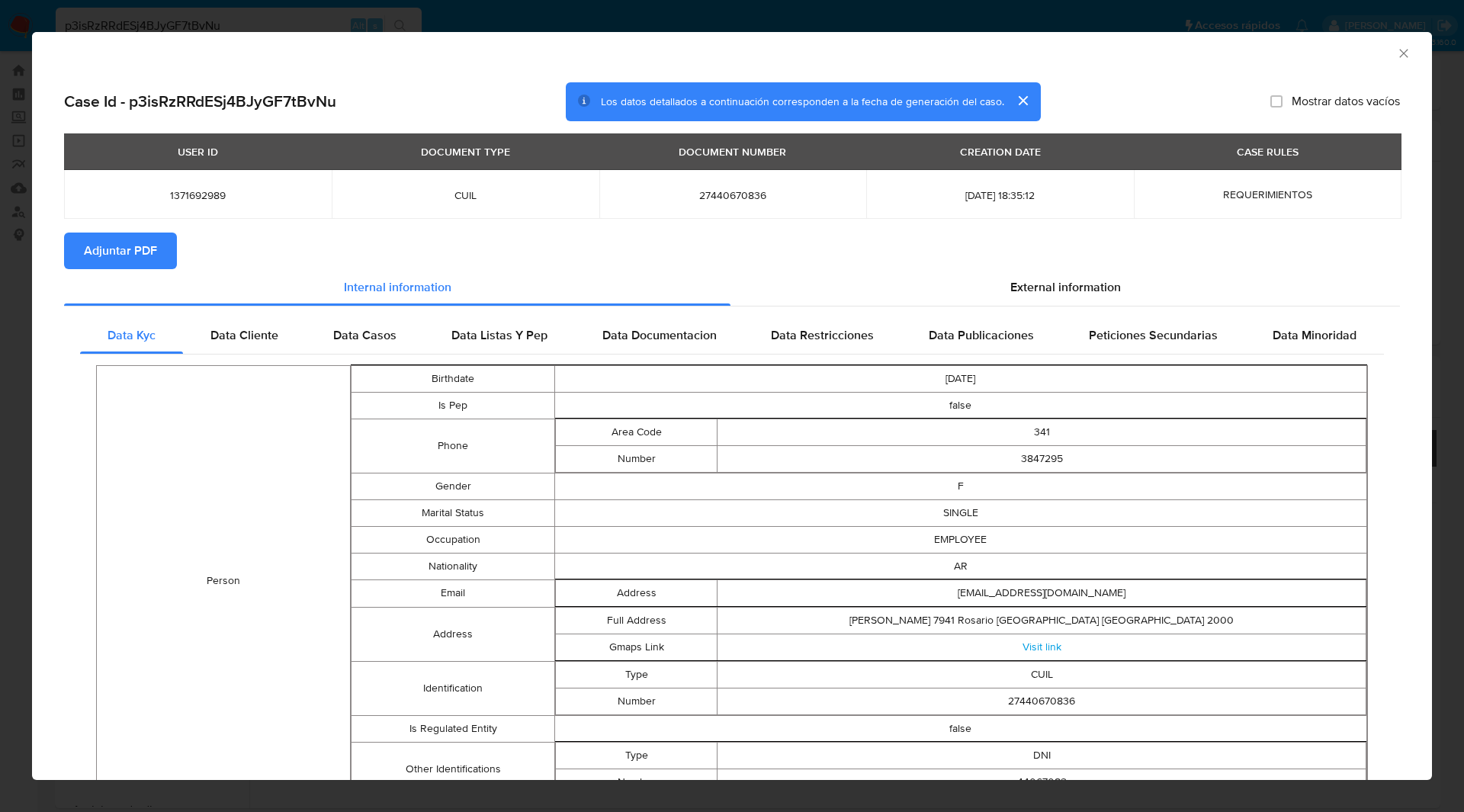
click at [860, 43] on div "AML Data Collector" at bounding box center [720, 51] width 1354 height 17
click at [162, 250] on button "Adjuntar PDF" at bounding box center [121, 250] width 113 height 36
click at [1127, 97] on div "Case Id - p3isRzRRdESj4BJyGF7tBvNu Los datos detallados a continuación correspo…" at bounding box center [732, 102] width 1336 height 39
click at [861, 21] on div "AML Data Collector Case Id - p3isRzRRdESj4BJyGF7tBvNu Los datos detallados a co…" at bounding box center [732, 406] width 1464 height 812
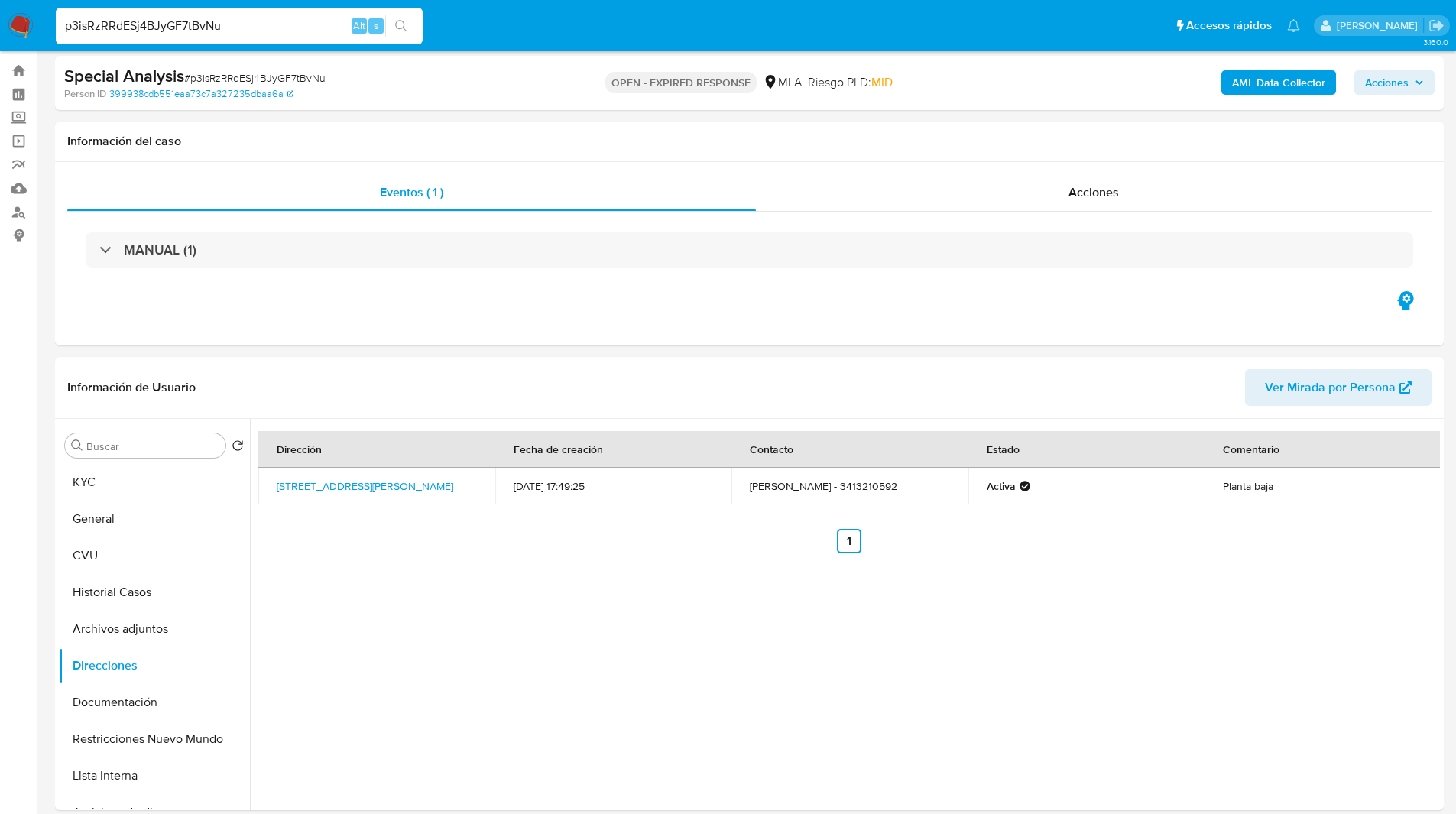
click at [172, 22] on input "p3isRzRRdESj4BJyGF7tBvNu" at bounding box center [240, 25] width 367 height 20
click at [14, 25] on img at bounding box center [21, 26] width 26 height 26
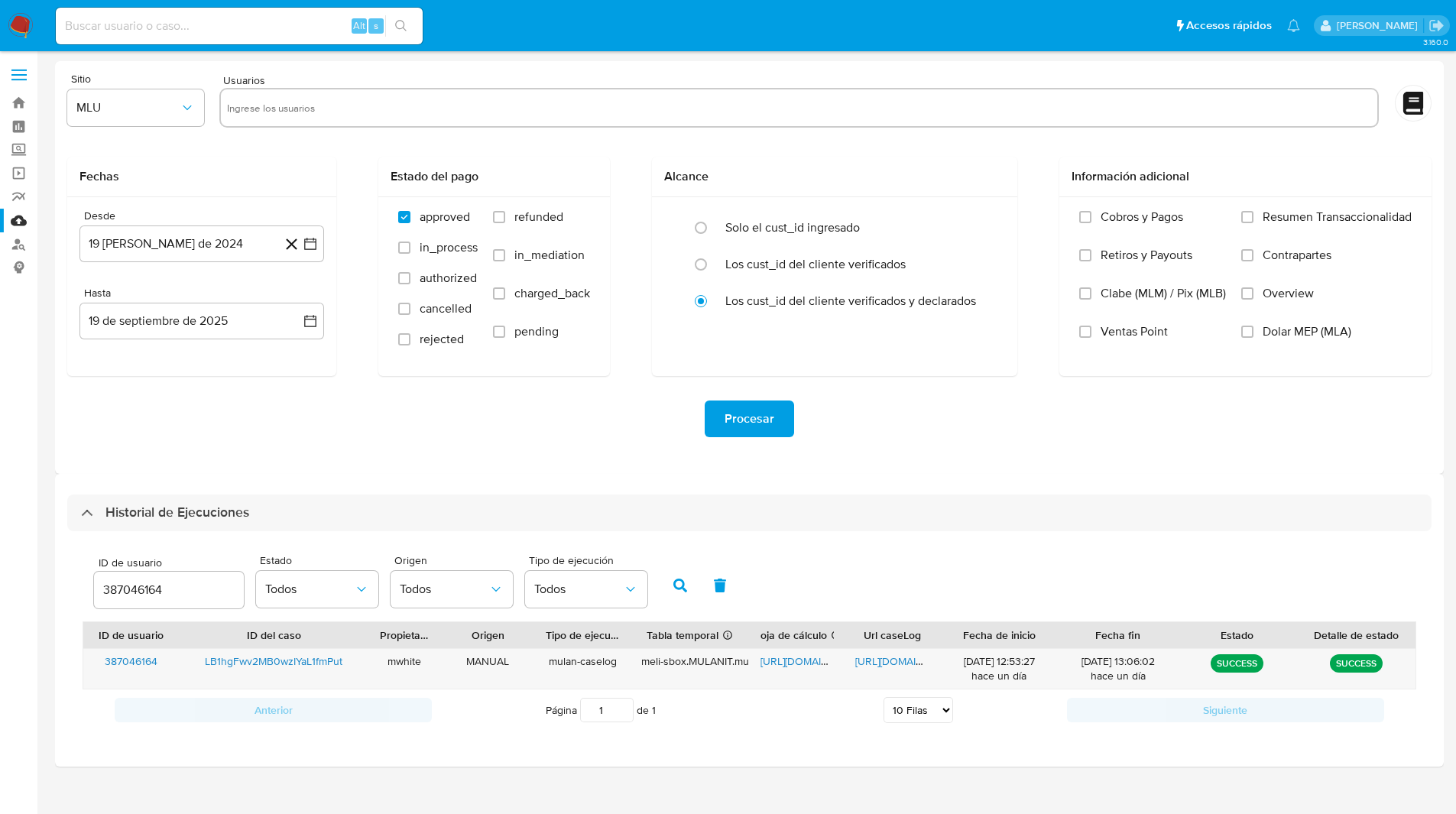
select select "10"
click at [147, 584] on input "387046164" at bounding box center [169, 589] width 150 height 20
type input "1371692989"
click at [674, 591] on icon "button" at bounding box center [680, 585] width 14 height 14
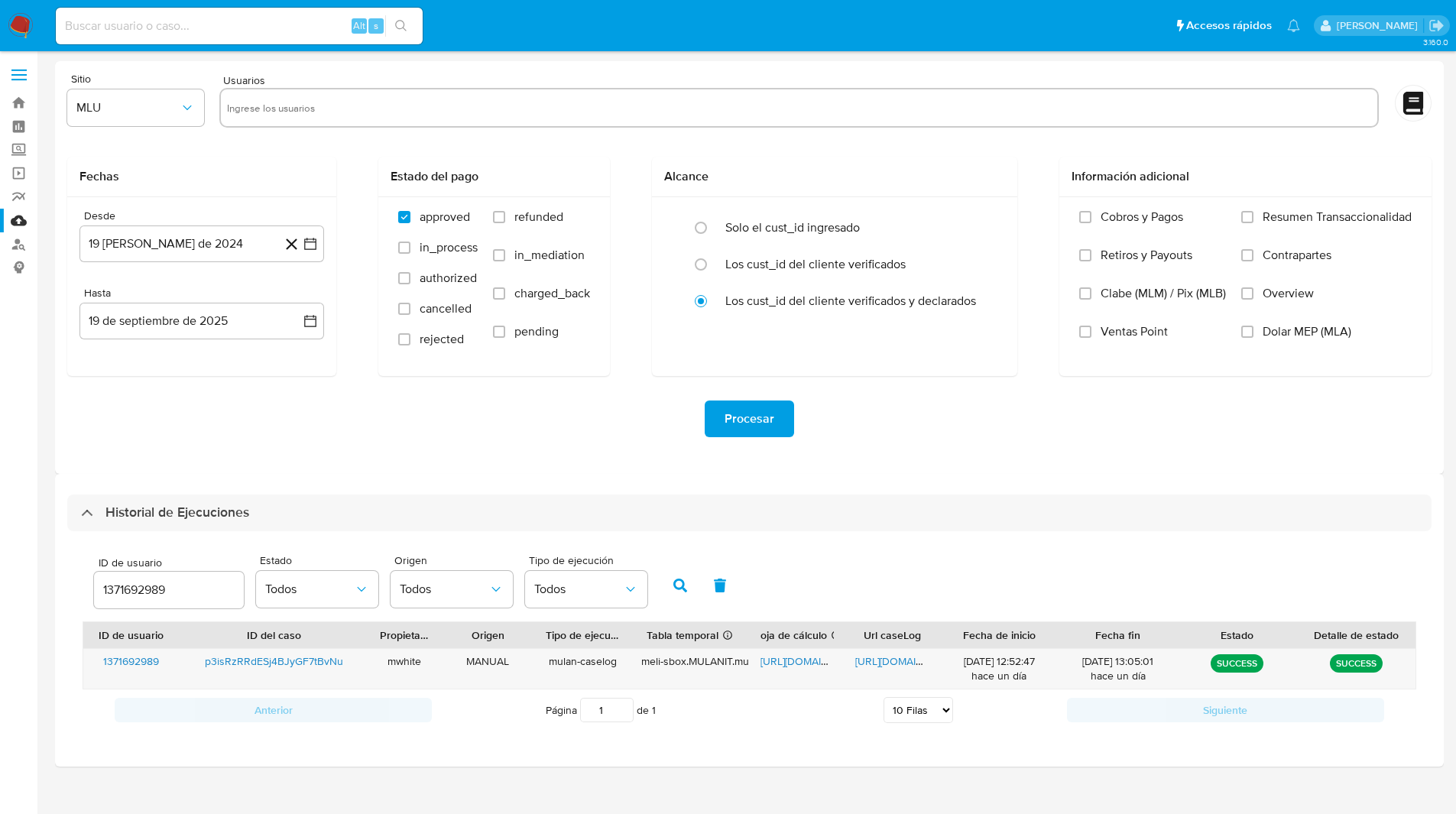
click at [526, 28] on ul "Pausado Ver notificaciones Alt s Accesos rápidos Presiona las siguientes teclas…" at bounding box center [677, 25] width 1259 height 38
click at [500, 27] on ul "Pausado Ver notificaciones Alt s Accesos rápidos Presiona las siguientes teclas…" at bounding box center [677, 25] width 1259 height 38
click at [147, 586] on input "1371692989" at bounding box center [169, 589] width 150 height 20
click at [674, 574] on button "button" at bounding box center [680, 585] width 39 height 37
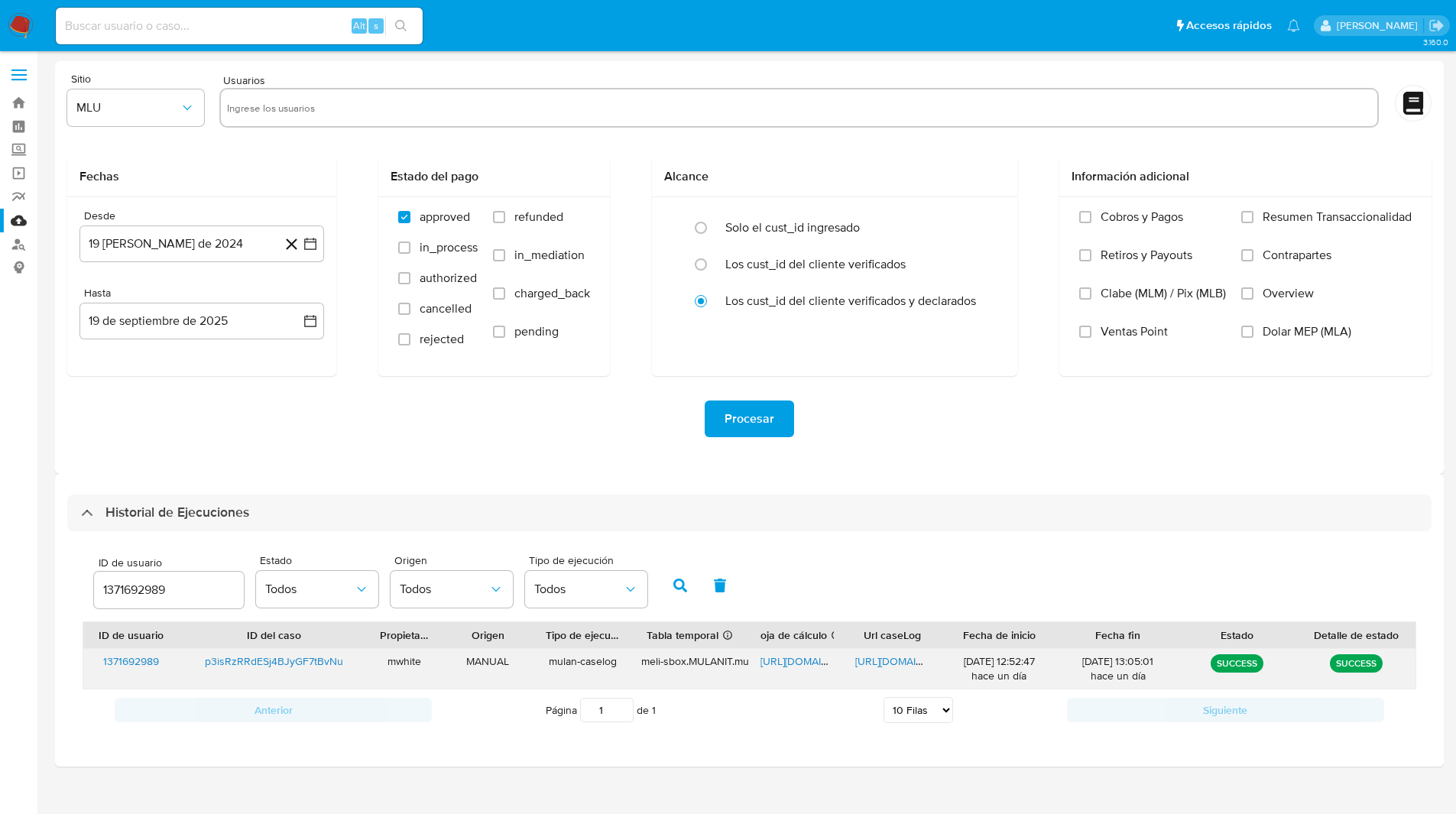
click at [798, 661] on span "https://docs.google.com/spreadsheets/d/1GIjDVk6MgA-MJOYnDdj2fWmKk2uEUXhLtO-YUeB…" at bounding box center [813, 660] width 106 height 15
click at [899, 669] on div "https://docs.google.com/document/d/1Pd39byyIKmcW9nPrnvu00nGt2q4Mxuu1b1-3jHQFCEQ…" at bounding box center [892, 668] width 96 height 39
click at [884, 658] on span "https://docs.google.com/document/d/1Pd39byyIKmcW9nPrnvu00nGt2q4Mxuu1b1-3jHQFCEQ…" at bounding box center [908, 660] width 106 height 15
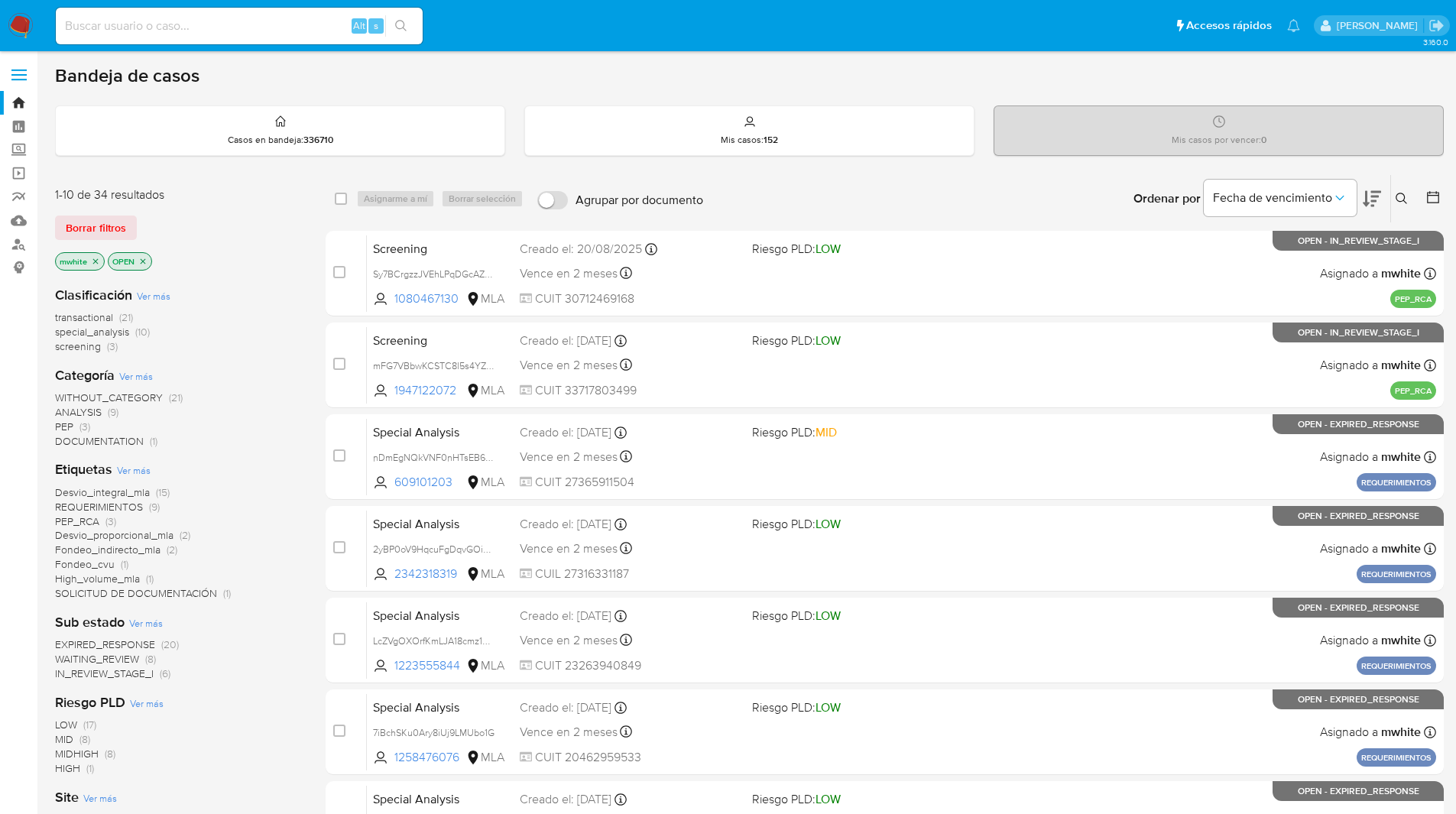
click at [1399, 192] on button at bounding box center [1404, 199] width 25 height 19
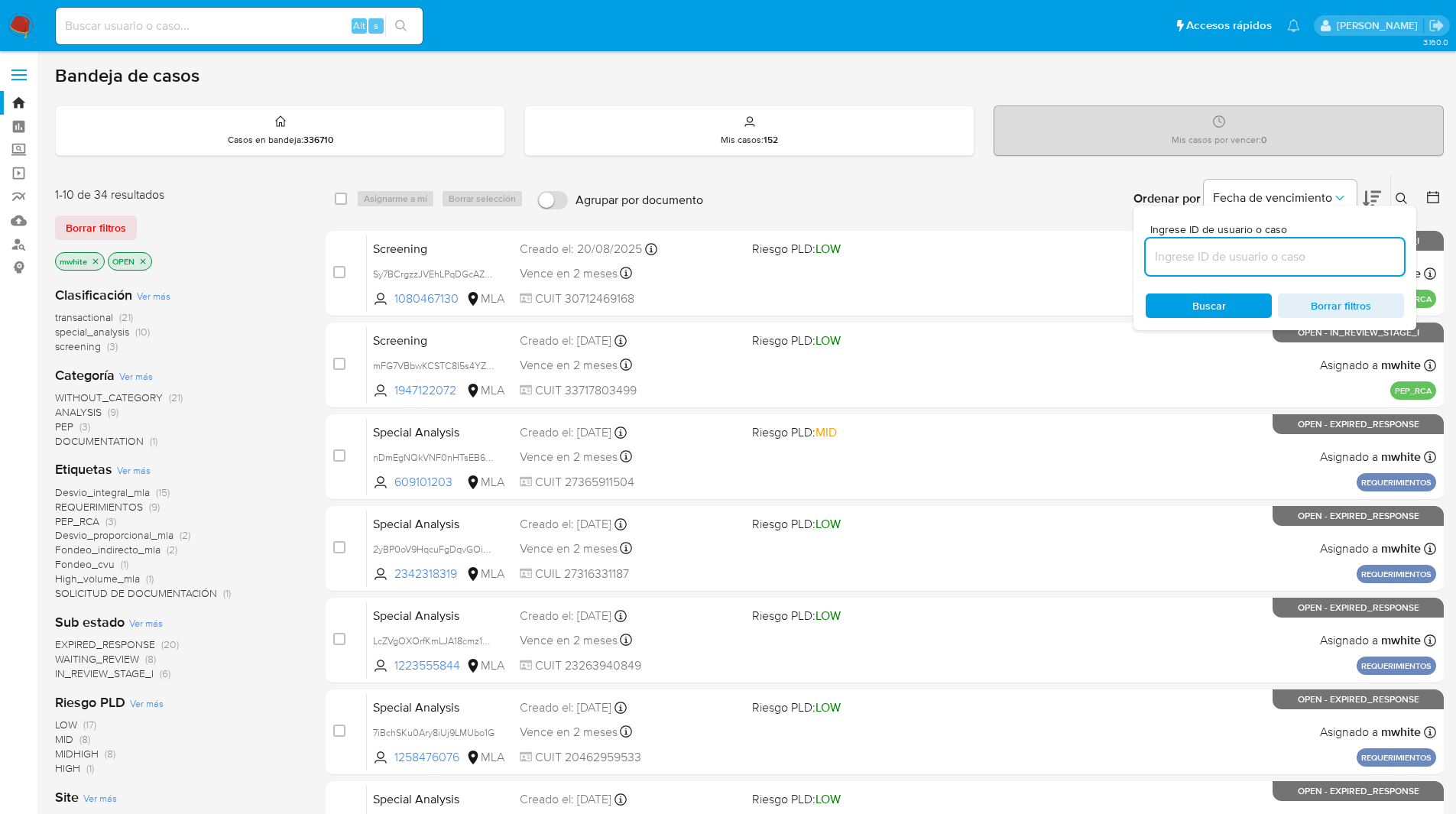
click at [1238, 249] on input at bounding box center [1275, 256] width 259 height 20
type input "p3isRzRRdESj4BJyGF7tBvNu"
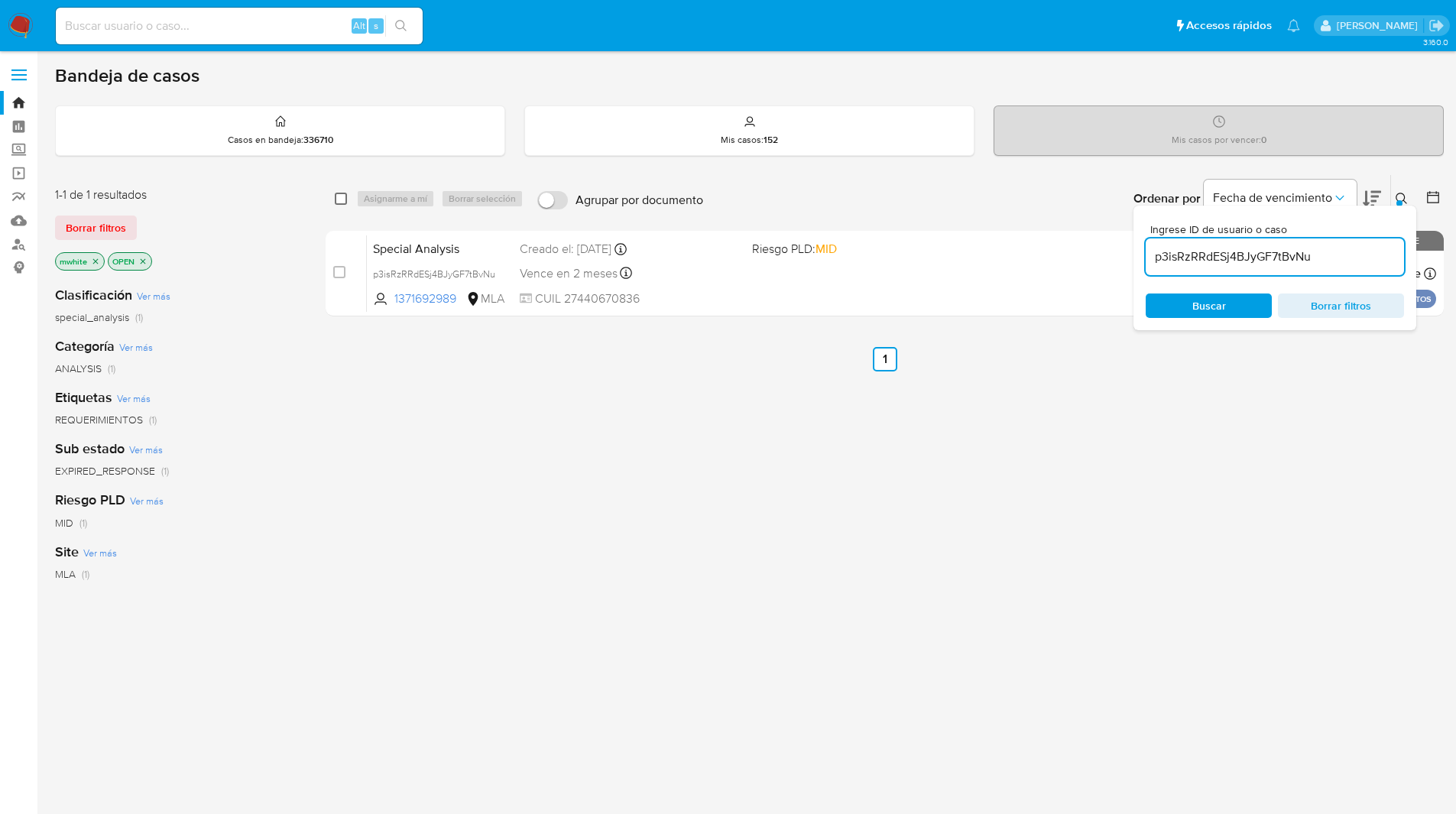
click at [338, 198] on input "checkbox" at bounding box center [340, 199] width 12 height 12
checkbox input "true"
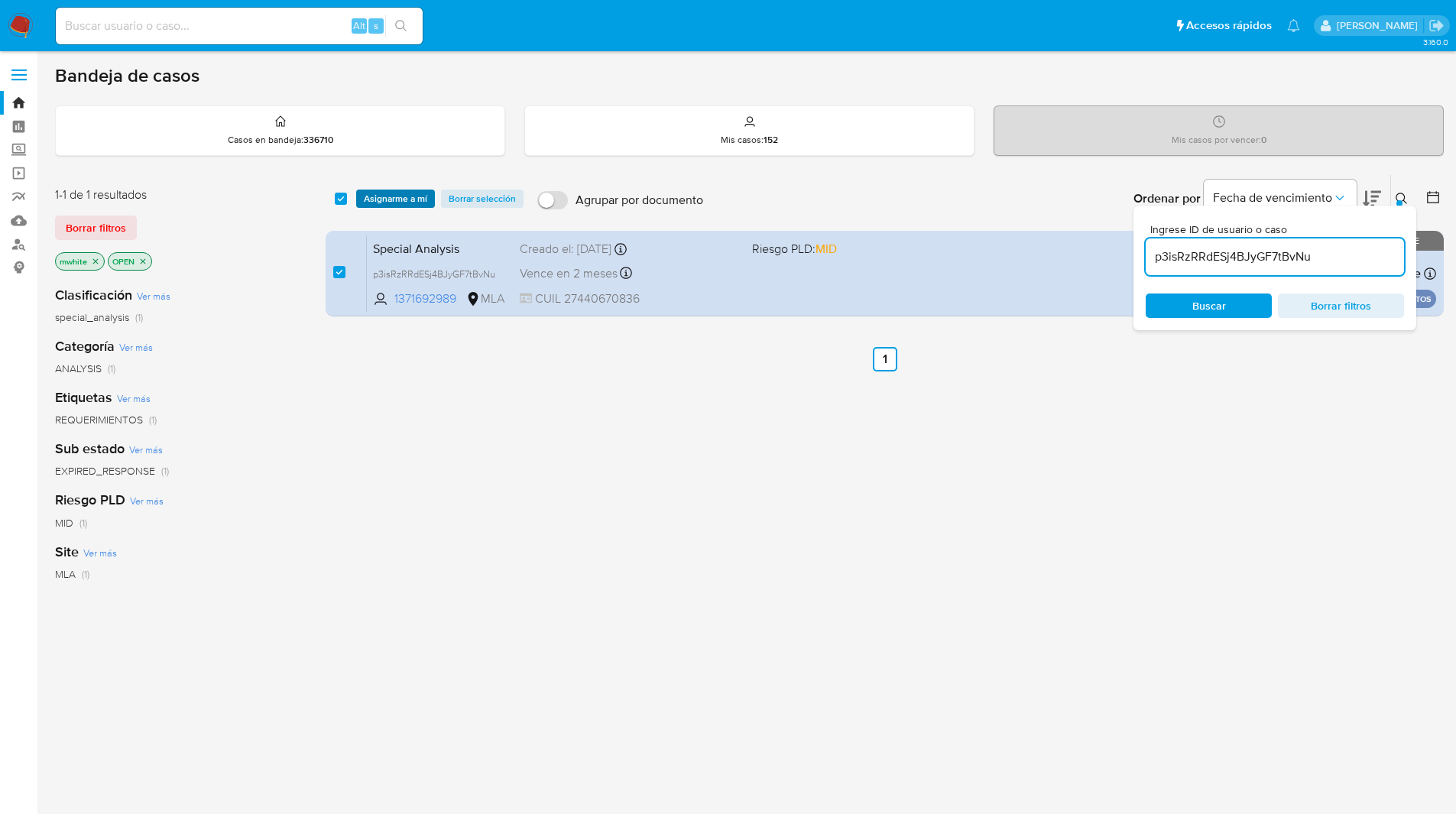
click at [398, 201] on span "Asignarme a mí" at bounding box center [395, 199] width 64 height 15
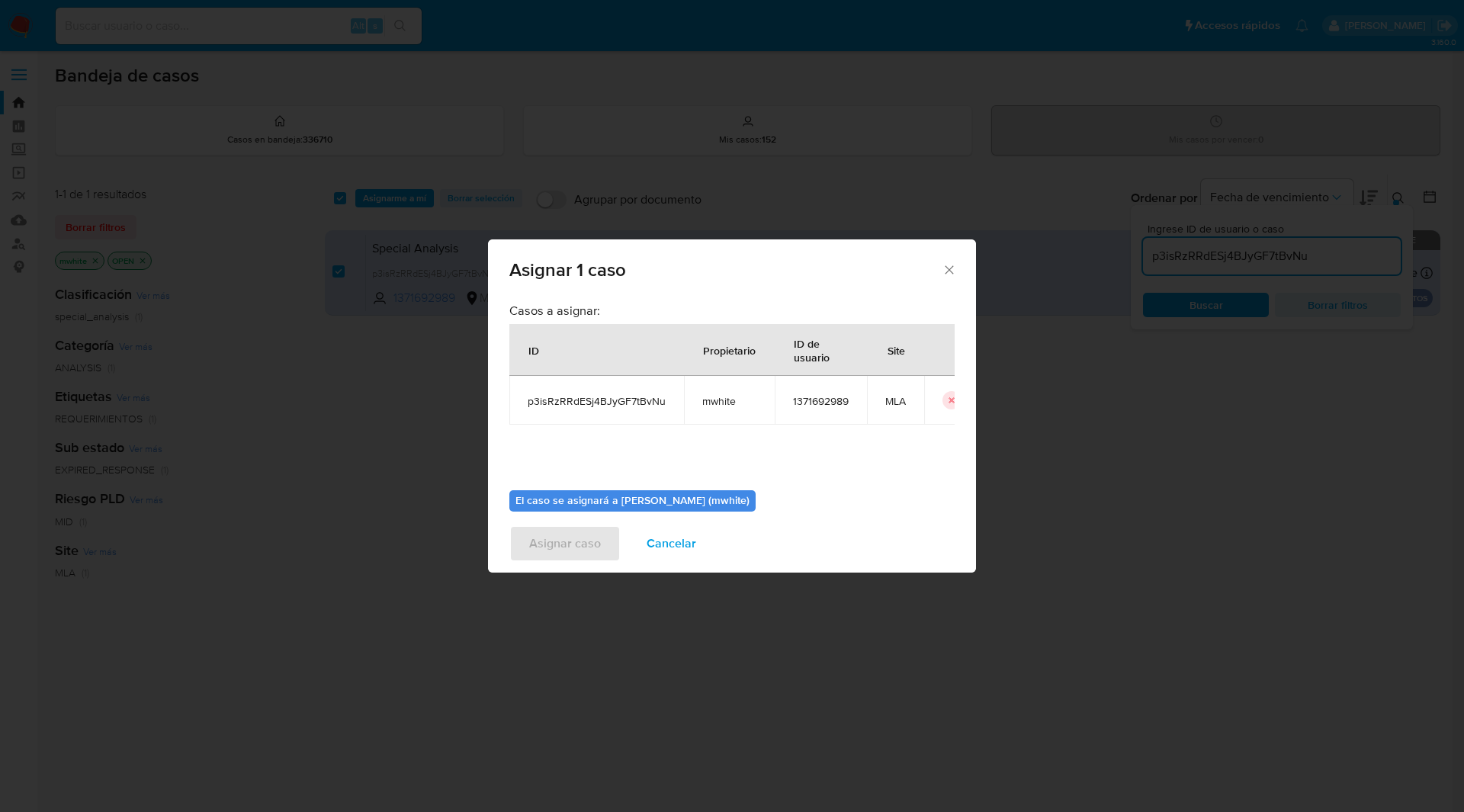
click at [712, 403] on span "mwhite" at bounding box center [729, 401] width 54 height 14
copy span "mwhite"
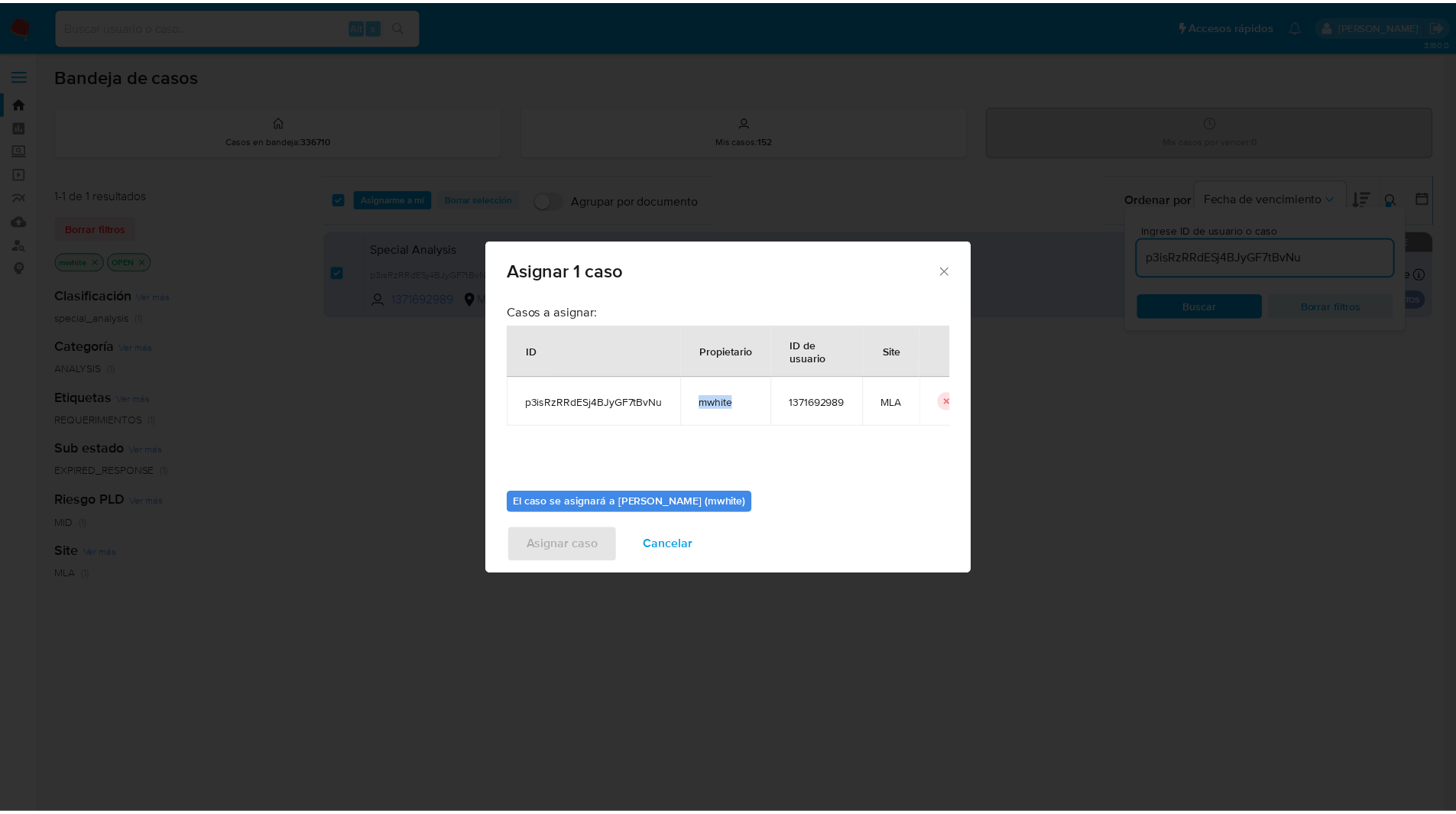
scroll to position [80, 0]
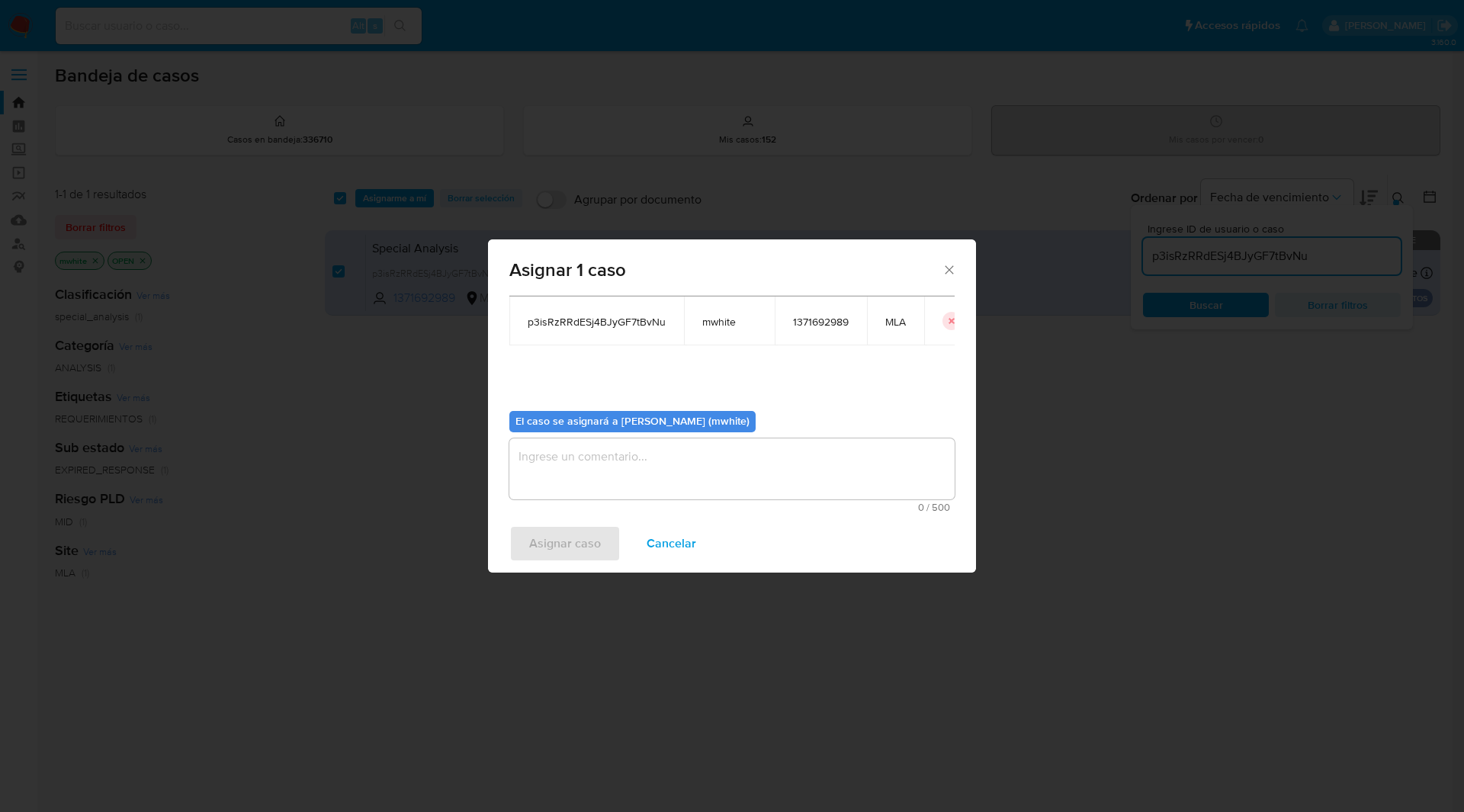
click at [572, 463] on textarea "assign-modal" at bounding box center [732, 468] width 445 height 61
paste textarea "mwhite"
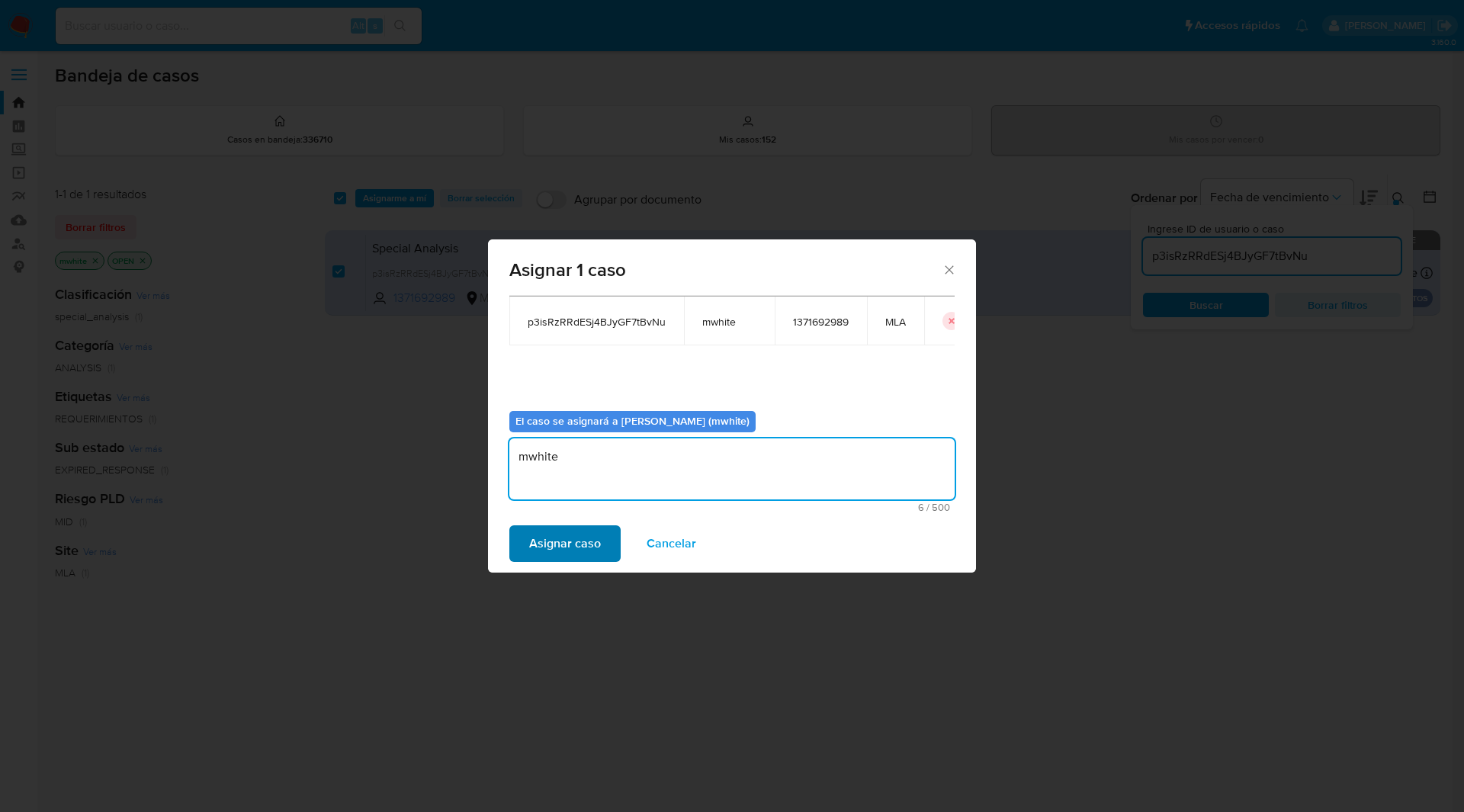
type textarea "mwhite"
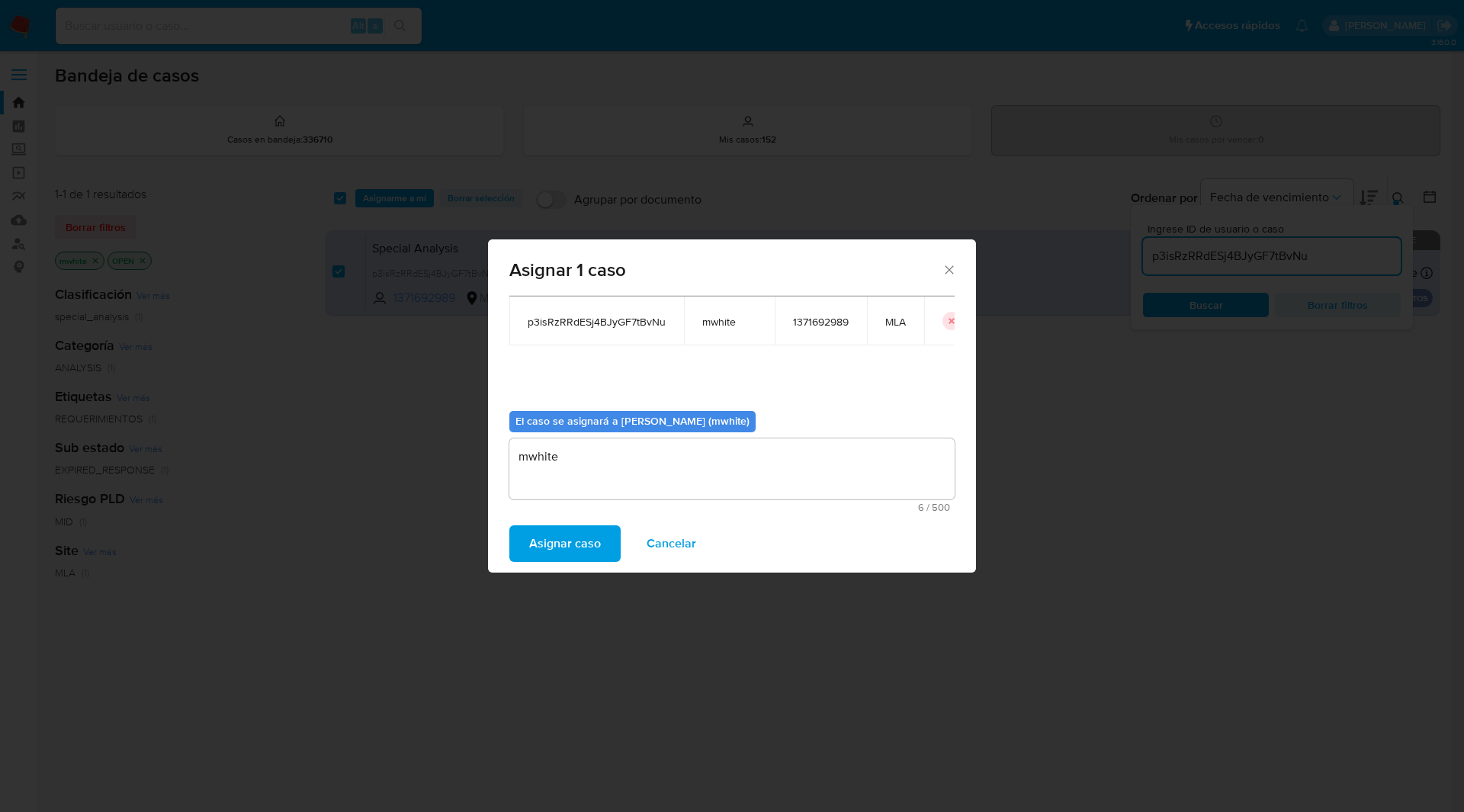
click at [561, 539] on span "Asignar caso" at bounding box center [565, 544] width 72 height 34
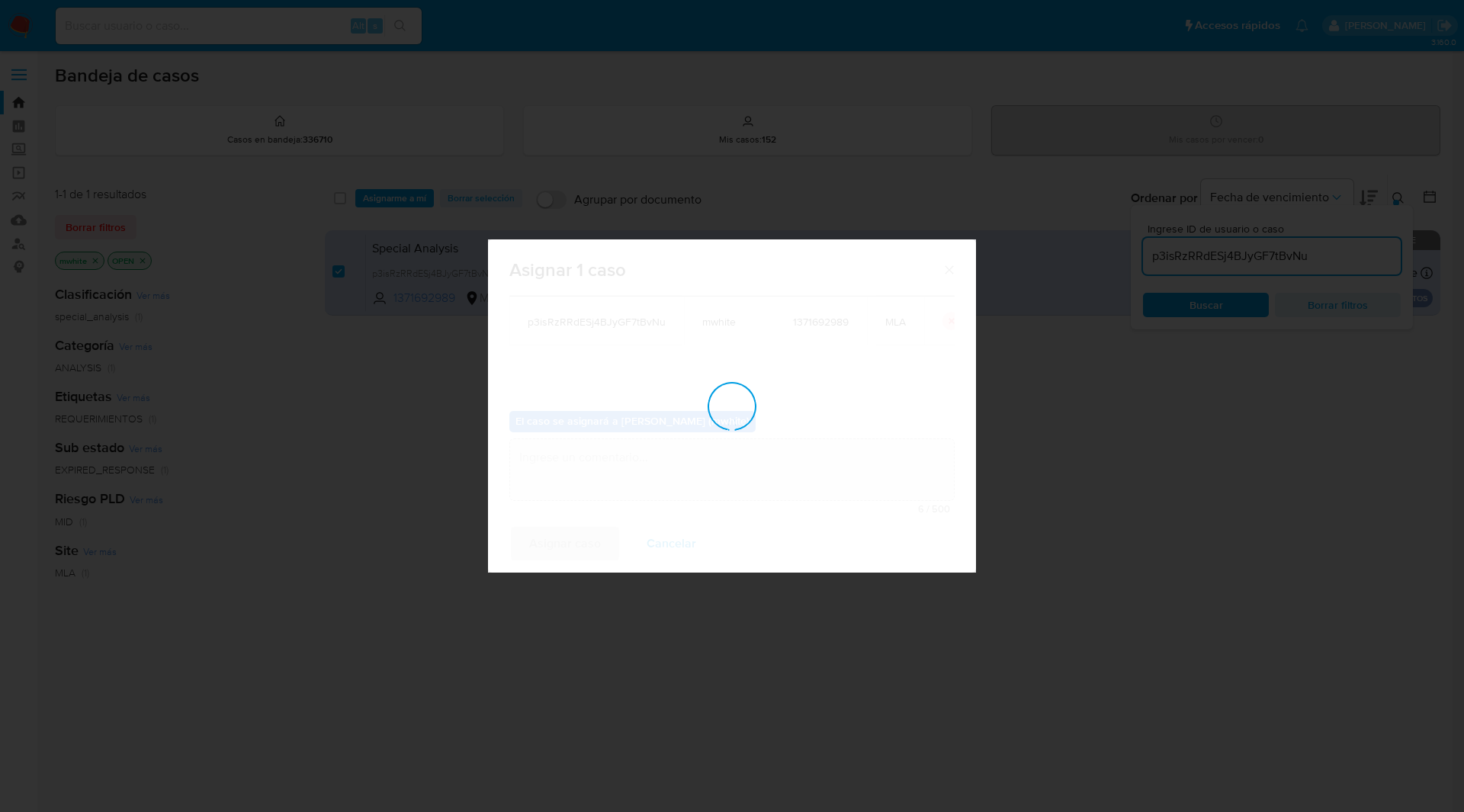
checkbox input "false"
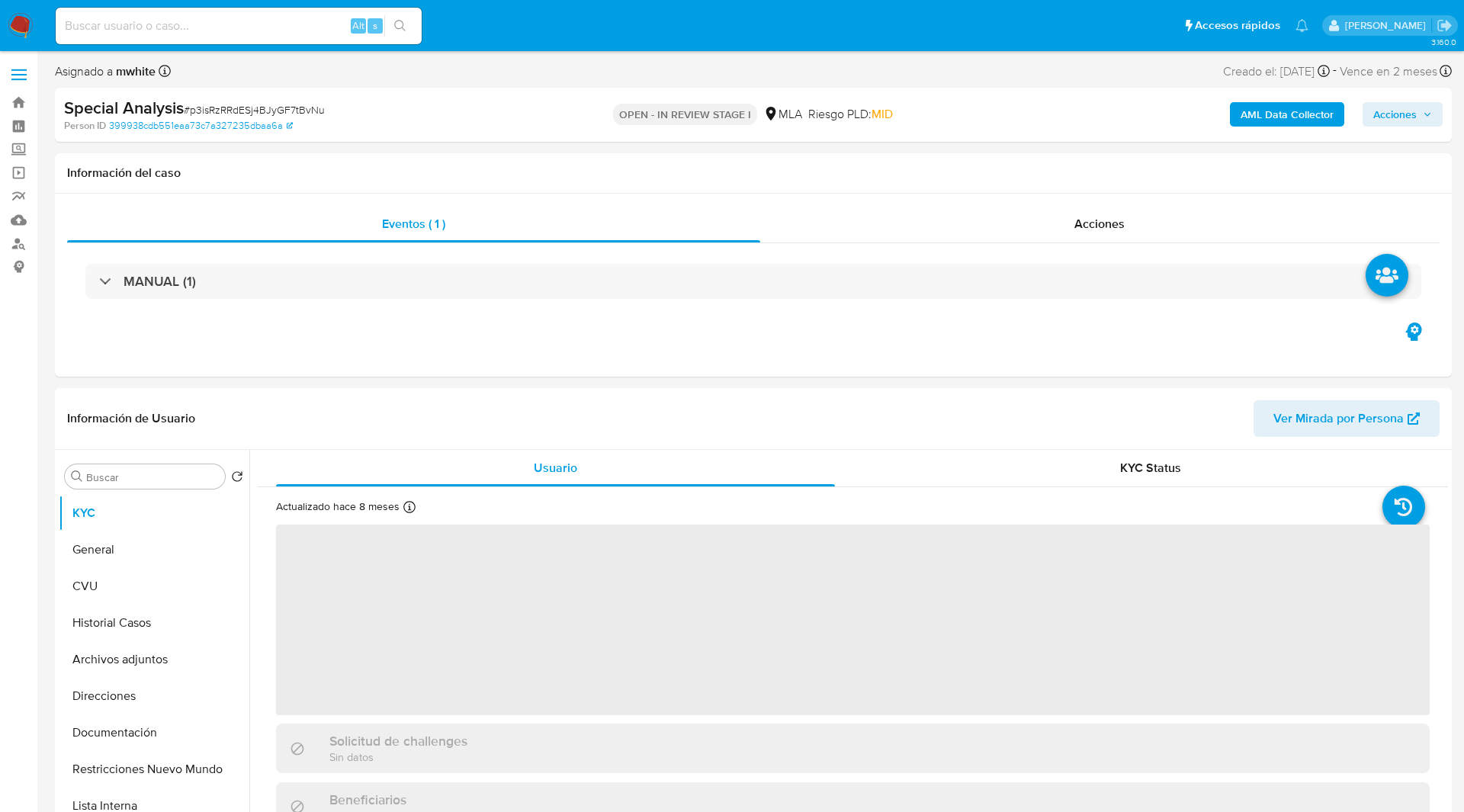
select select "10"
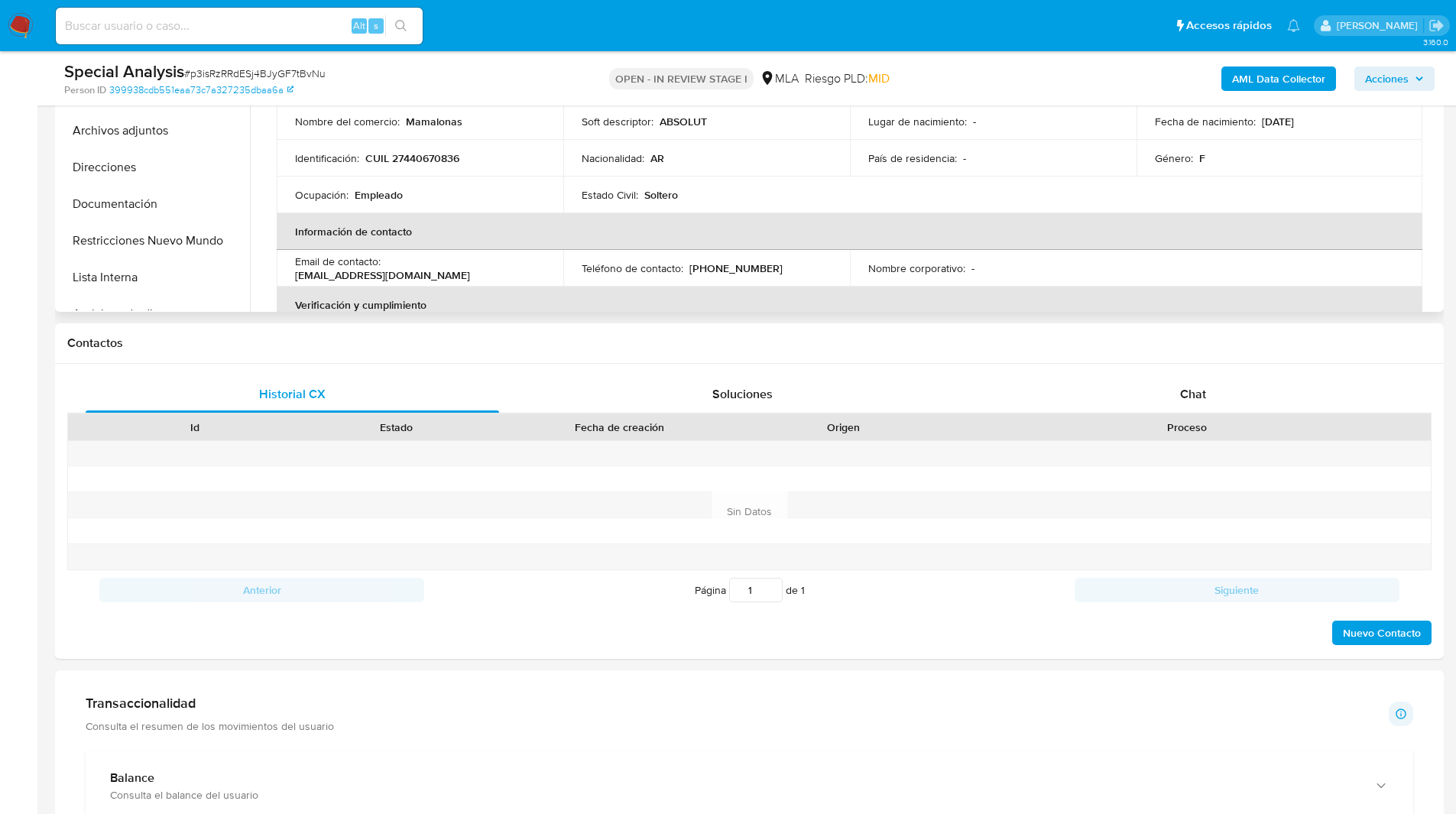
scroll to position [481, 0]
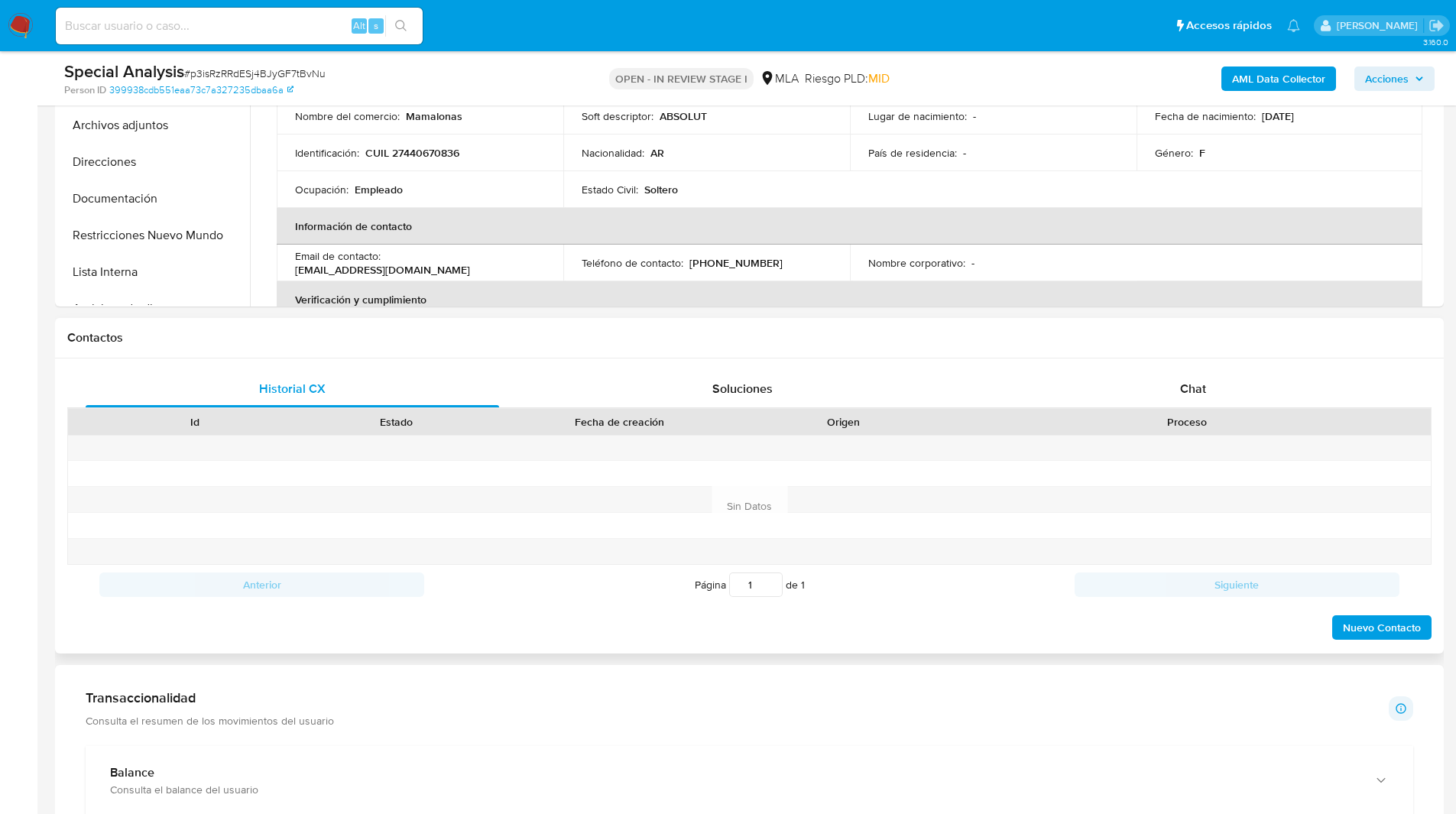
click at [1138, 408] on div "Id Estado Fecha de creación Origen Proceso" at bounding box center [750, 422] width 1364 height 27
click at [1095, 380] on div "Chat" at bounding box center [1192, 389] width 413 height 37
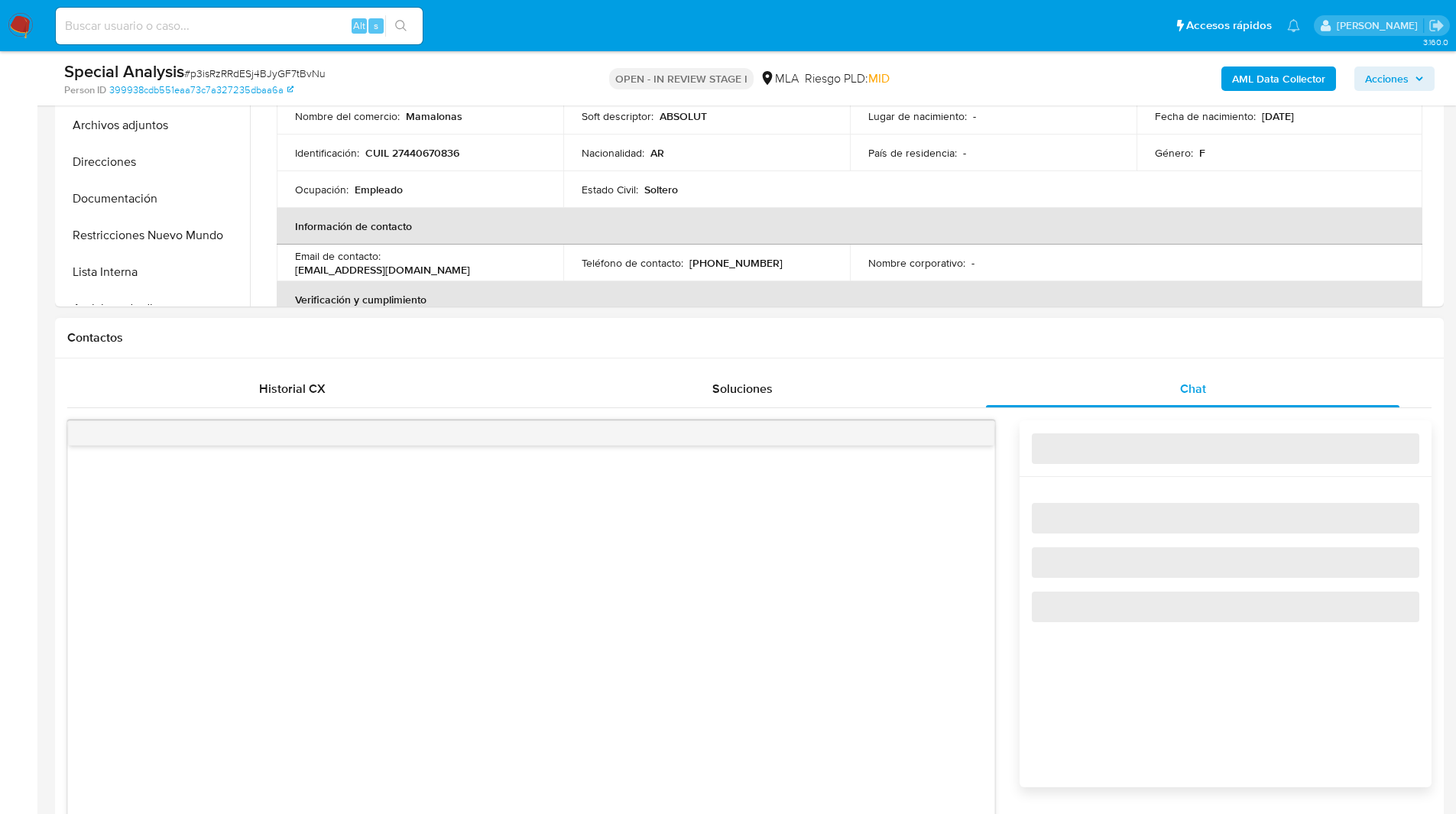
click at [940, 345] on h1 "Contactos" at bounding box center [750, 337] width 1364 height 15
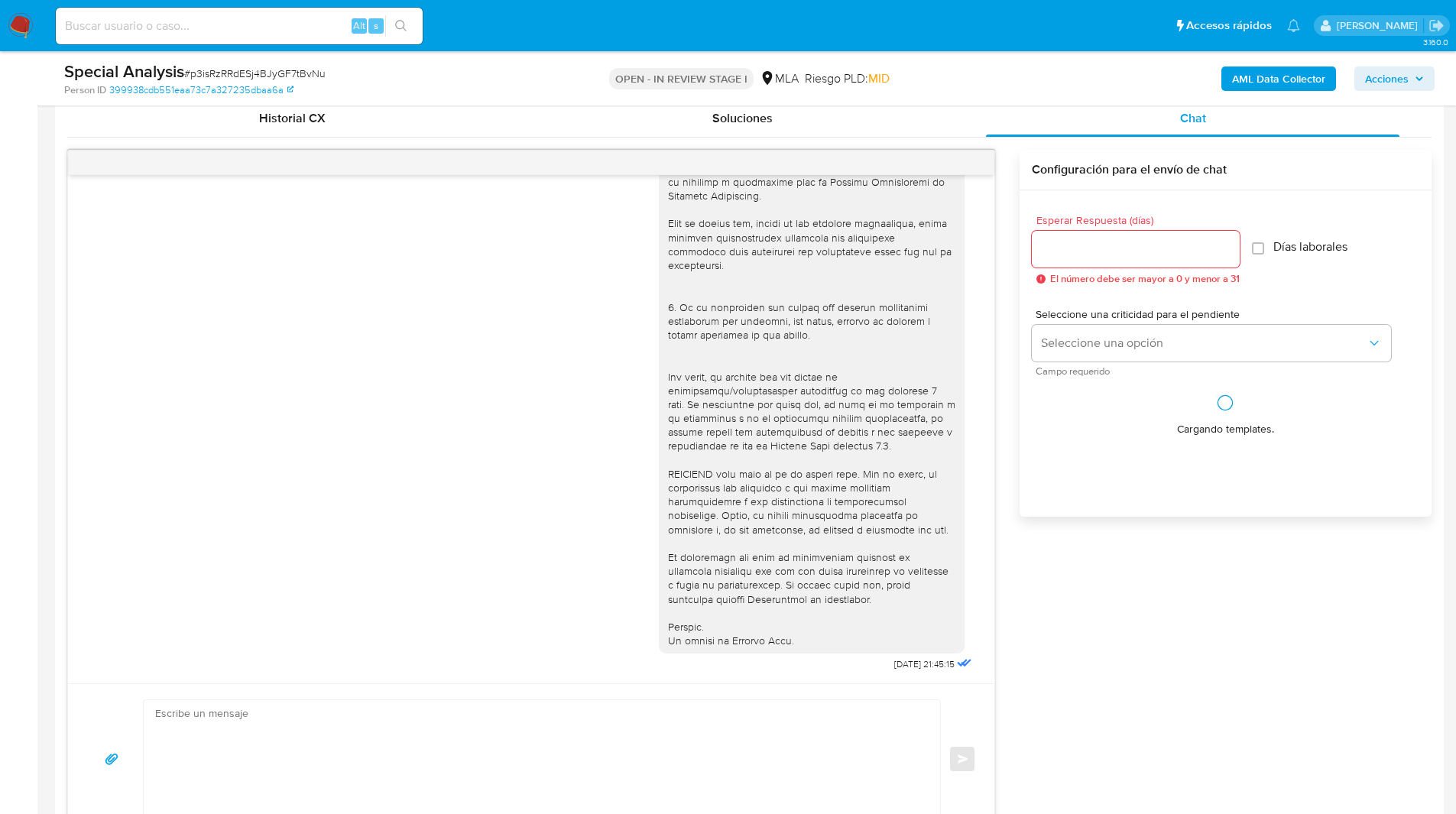
scroll to position [752, 0]
click at [957, 159] on icon "menu-action" at bounding box center [957, 162] width 14 height 14
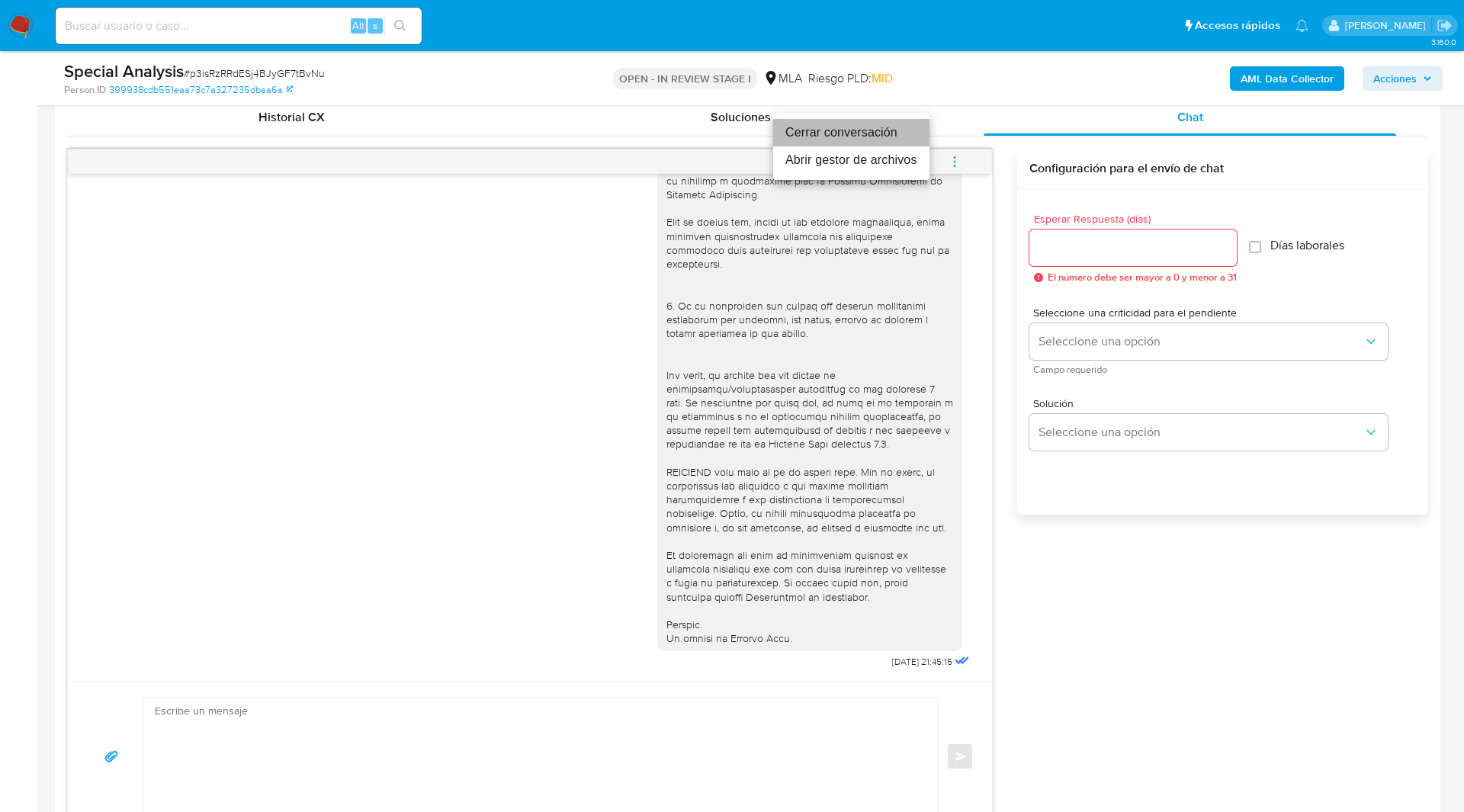
click at [840, 130] on li "Cerrar conversación" at bounding box center [851, 132] width 156 height 27
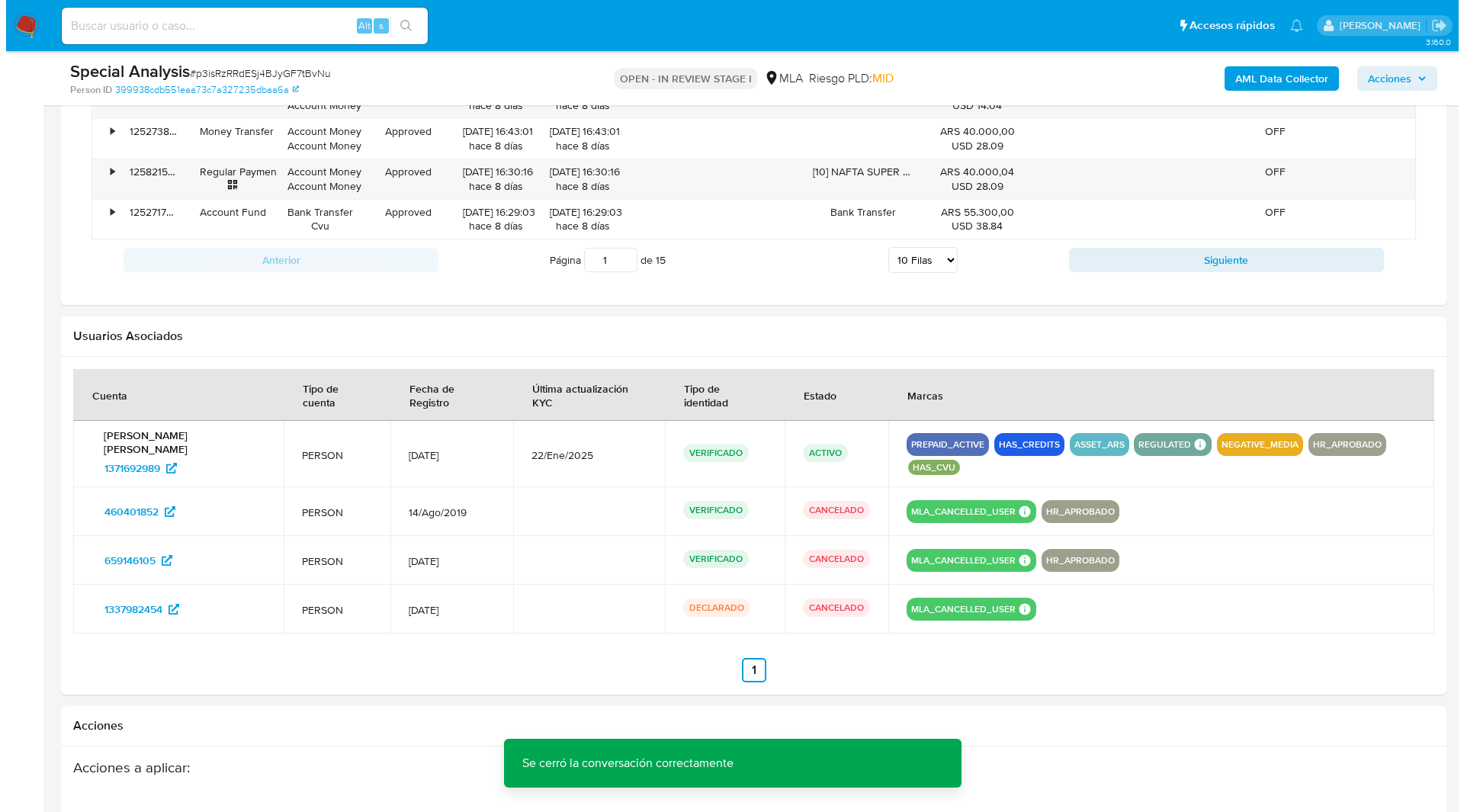
scroll to position [2479, 0]
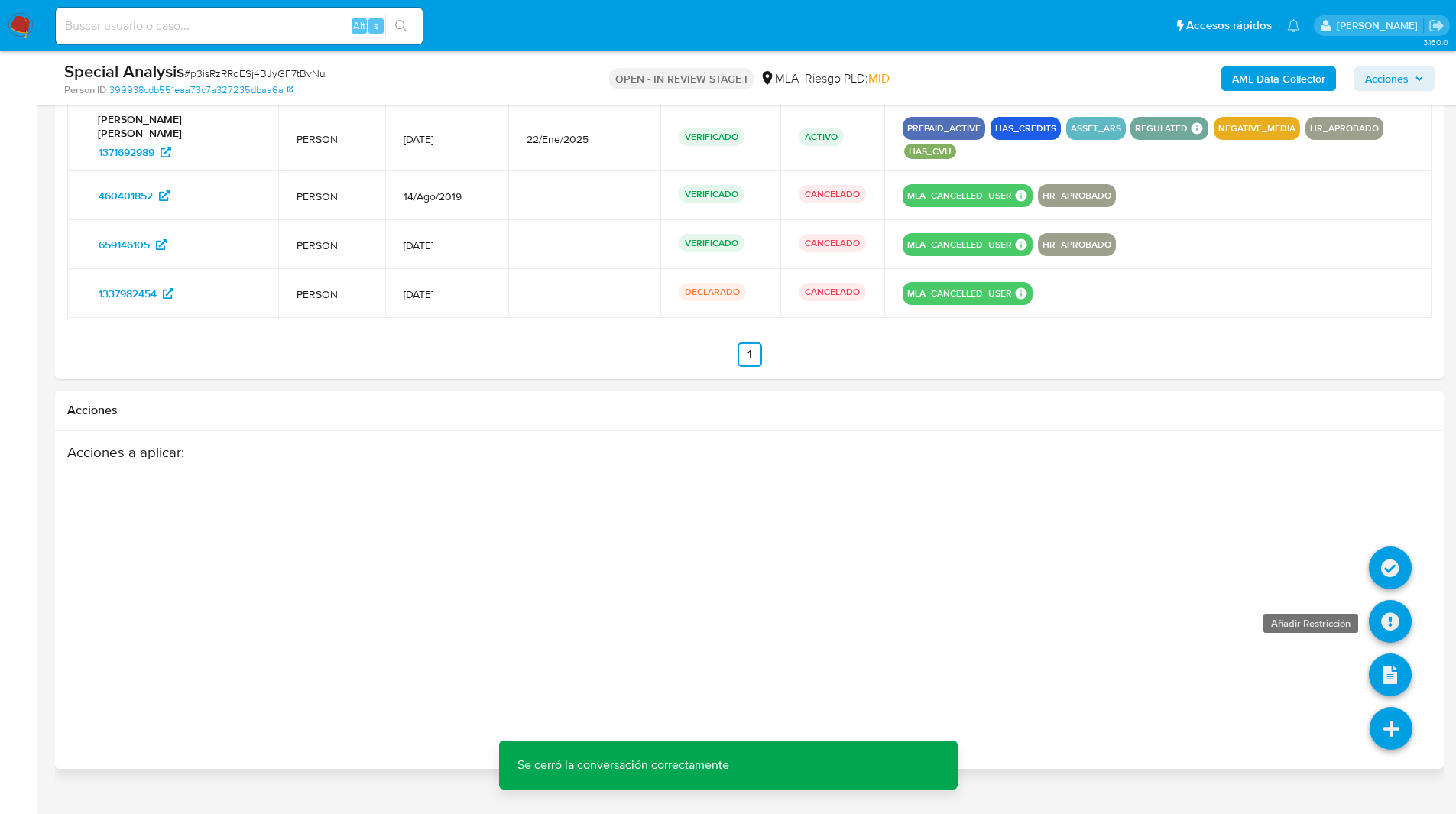
click at [1397, 599] on icon at bounding box center [1390, 621] width 43 height 43
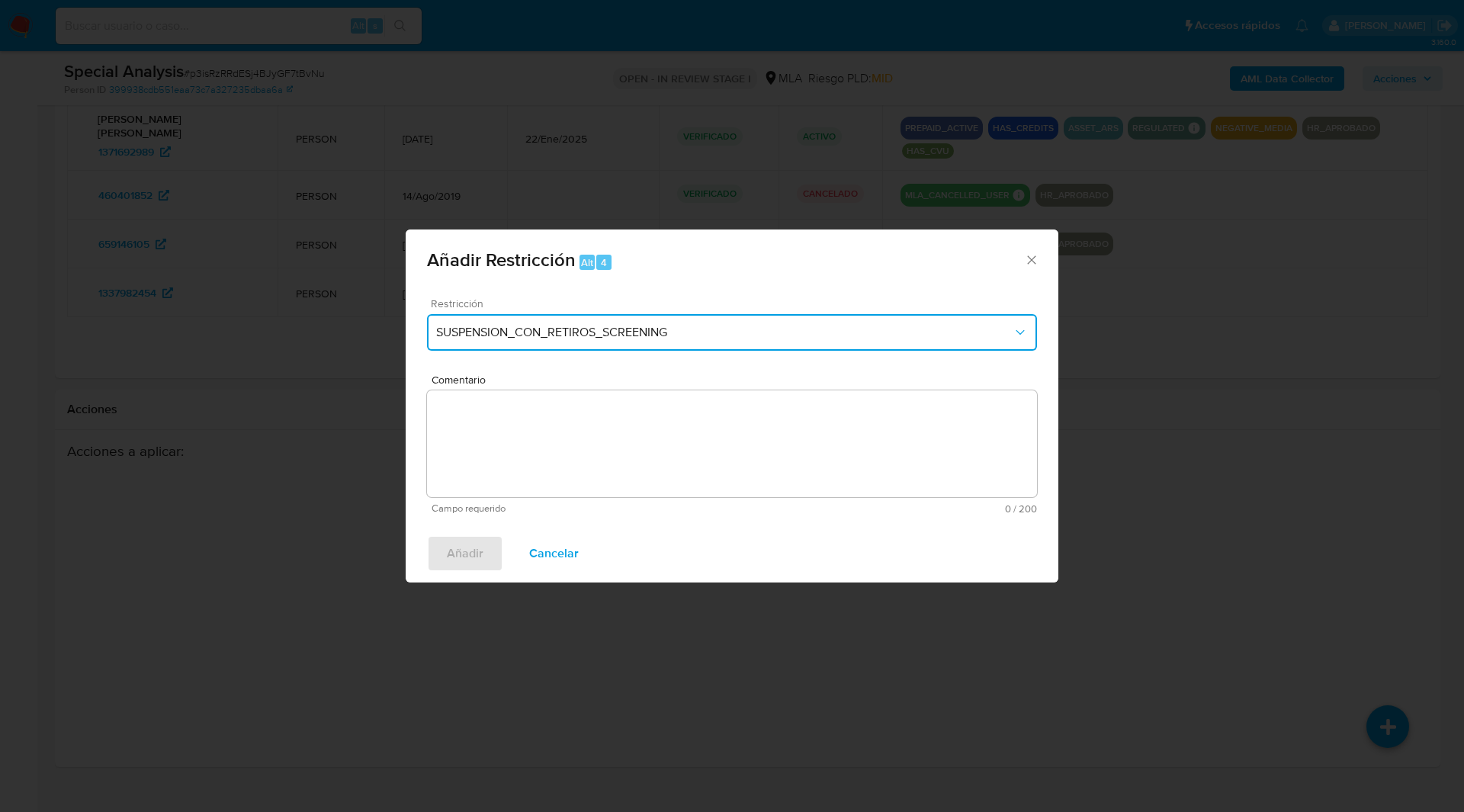
click at [645, 336] on span "SUSPENSION_CON_RETIROS_SCREENING" at bounding box center [725, 332] width 577 height 15
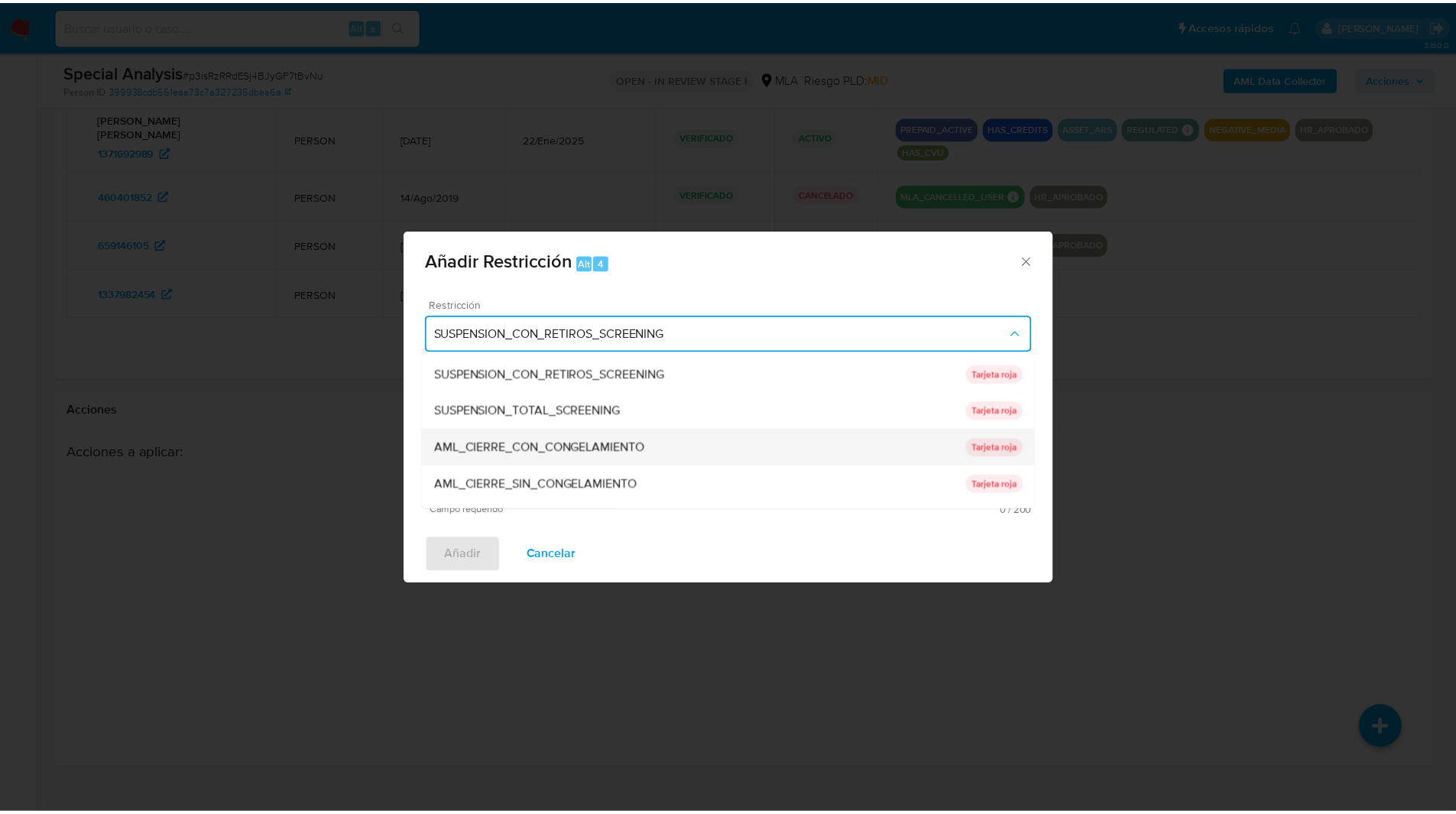
scroll to position [324, 0]
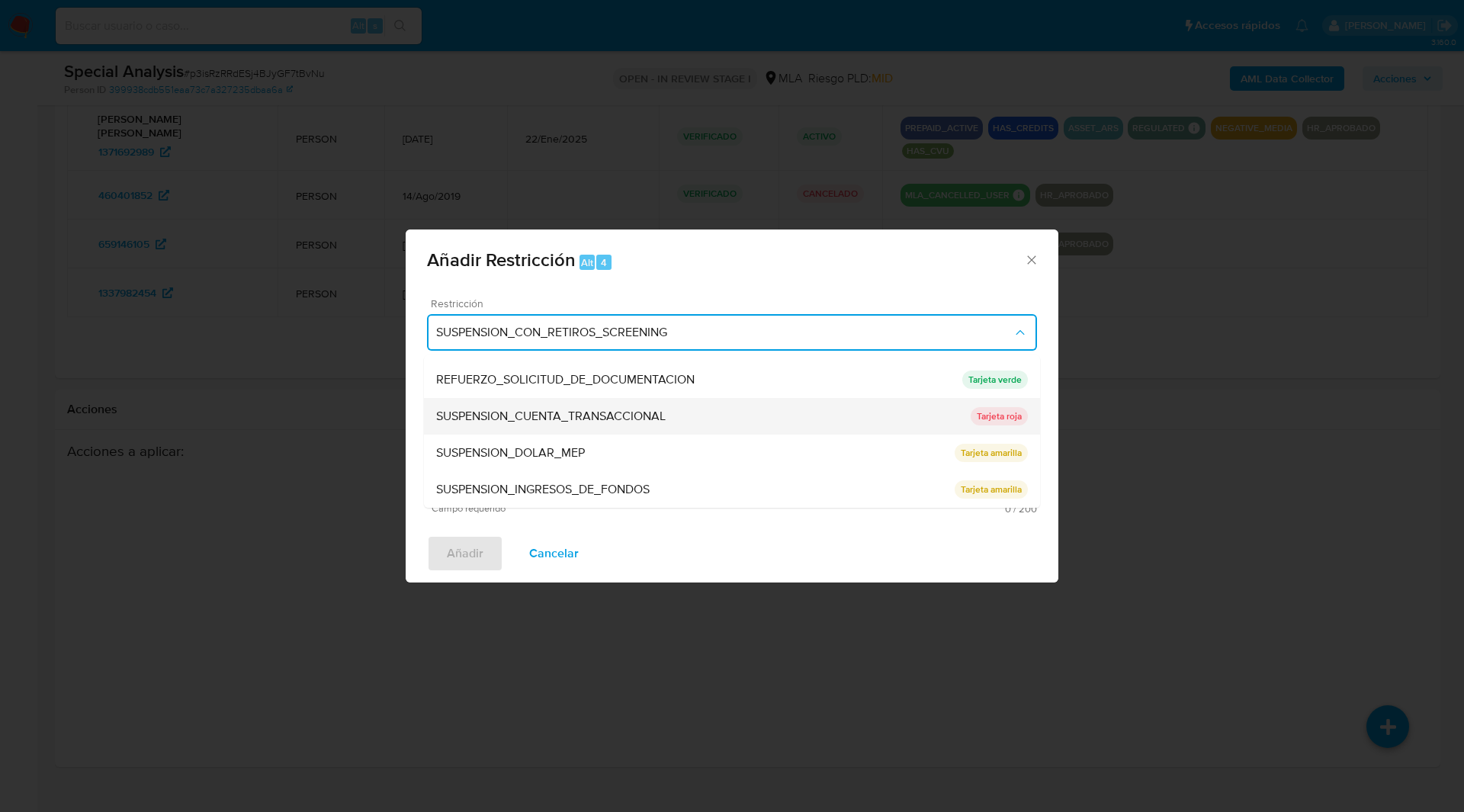
click at [491, 424] on span "SUSPENSION_CUENTA_TRANSACCIONAL" at bounding box center [552, 416] width 230 height 15
click at [588, 441] on textarea "Comentario" at bounding box center [732, 444] width 610 height 107
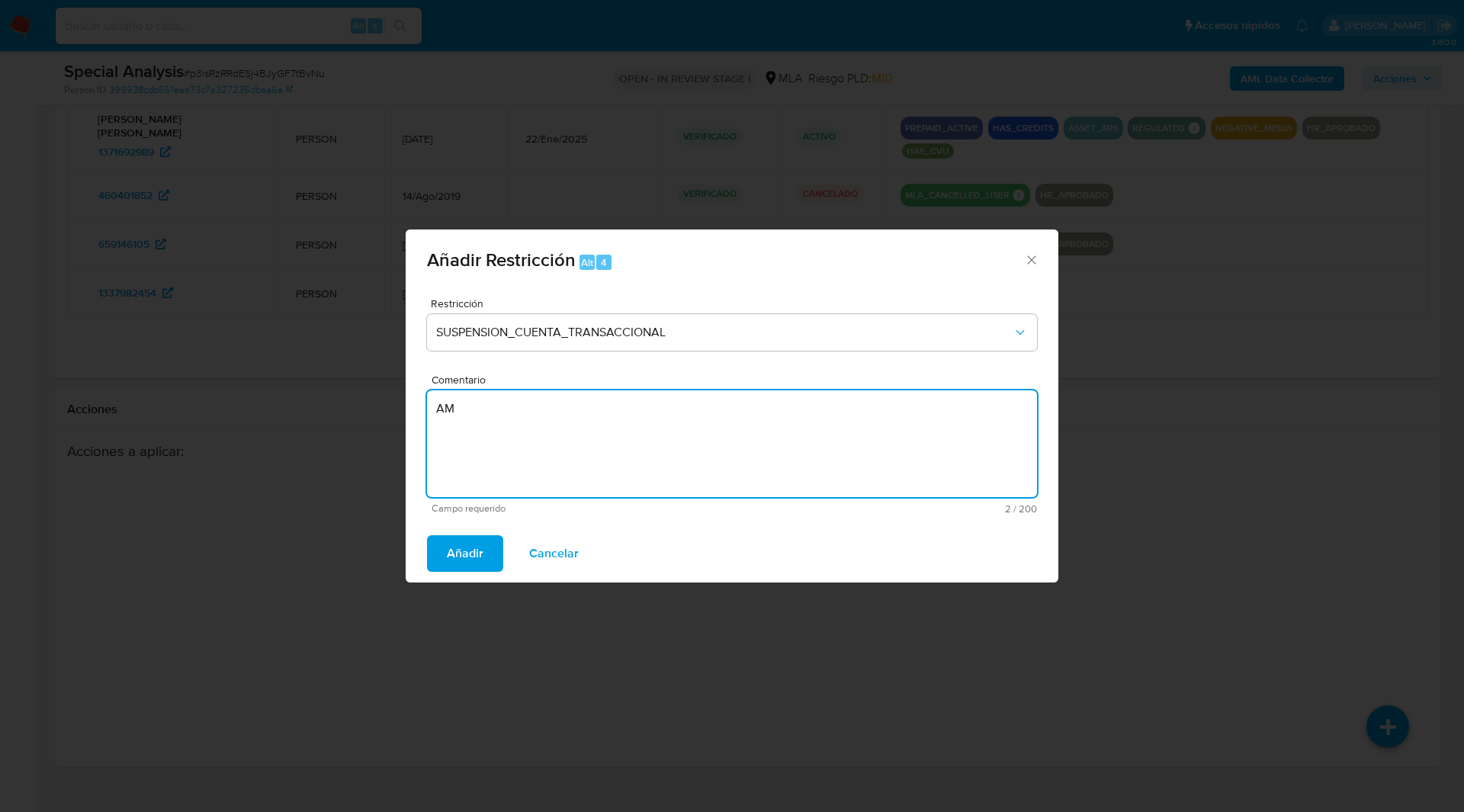
type textarea "A"
type textarea "AML"
click at [449, 561] on span "Añadir" at bounding box center [465, 553] width 36 height 34
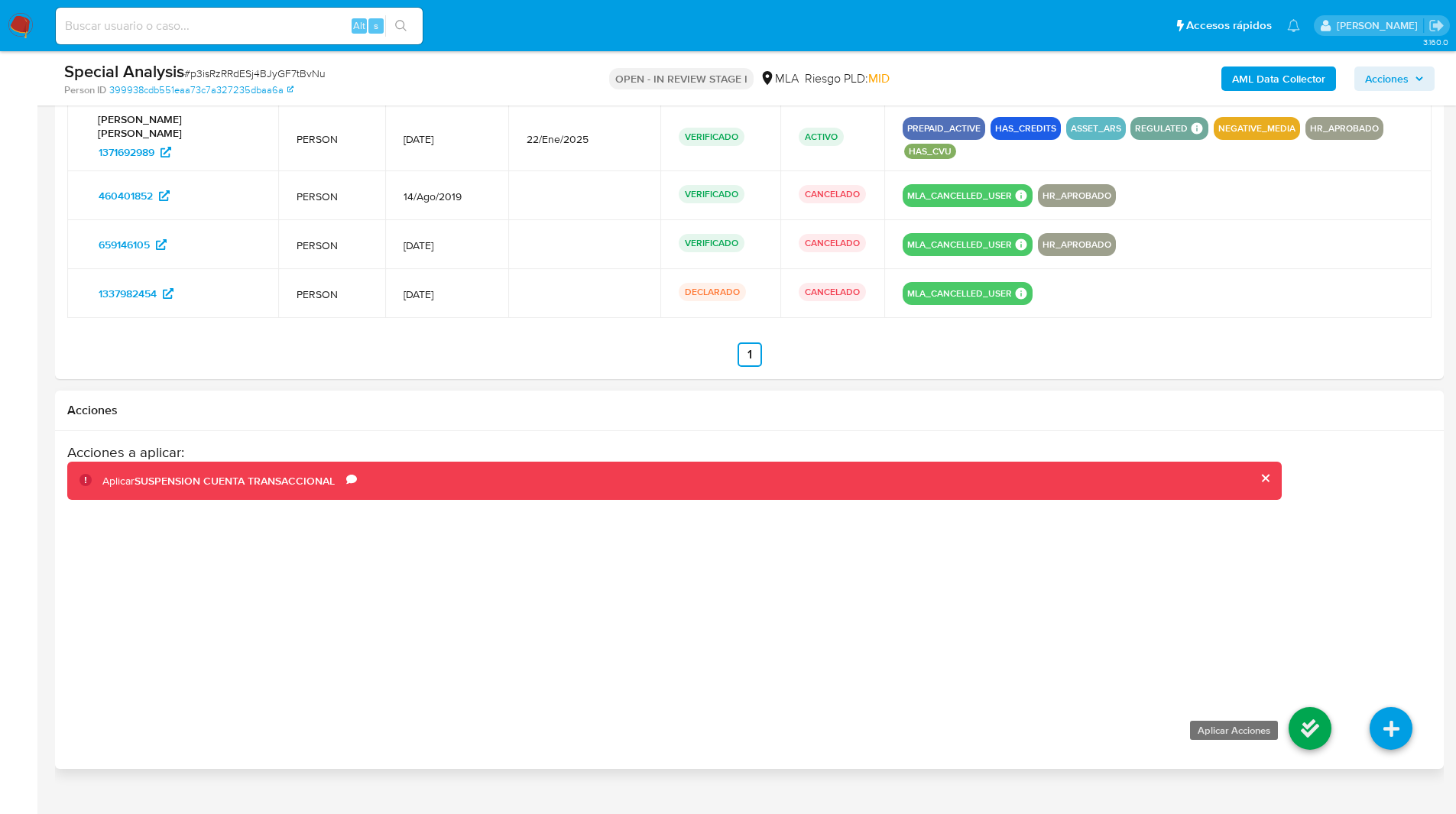
click at [1304, 706] on icon at bounding box center [1310, 728] width 43 height 43
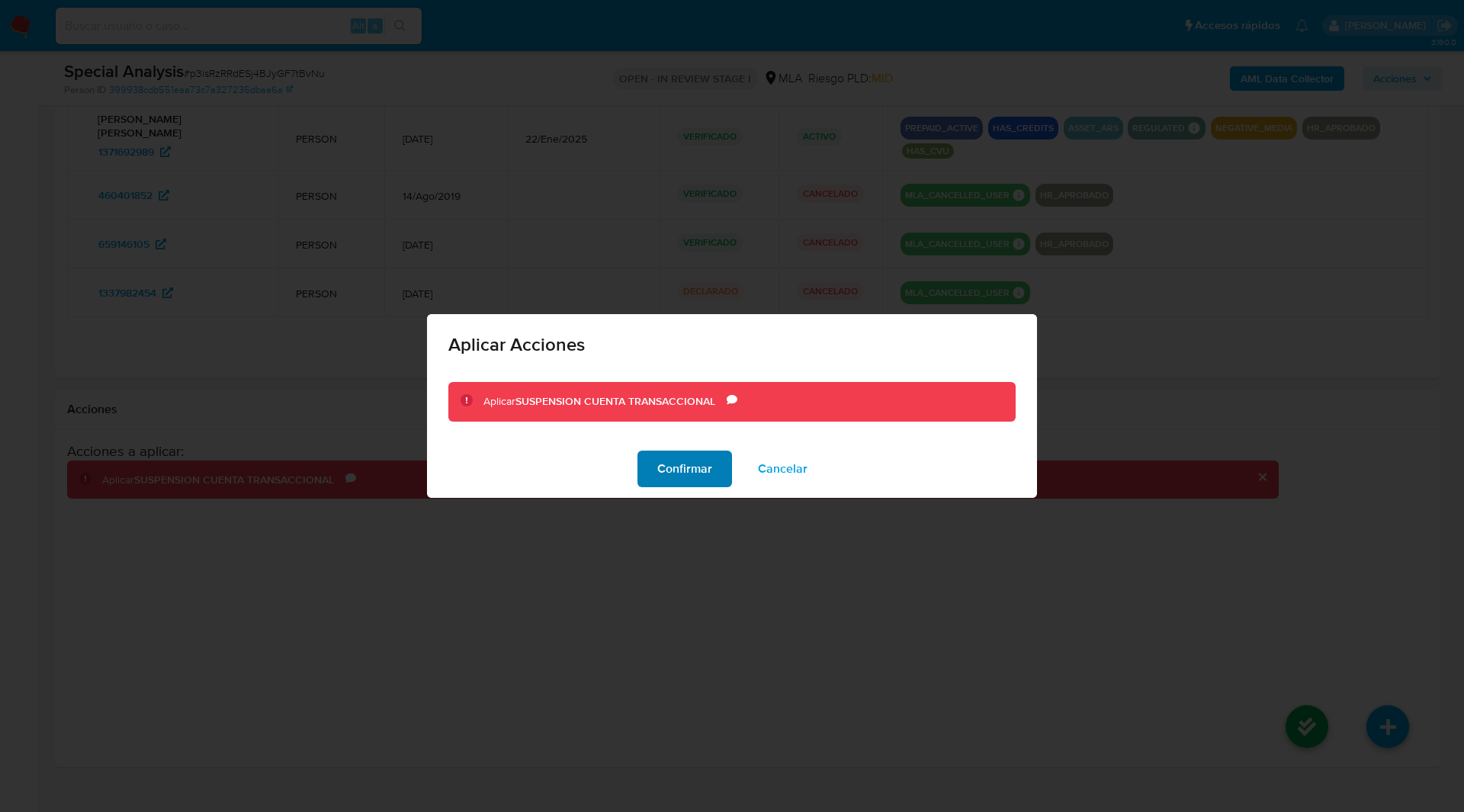
click at [708, 469] on span "Confirmar" at bounding box center [684, 469] width 55 height 34
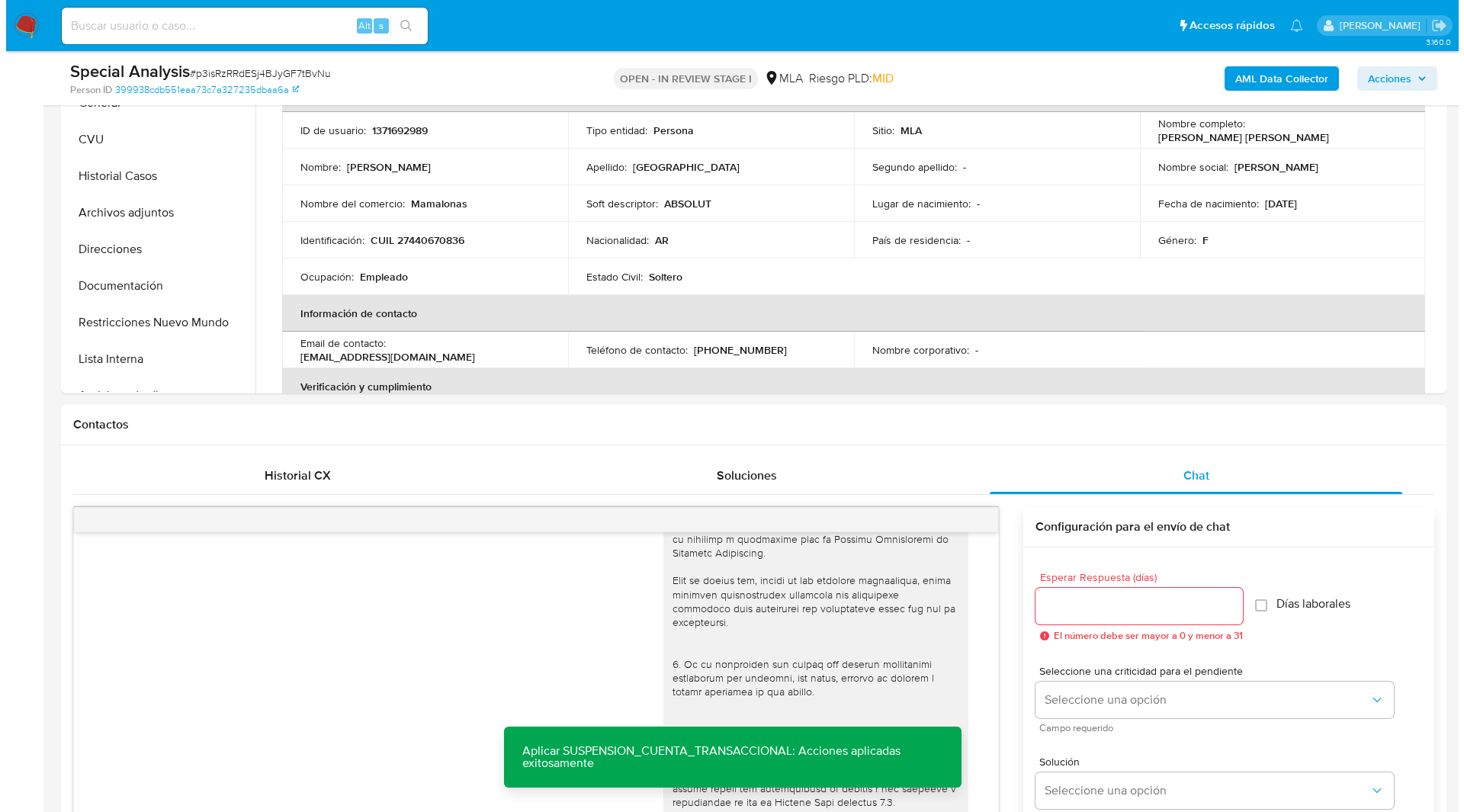
scroll to position [0, 0]
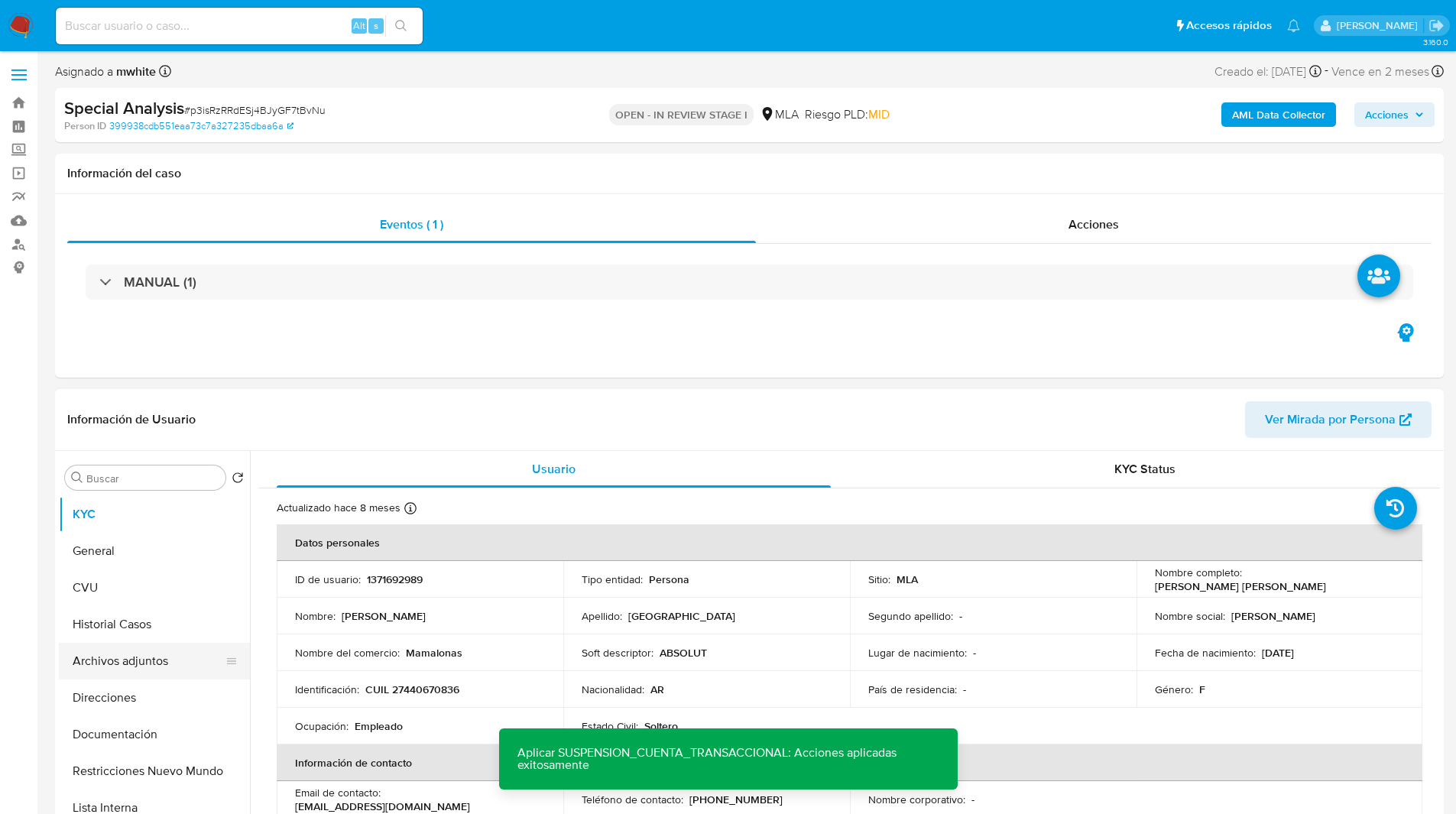
click at [107, 661] on button "Archivos adjuntos" at bounding box center [148, 660] width 179 height 37
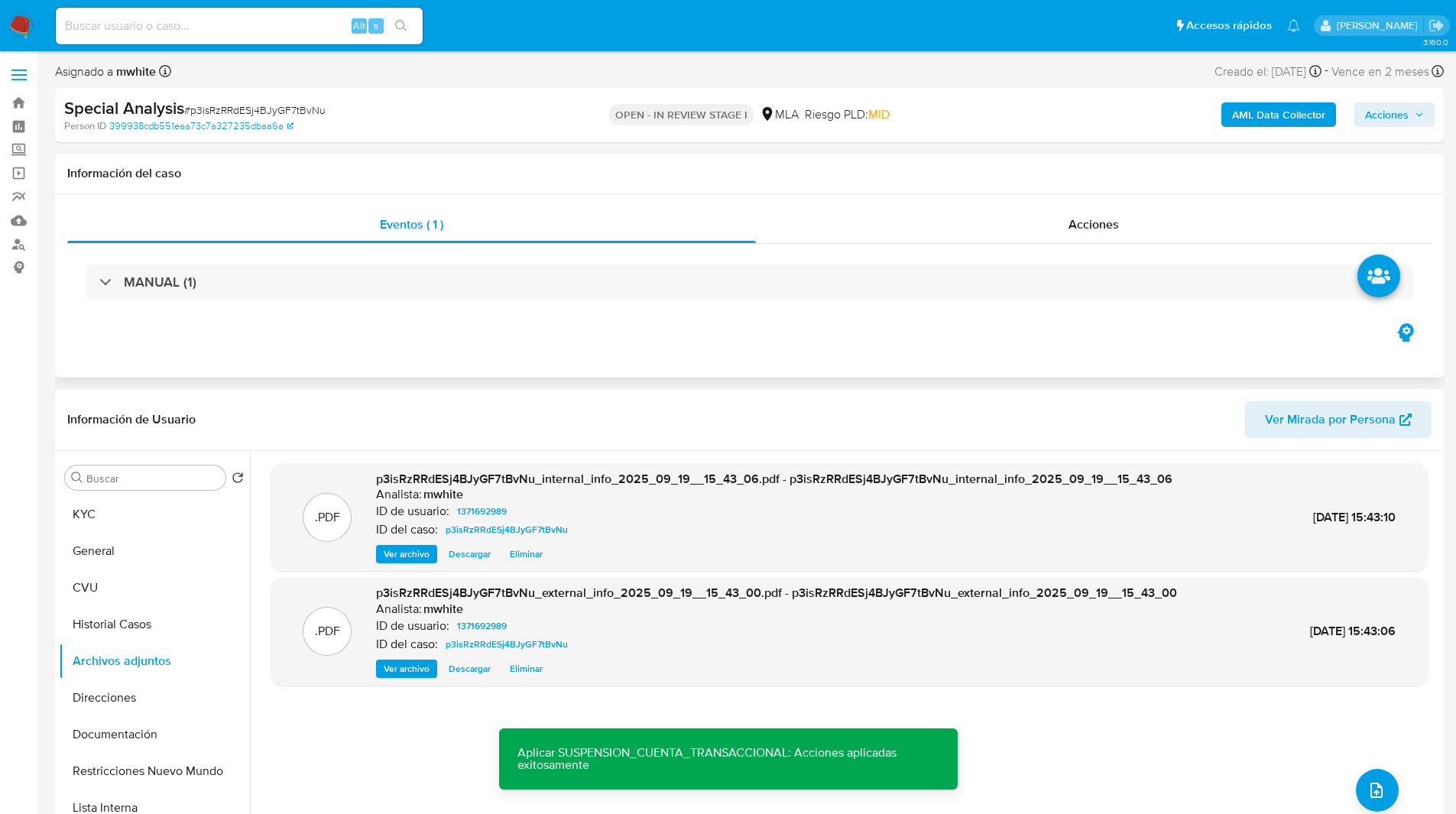
click at [987, 160] on div "Información del caso" at bounding box center [750, 173] width 1389 height 40
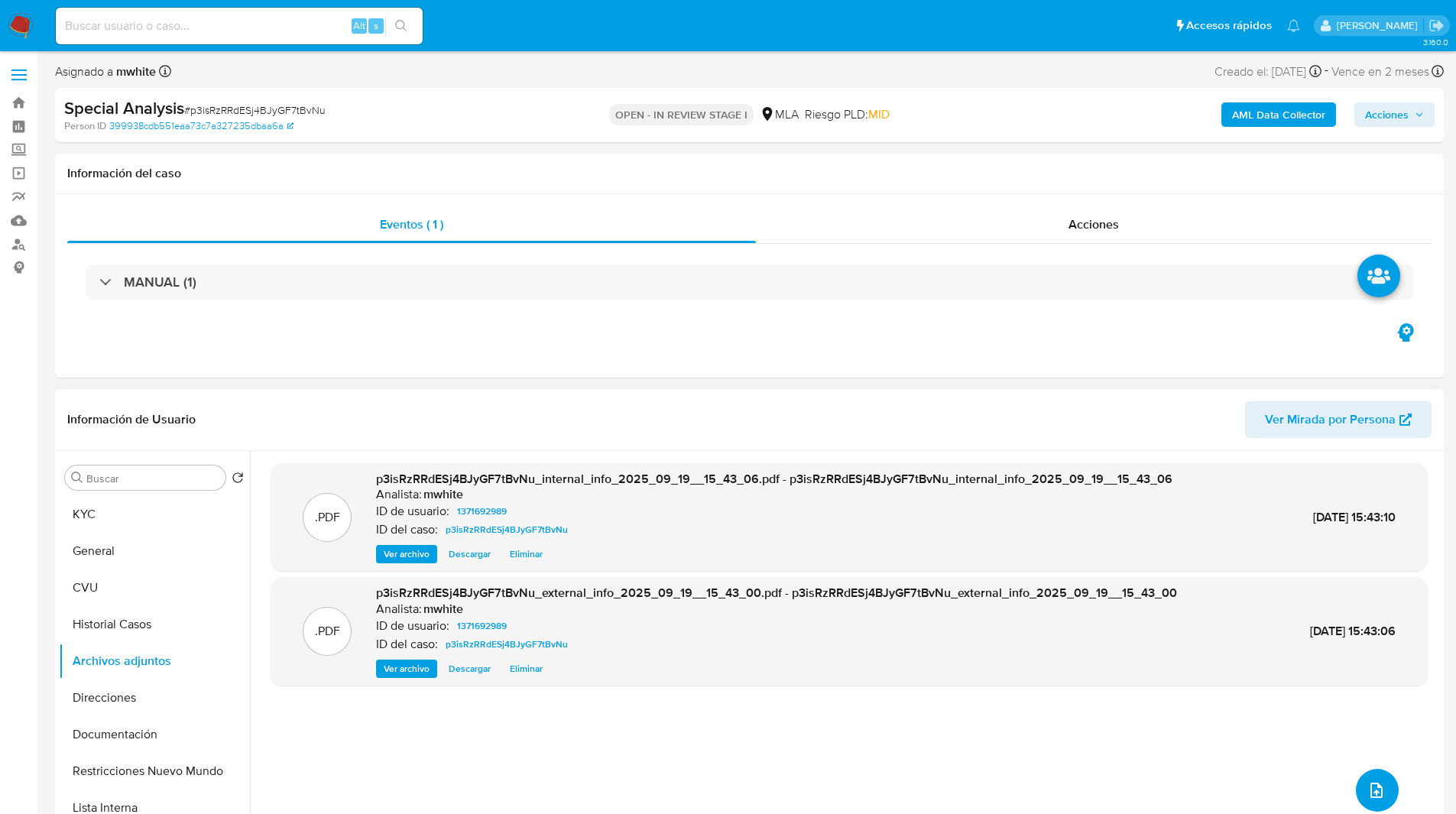
click at [1370, 793] on icon "upload-file" at bounding box center [1375, 790] width 12 height 15
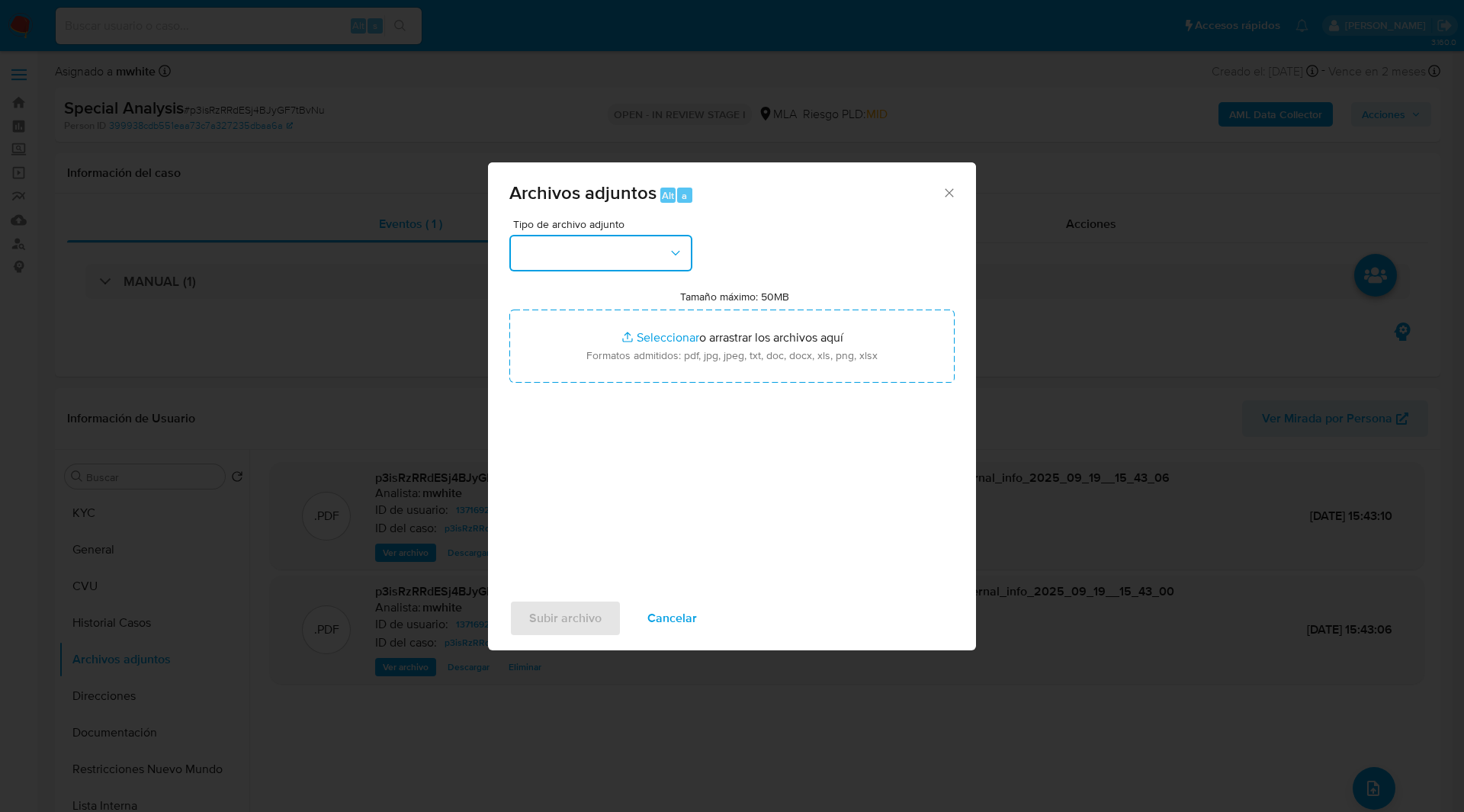
click at [602, 251] on button "button" at bounding box center [601, 252] width 183 height 36
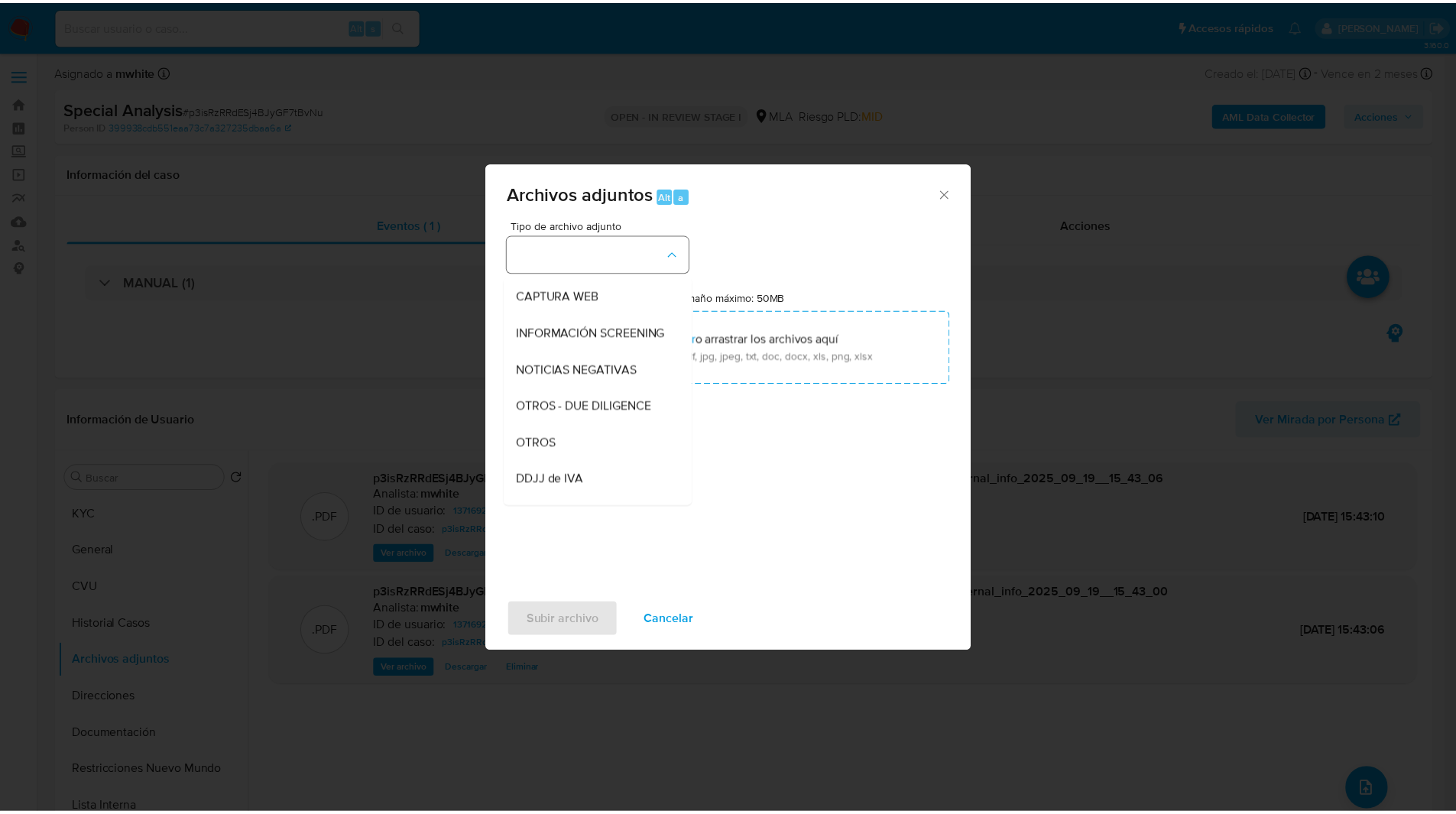
scroll to position [147, 0]
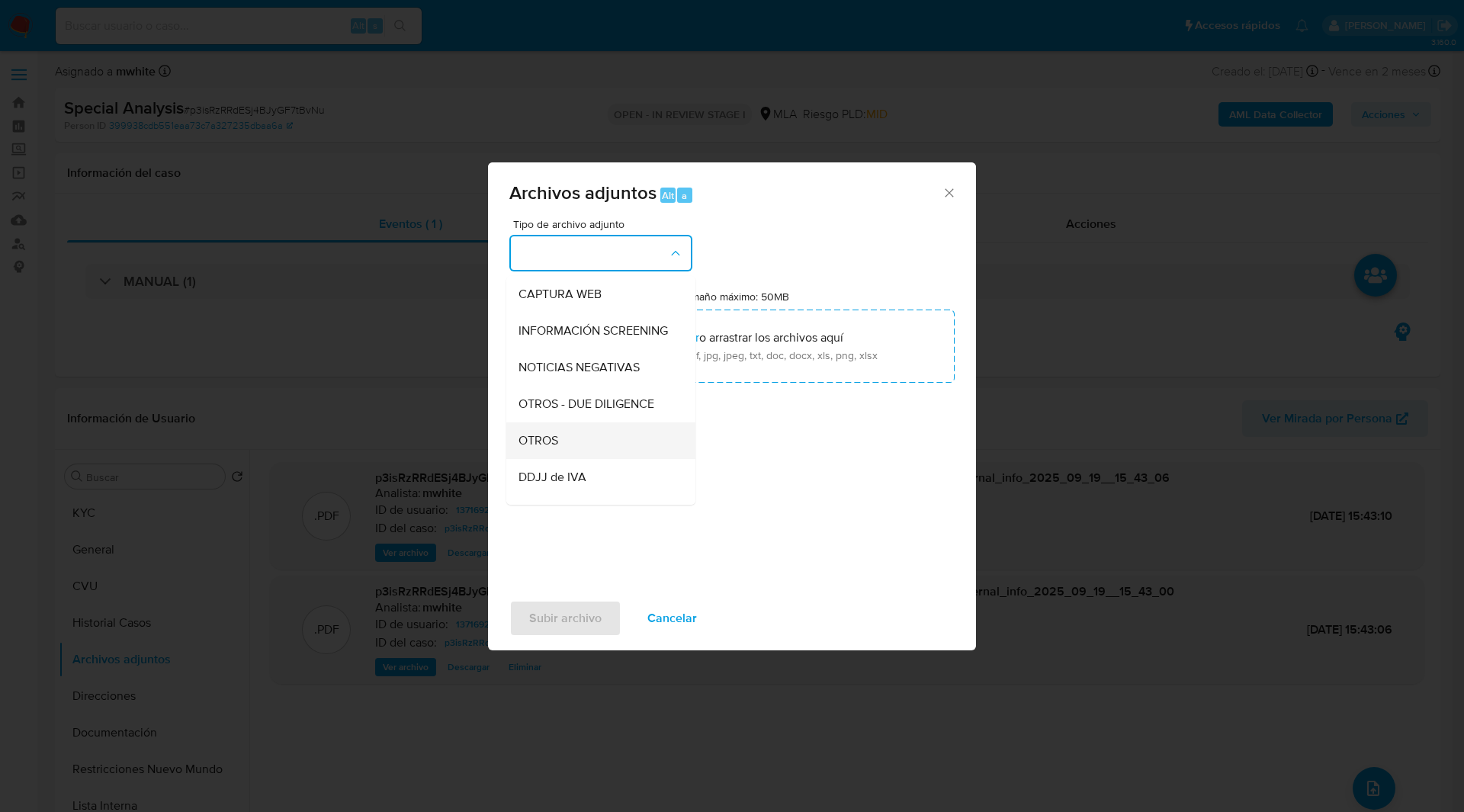
click at [545, 449] on span "OTROS" at bounding box center [538, 440] width 39 height 15
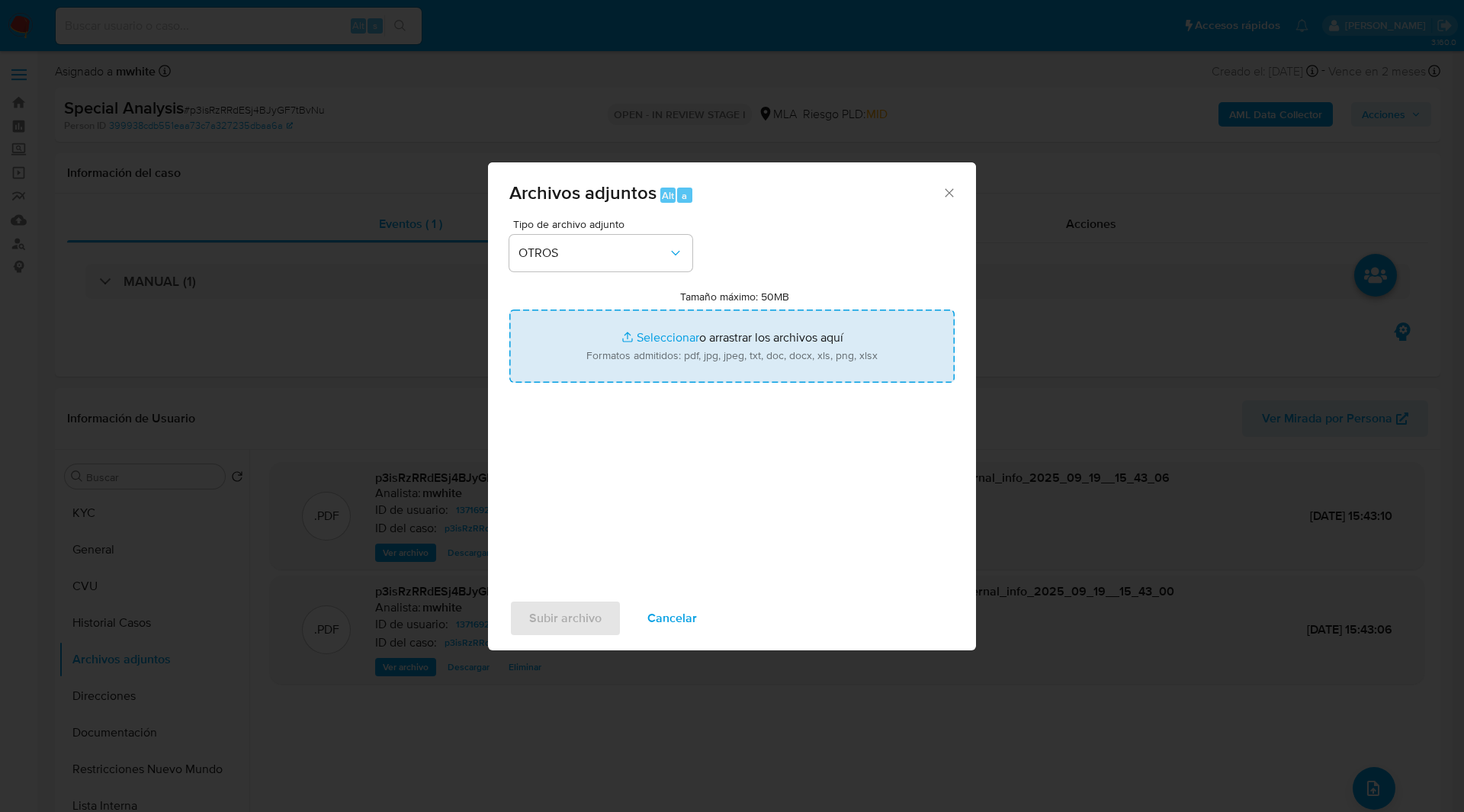
type input "C:\fakepath\D44581.pdf"
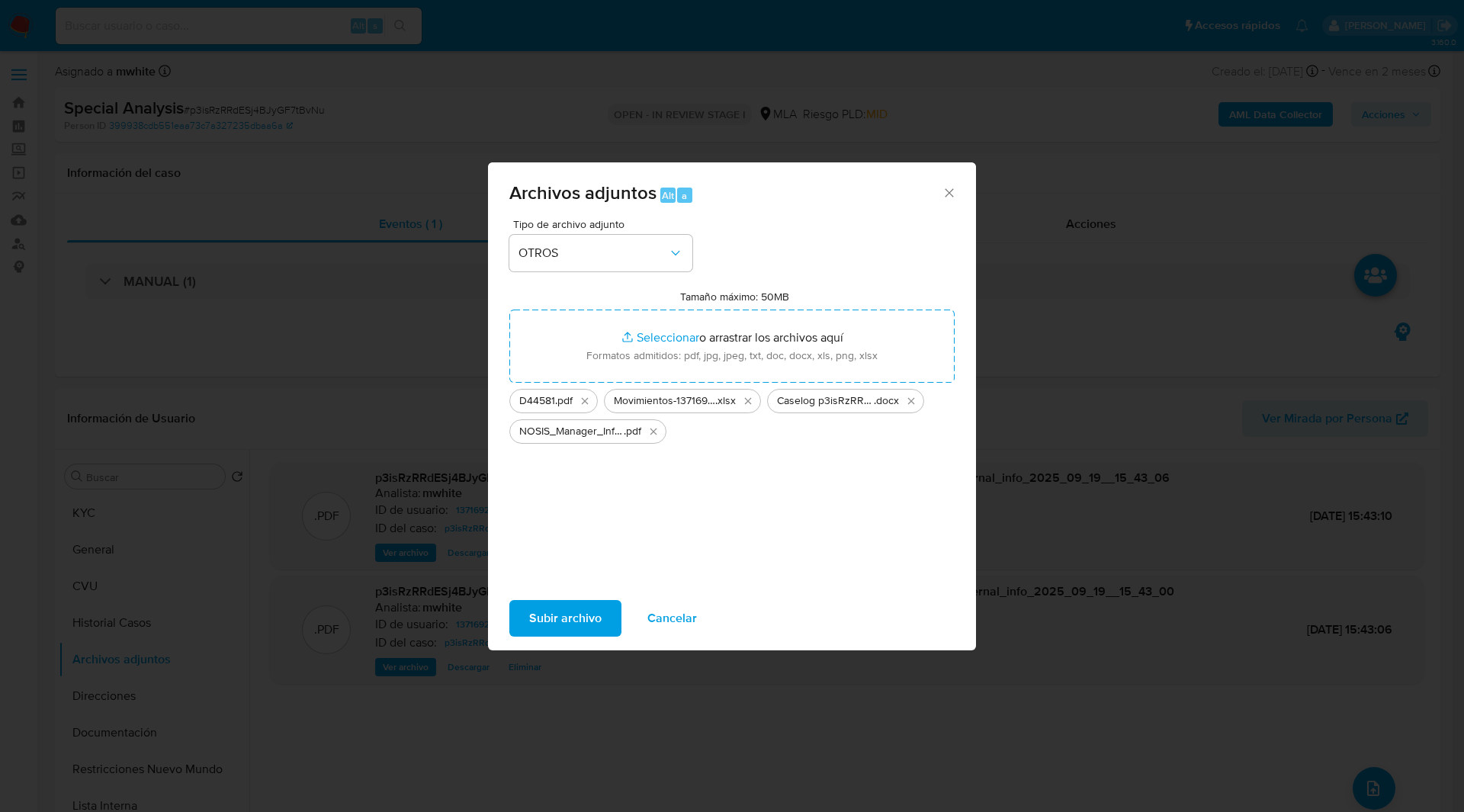
click at [562, 620] on span "Subir archivo" at bounding box center [565, 619] width 72 height 34
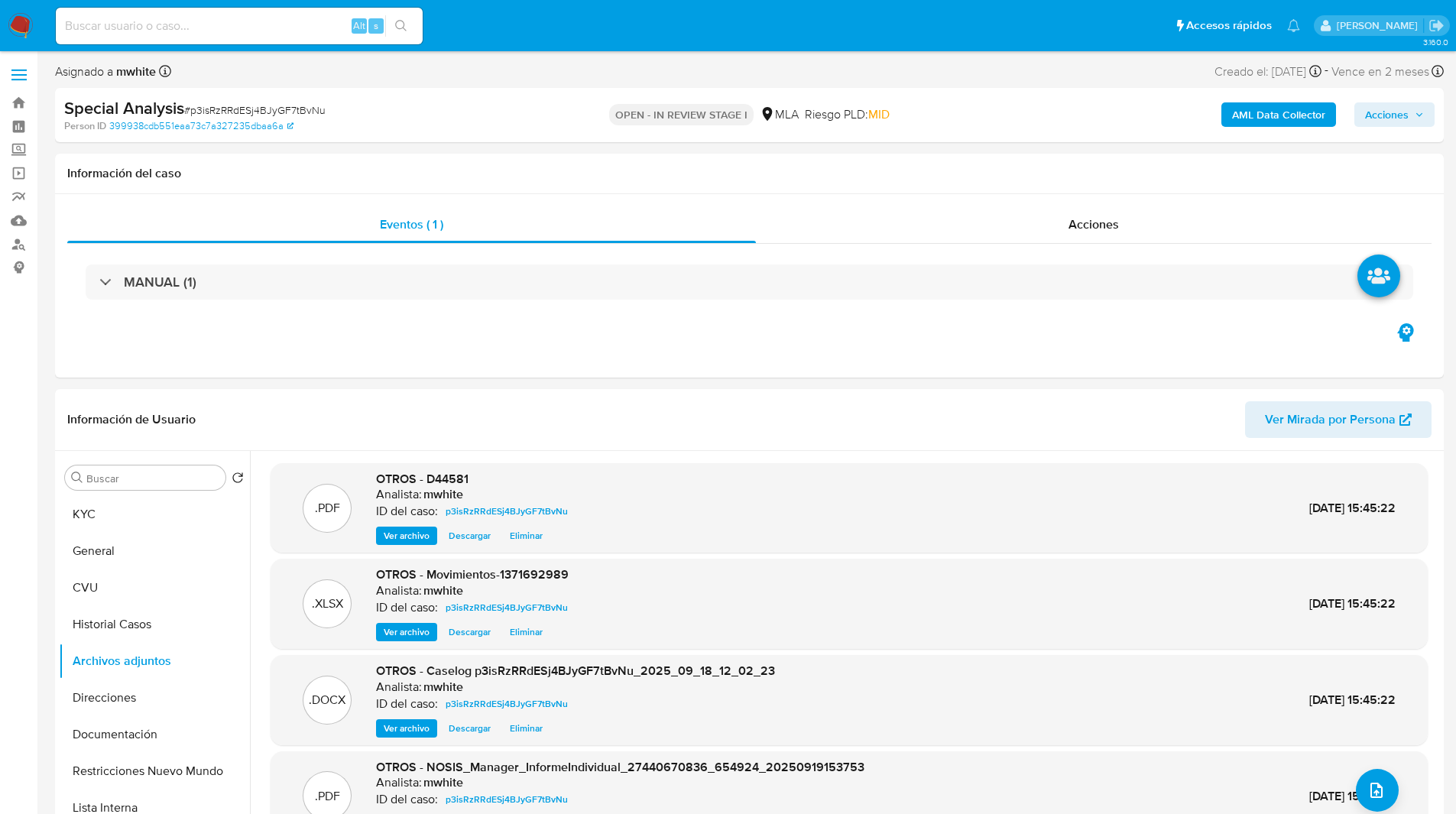
click at [1389, 120] on span "Acciones" at bounding box center [1387, 114] width 43 height 24
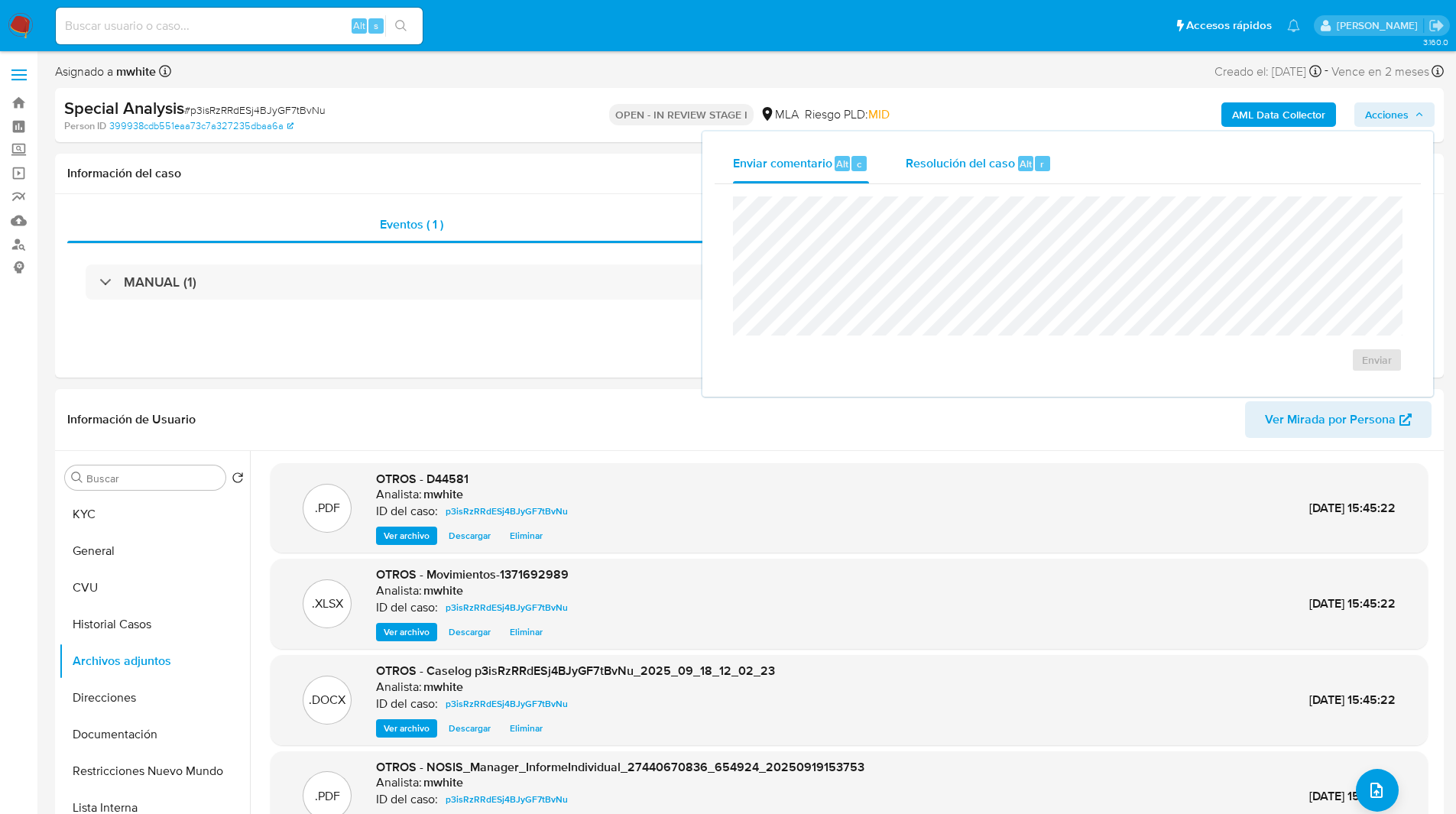
click at [960, 169] on span "Resolución del caso" at bounding box center [960, 163] width 110 height 18
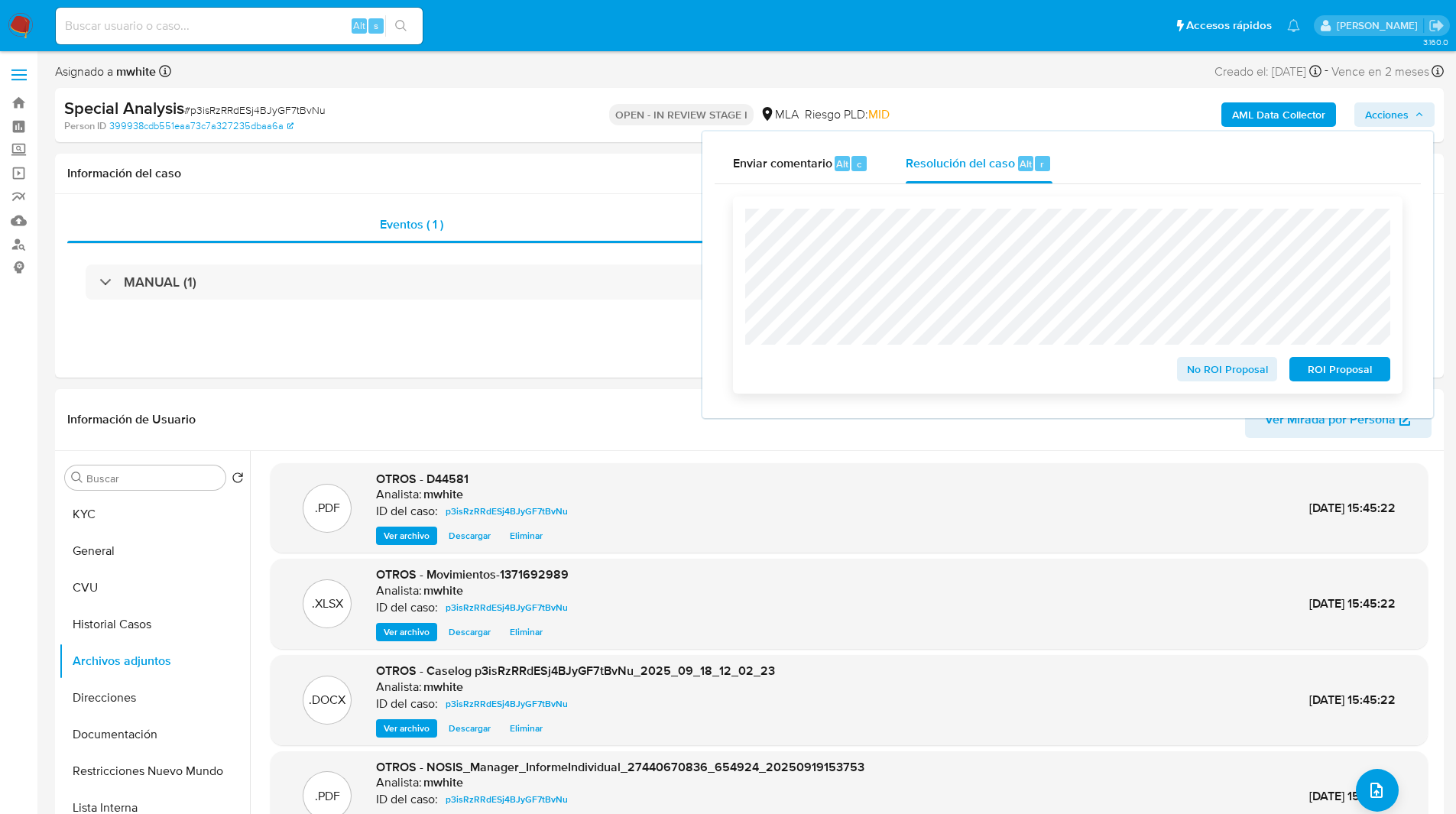
click at [1349, 375] on span "ROI Proposal" at bounding box center [1339, 369] width 80 height 22
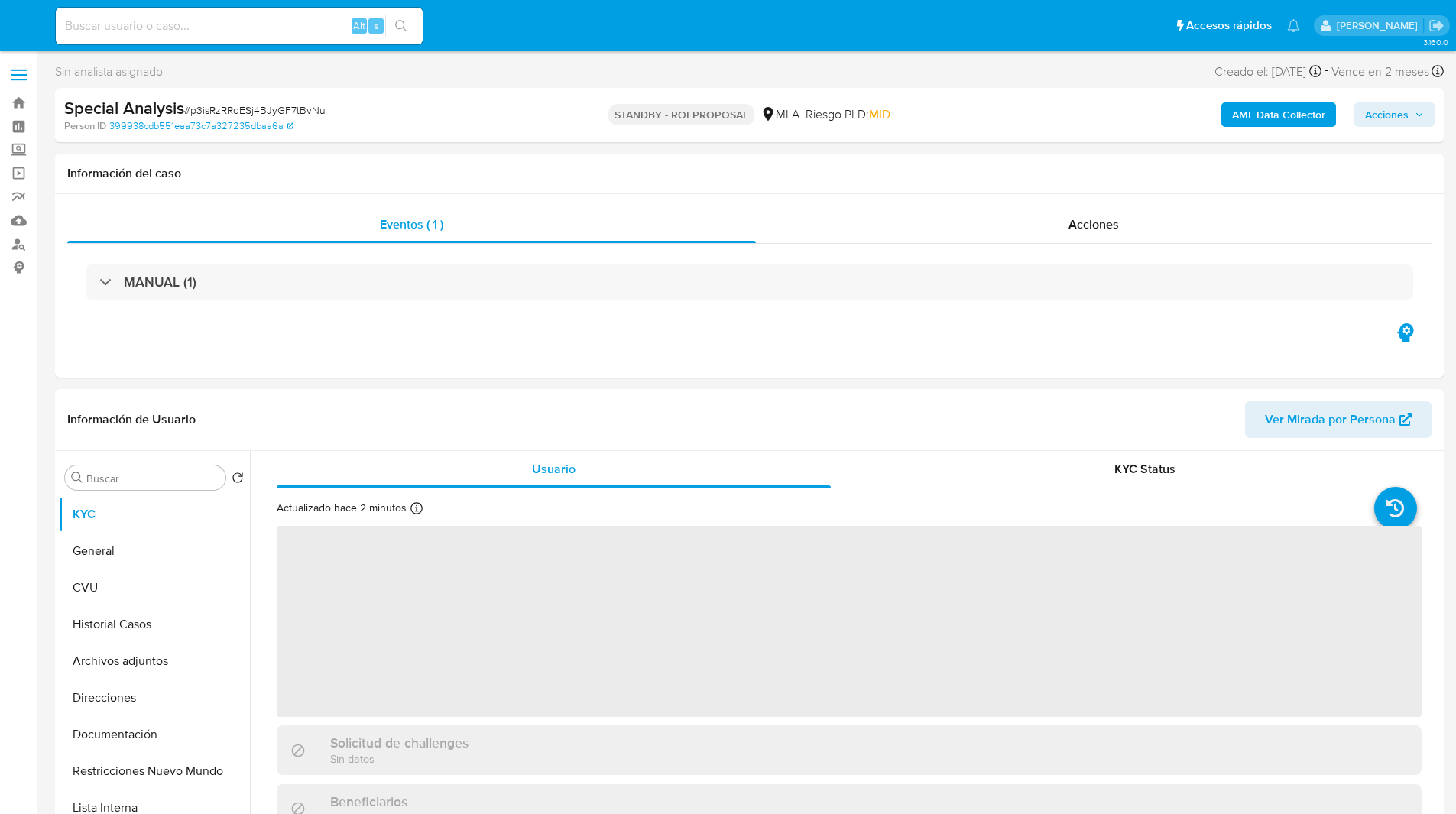
select select "10"
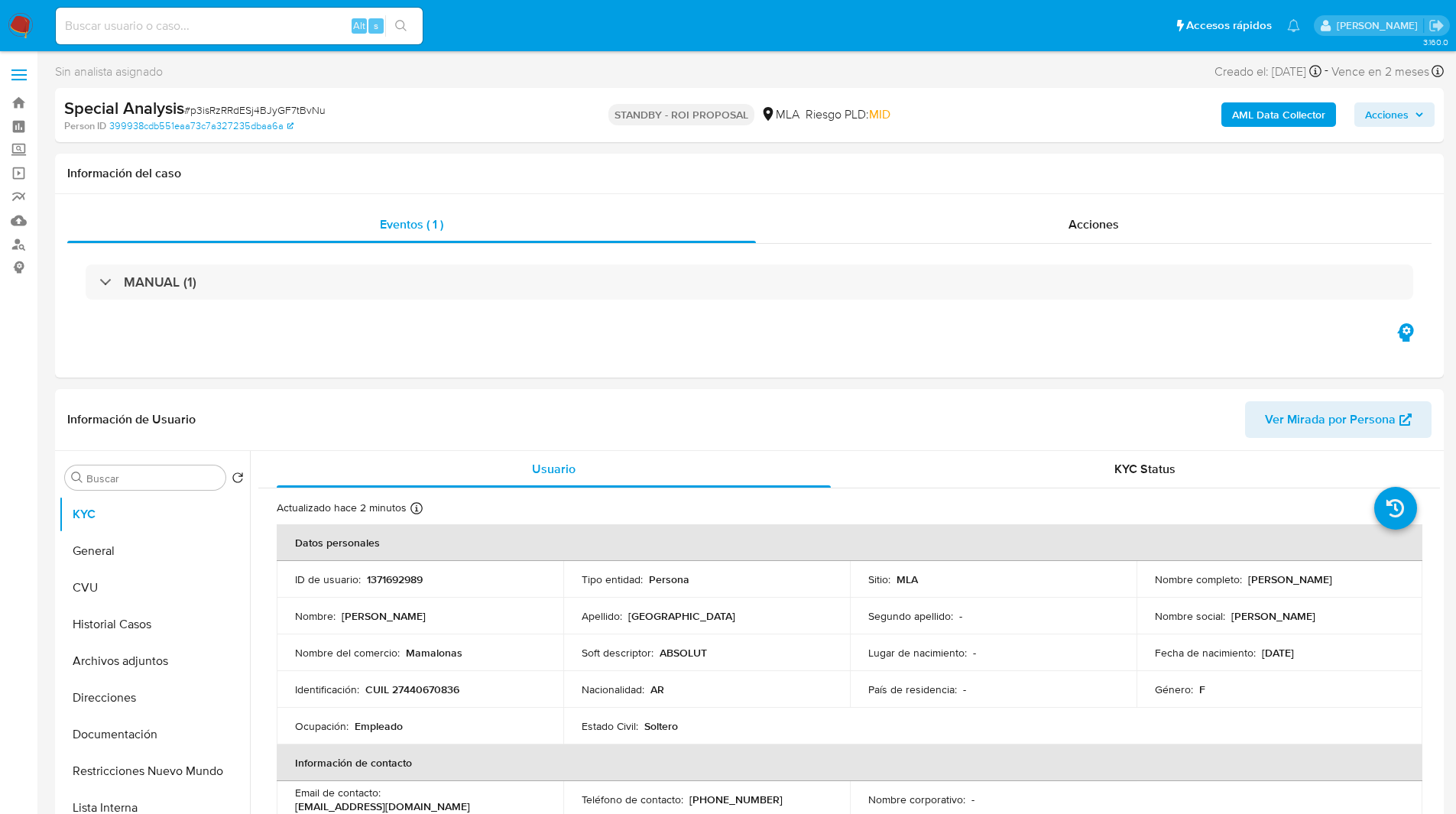
click at [496, 46] on nav "Pausado Ver notificaciones Alt s Accesos rápidos Presiona las siguientes teclas…" at bounding box center [728, 25] width 1456 height 52
click at [498, 43] on ul "Pausado Ver notificaciones Alt s Accesos rápidos Presiona las siguientes teclas…" at bounding box center [677, 25] width 1259 height 38
click at [472, 31] on ul "Pausado Ver notificaciones Alt s Accesos rápidos Presiona las siguientes teclas…" at bounding box center [677, 25] width 1259 height 38
click at [451, 22] on ul "Pausado Ver notificaciones Alt s Accesos rápidos Presiona las siguientes teclas…" at bounding box center [677, 25] width 1259 height 38
